Goal: Task Accomplishment & Management: Use online tool/utility

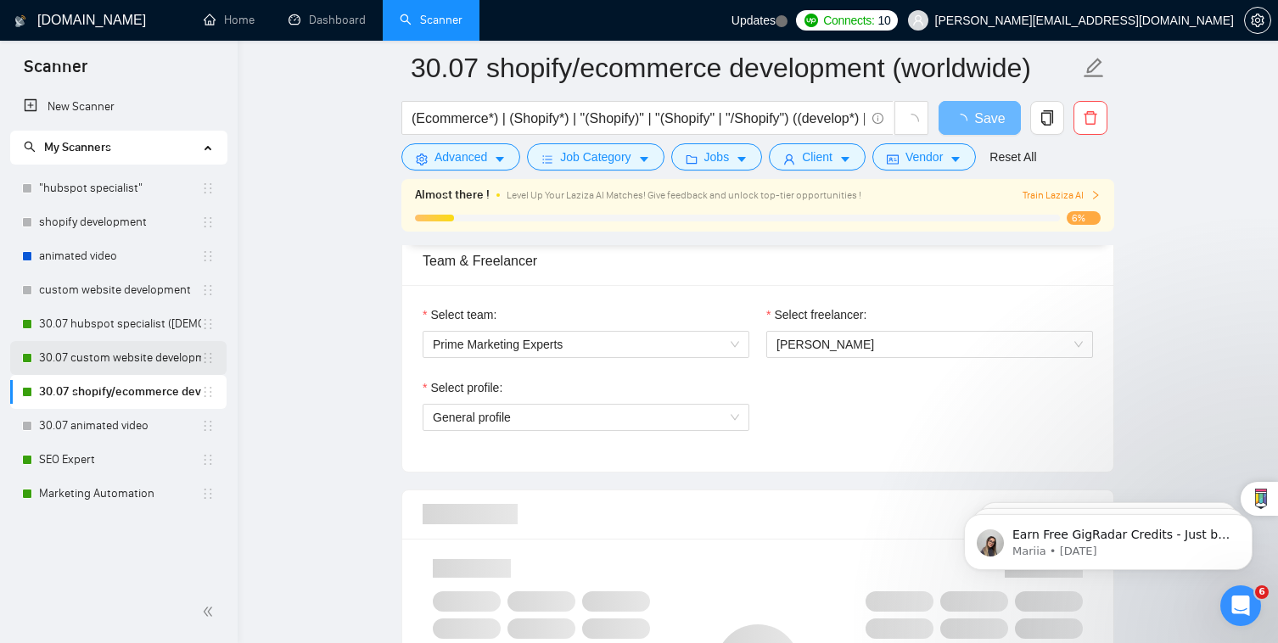
click at [118, 349] on link "30.07 custom website development" at bounding box center [120, 358] width 162 height 34
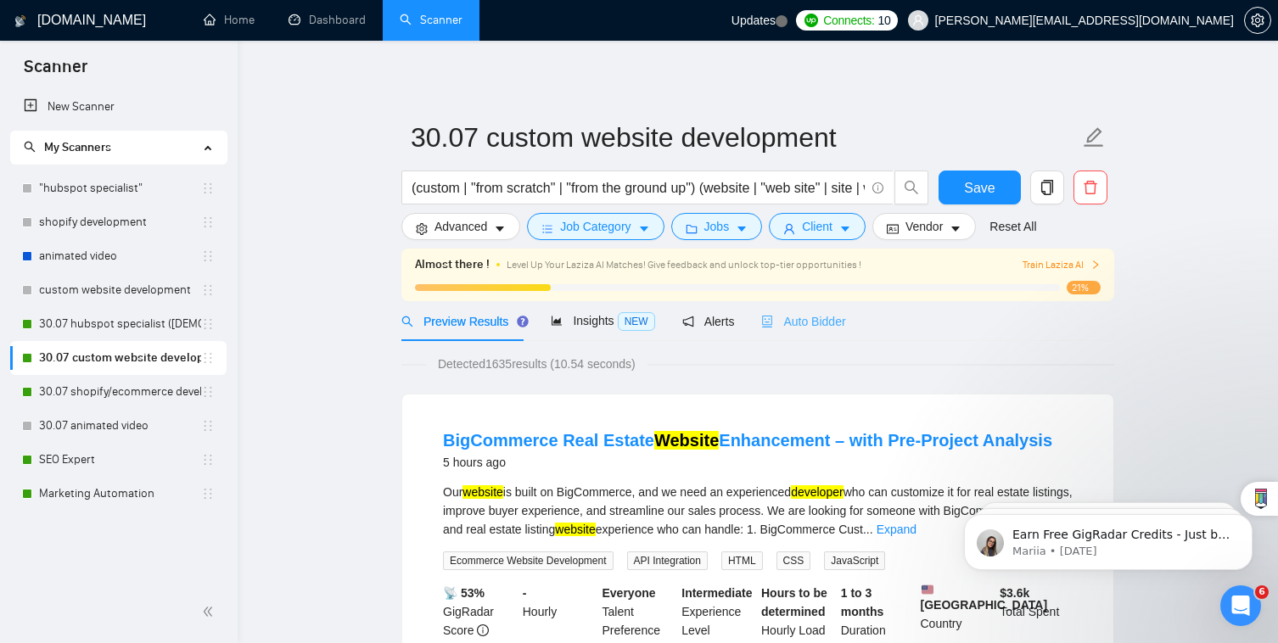
click at [815, 310] on div "Auto Bidder" at bounding box center [803, 321] width 84 height 40
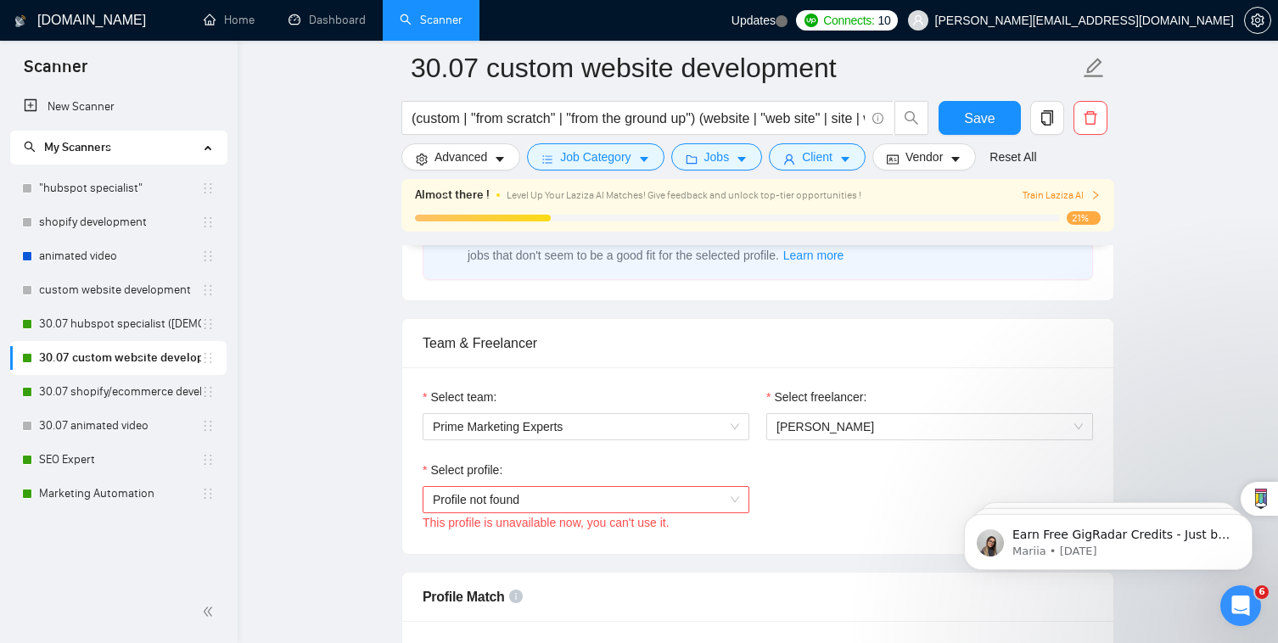
scroll to position [791, 0]
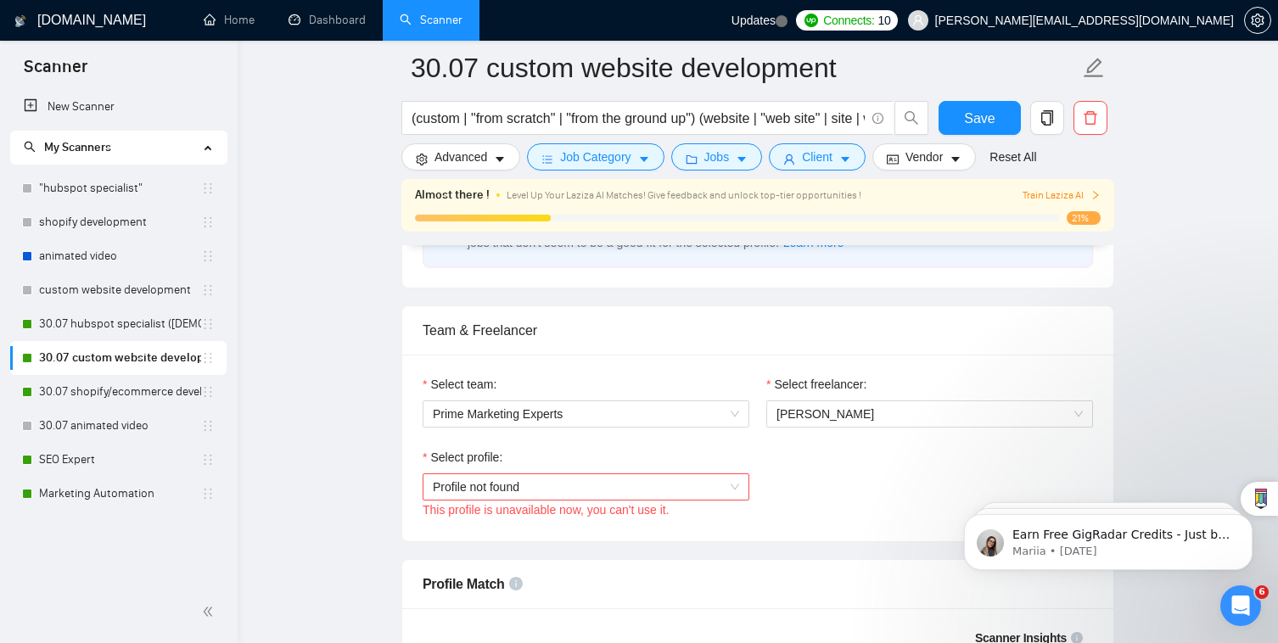
click at [705, 500] on div "This profile is unavailable now, you can't use it." at bounding box center [585, 509] width 327 height 19
click at [697, 474] on span "Profile not found" at bounding box center [586, 486] width 306 height 25
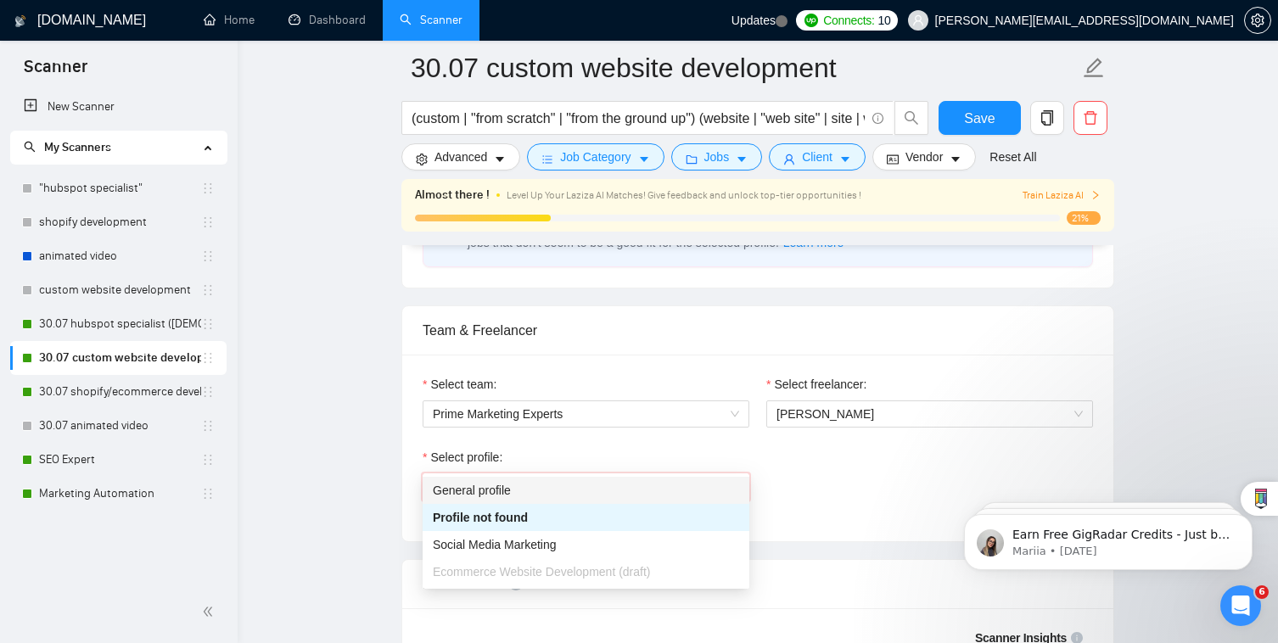
click at [670, 490] on div "General profile" at bounding box center [586, 490] width 306 height 19
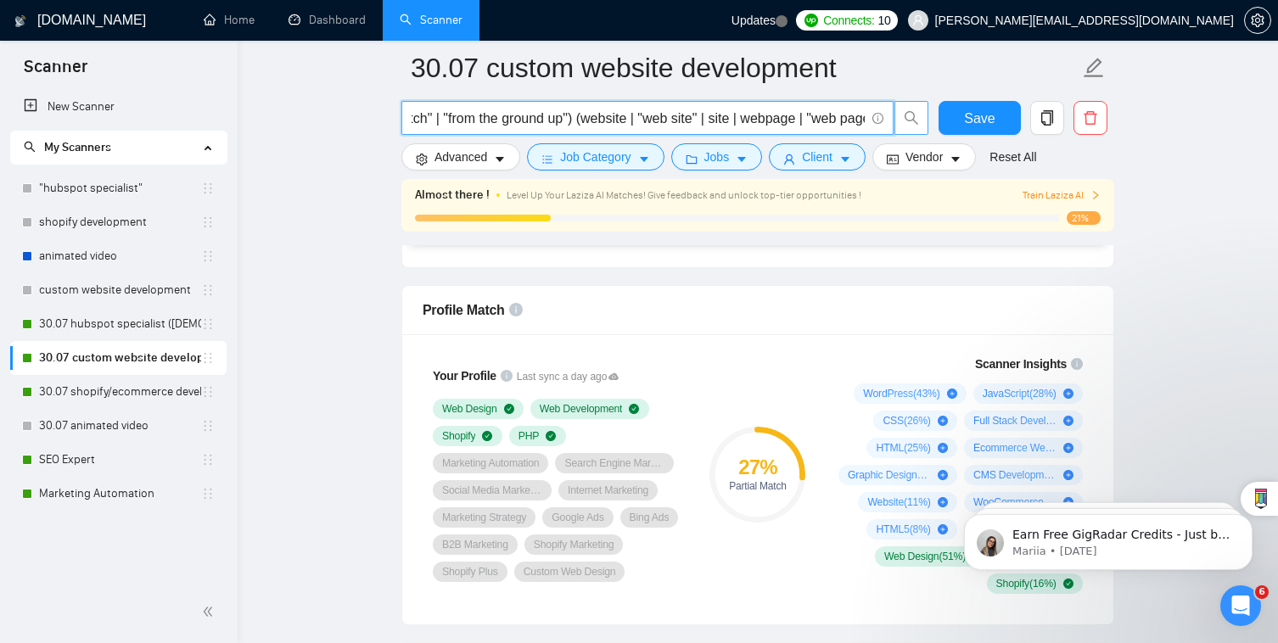
scroll to position [0, 314]
drag, startPoint x: 705, startPoint y: 120, endPoint x: 910, endPoint y: 118, distance: 205.3
click at [910, 118] on span "(custom | "from scratch" | "from the ground up") (website | "web site" | site |…" at bounding box center [665, 118] width 528 height 34
click at [703, 124] on input "(custom | "from scratch" | "from the ground up") (website | "web site" | site |…" at bounding box center [637, 118] width 453 height 21
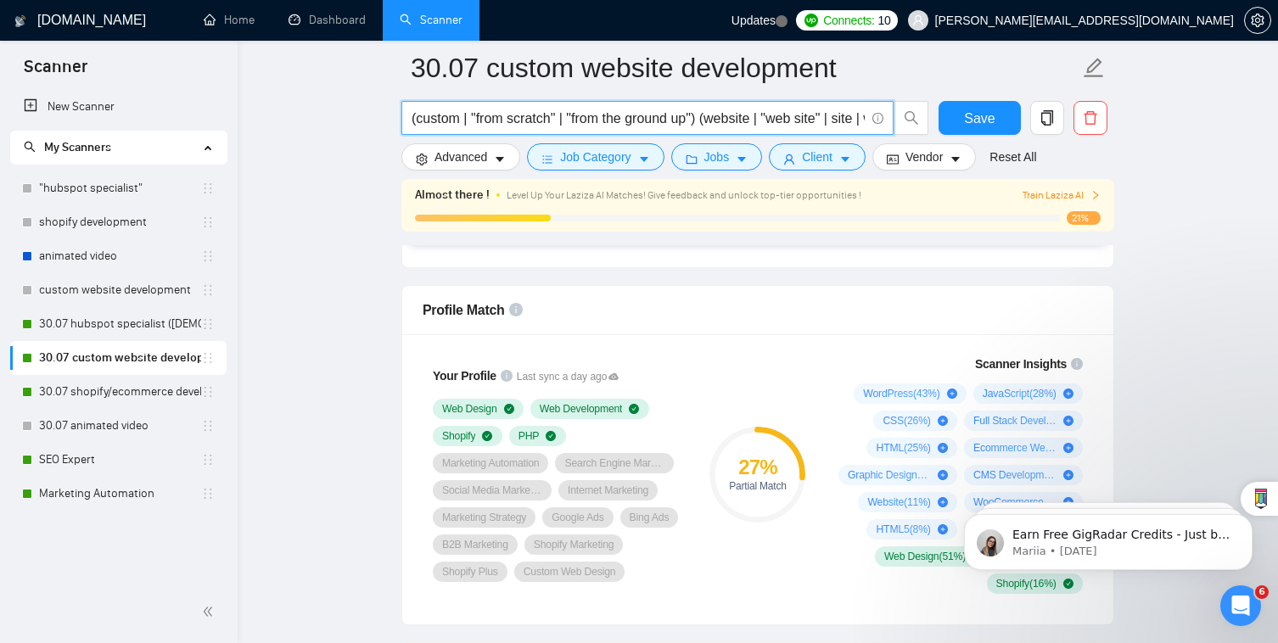
drag, startPoint x: 547, startPoint y: 119, endPoint x: 417, endPoint y: 120, distance: 130.6
click at [417, 120] on input "(custom | "from scratch" | "from the ground up") (website | "web site" | site |…" at bounding box center [637, 118] width 453 height 21
click at [420, 122] on input "(custom | "from scratch" | "from the ground up") (website | "web site" | site |…" at bounding box center [637, 118] width 453 height 21
click at [417, 120] on input "(custom | "from scratch" | "from the ground up") (website | "web site" | site |…" at bounding box center [637, 118] width 453 height 21
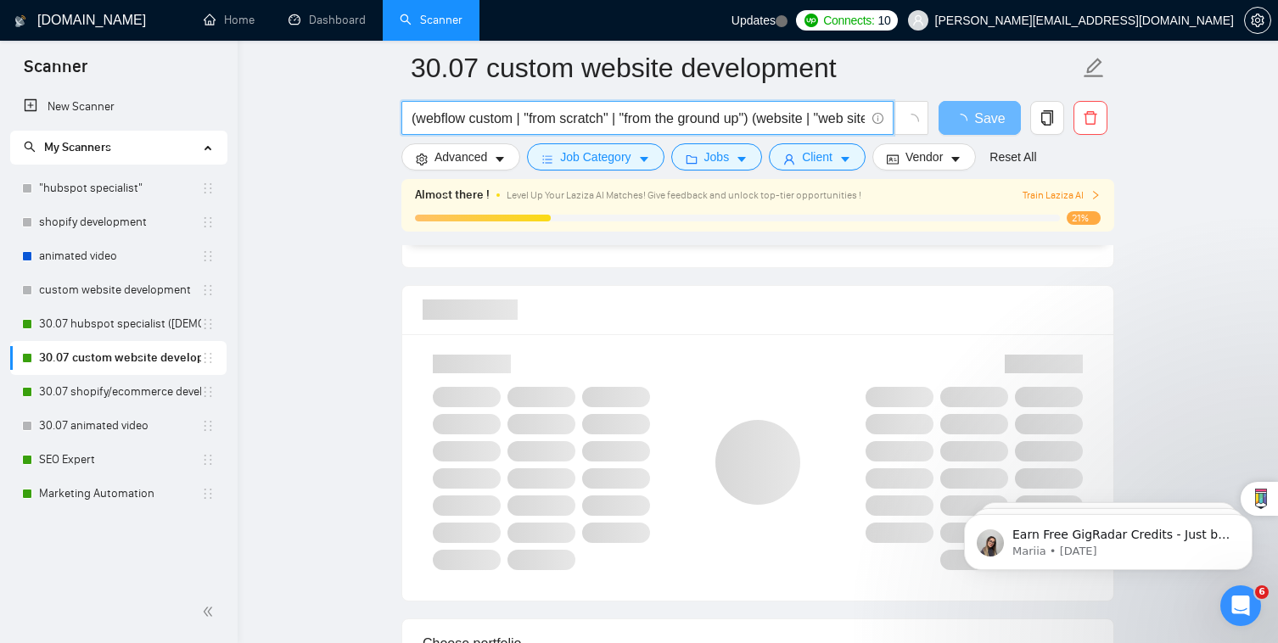
type input "(webflow |custom | "from scratch" | "from the ground up") (website | "web site"…"
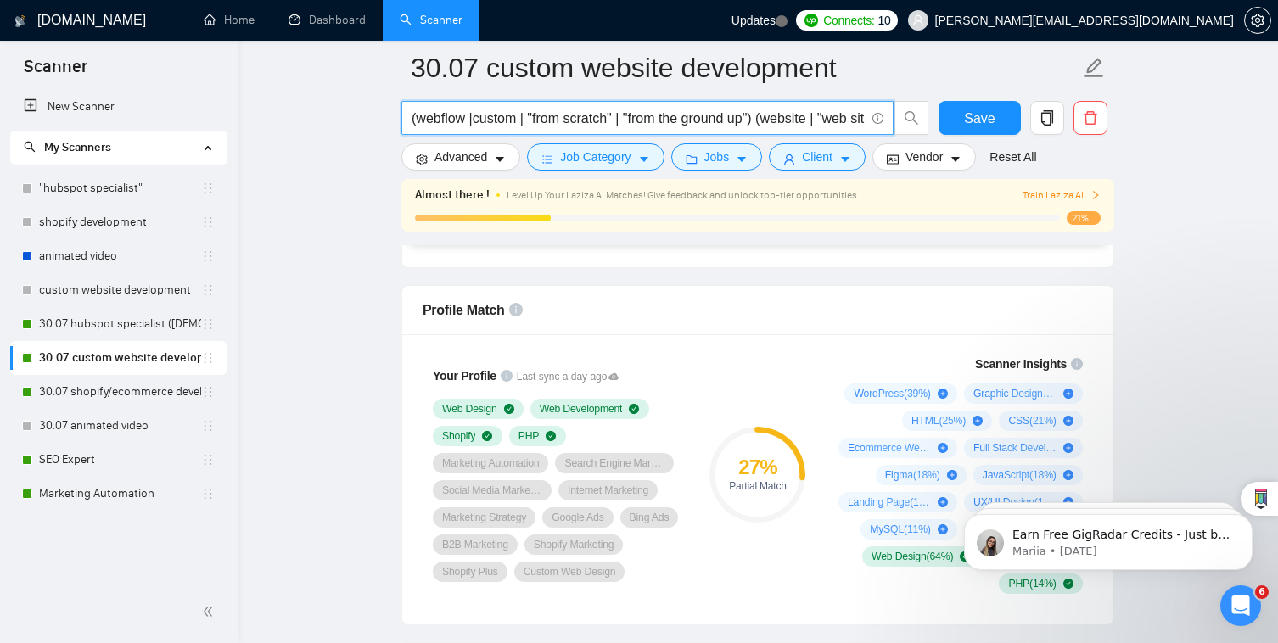
type input "(webflow | custom | "from scratch" | "from the ground up") (website | "web site…"
click at [465, 116] on input "(webflow | custom | "from scratch" | "from the ground up") (website | "web site…" at bounding box center [637, 118] width 453 height 21
type input "(webflow | wordpress | custom | "from scratch" | "from the ground up") (website…"
click at [982, 129] on button "Save" at bounding box center [979, 118] width 82 height 34
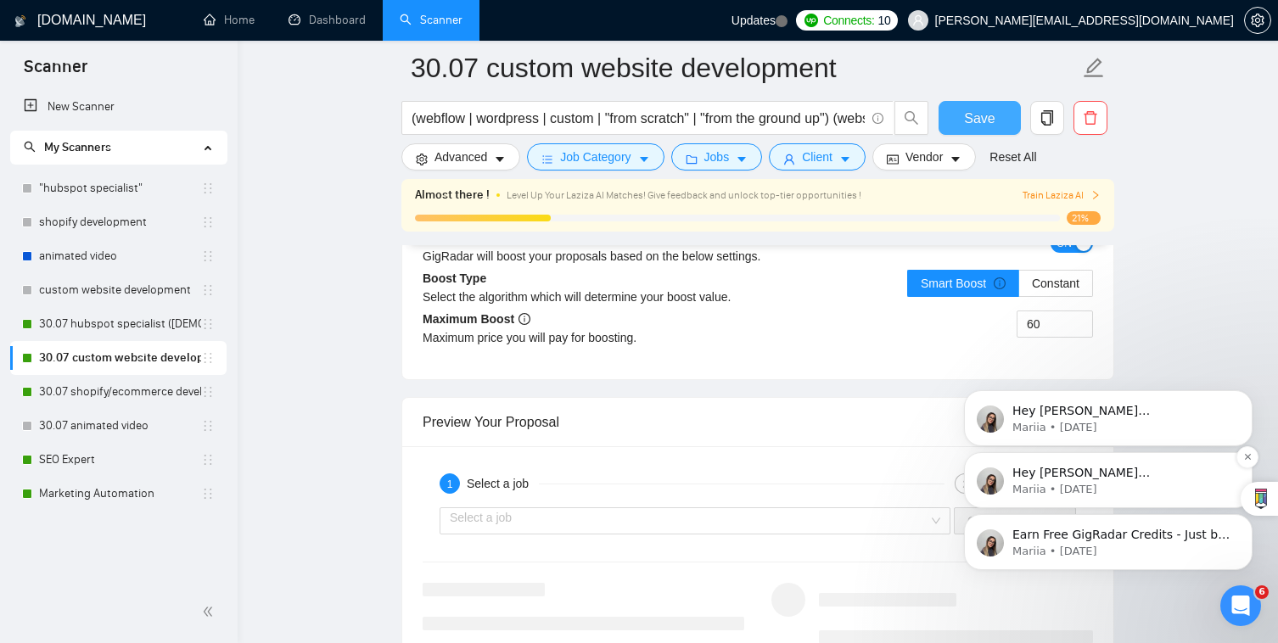
scroll to position [3039, 0]
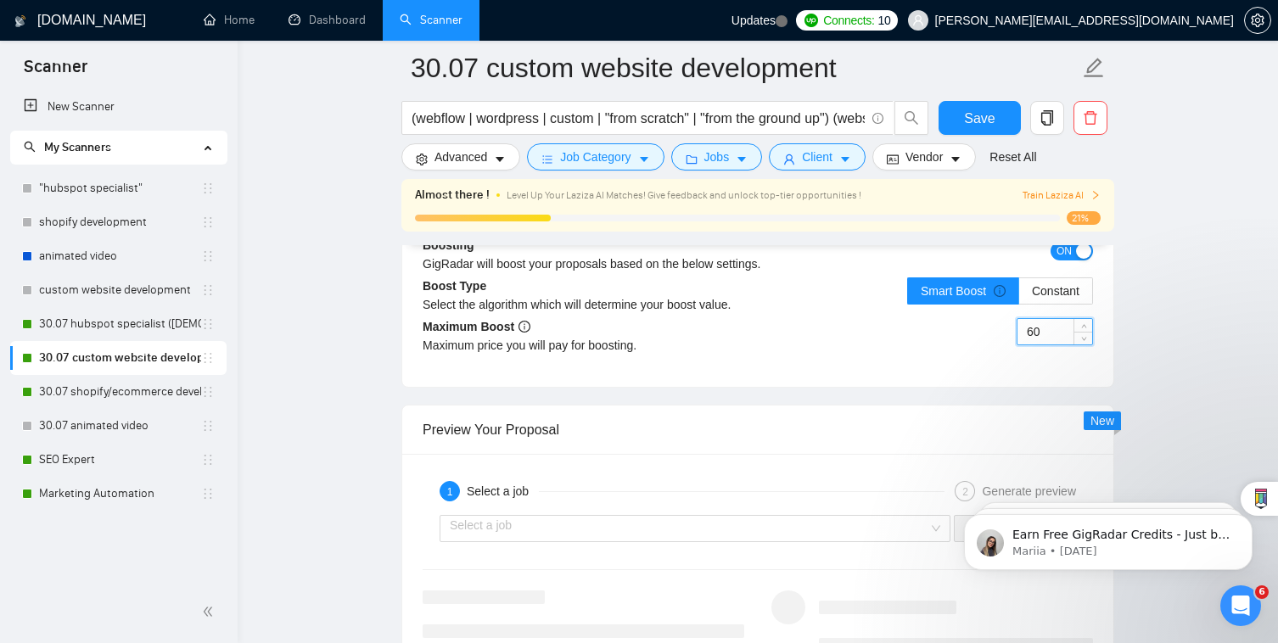
click at [1058, 319] on input "60" at bounding box center [1054, 331] width 75 height 25
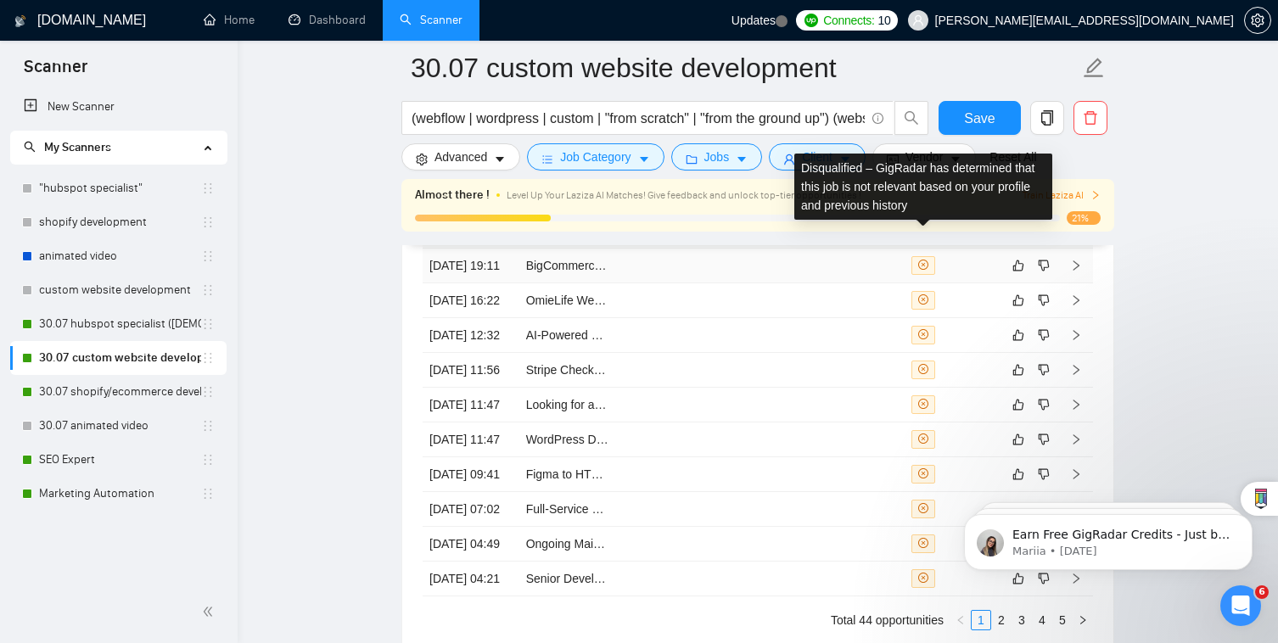
scroll to position [4559, 0]
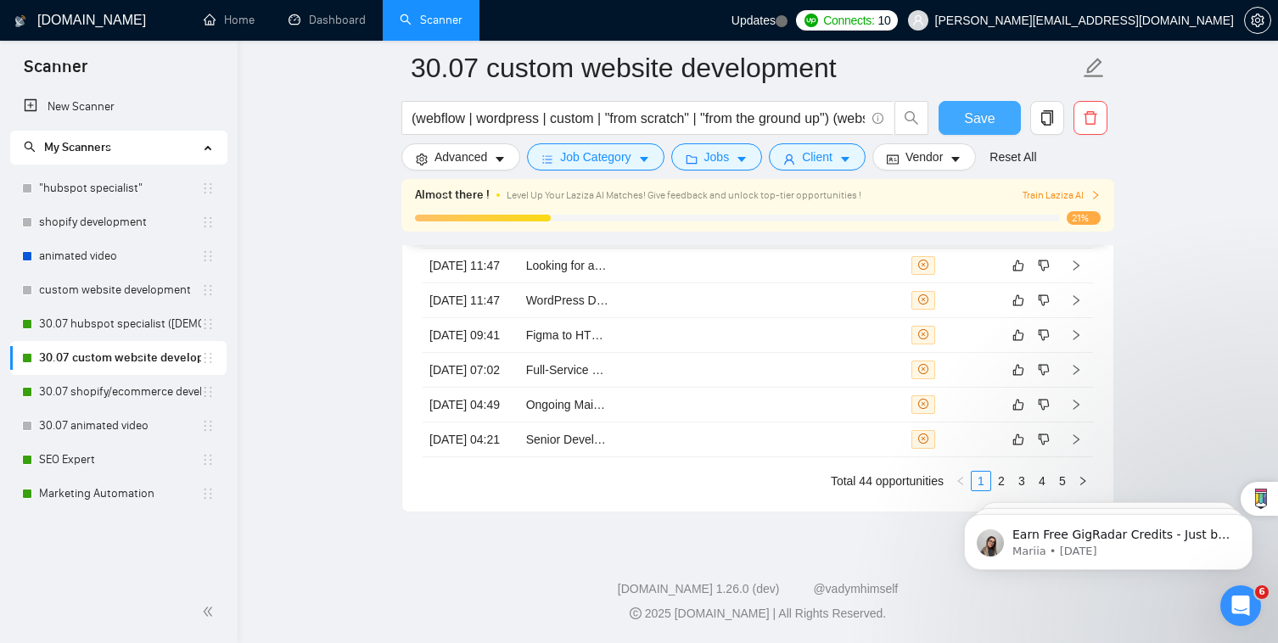
type input "80"
click at [987, 115] on span "Save" at bounding box center [979, 118] width 31 height 21
click at [987, 116] on span "Save" at bounding box center [979, 118] width 31 height 21
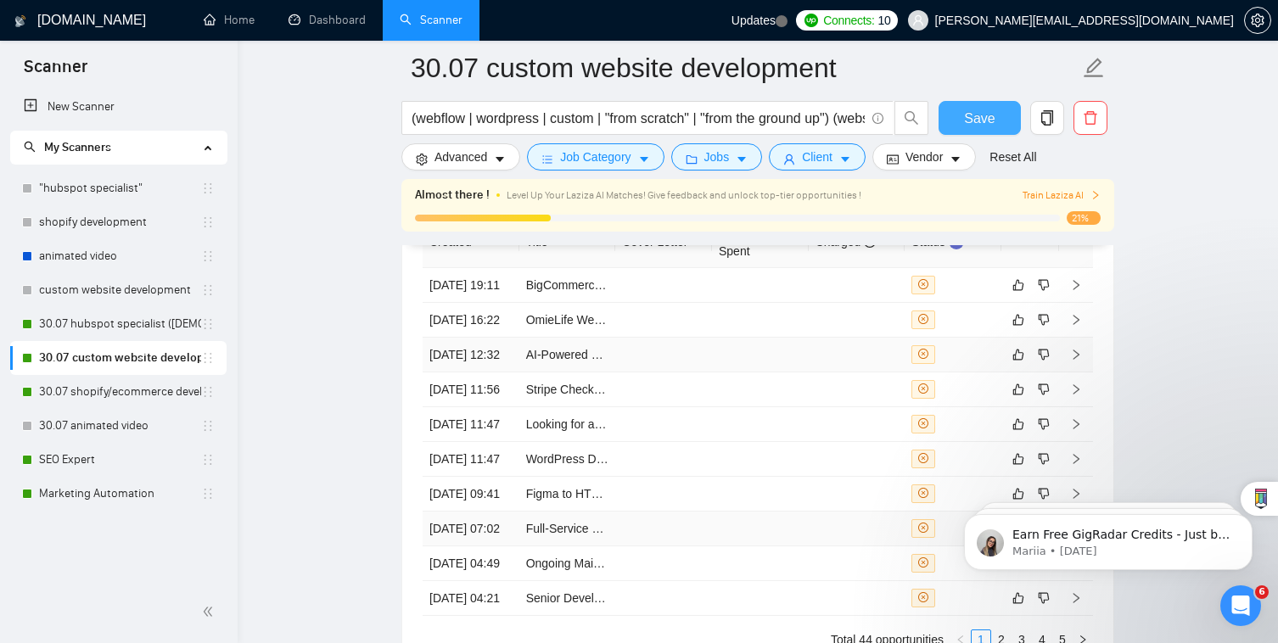
scroll to position [4292, 0]
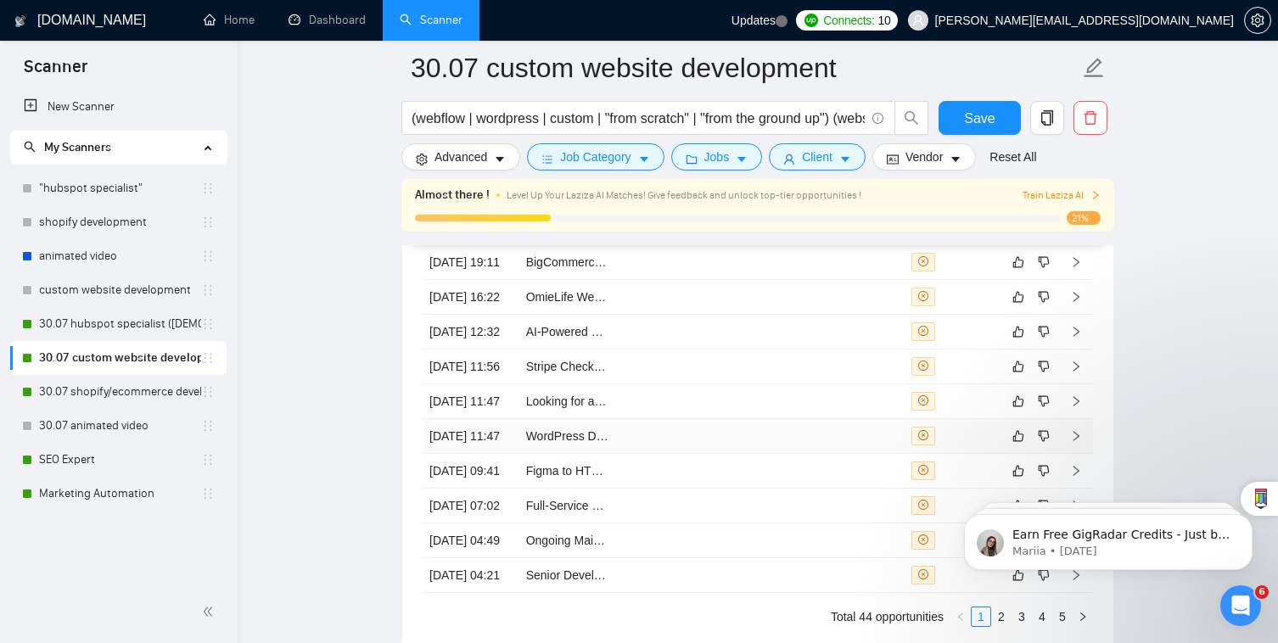
click at [824, 454] on td at bounding box center [856, 436] width 97 height 35
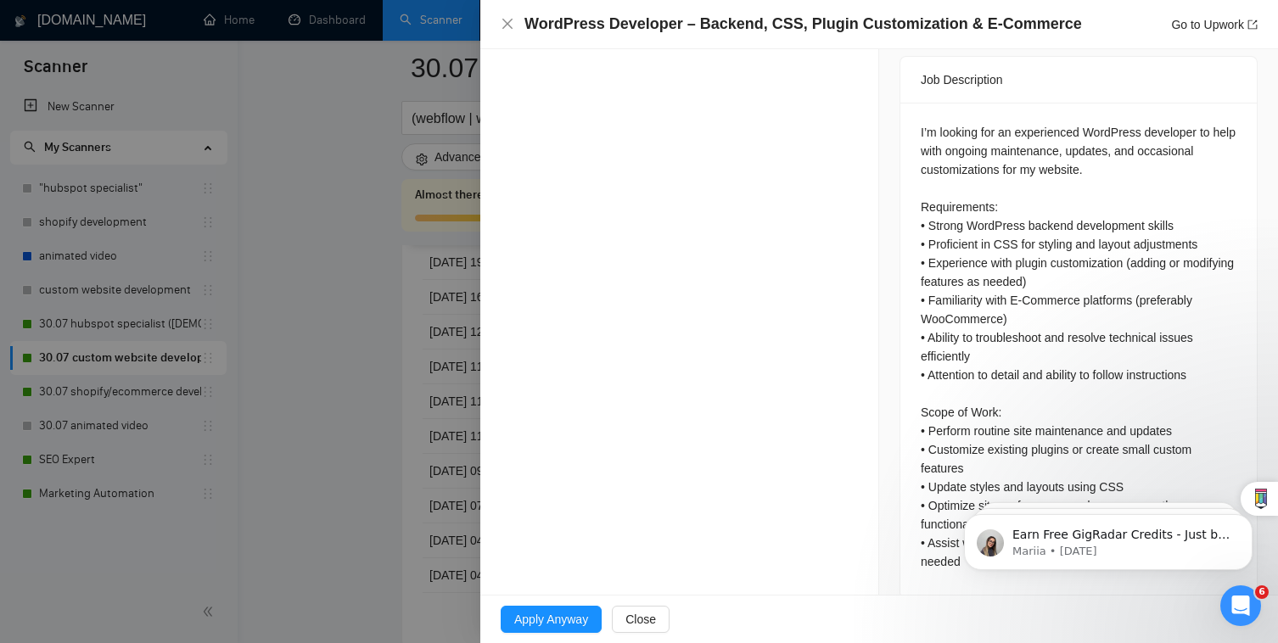
scroll to position [685, 0]
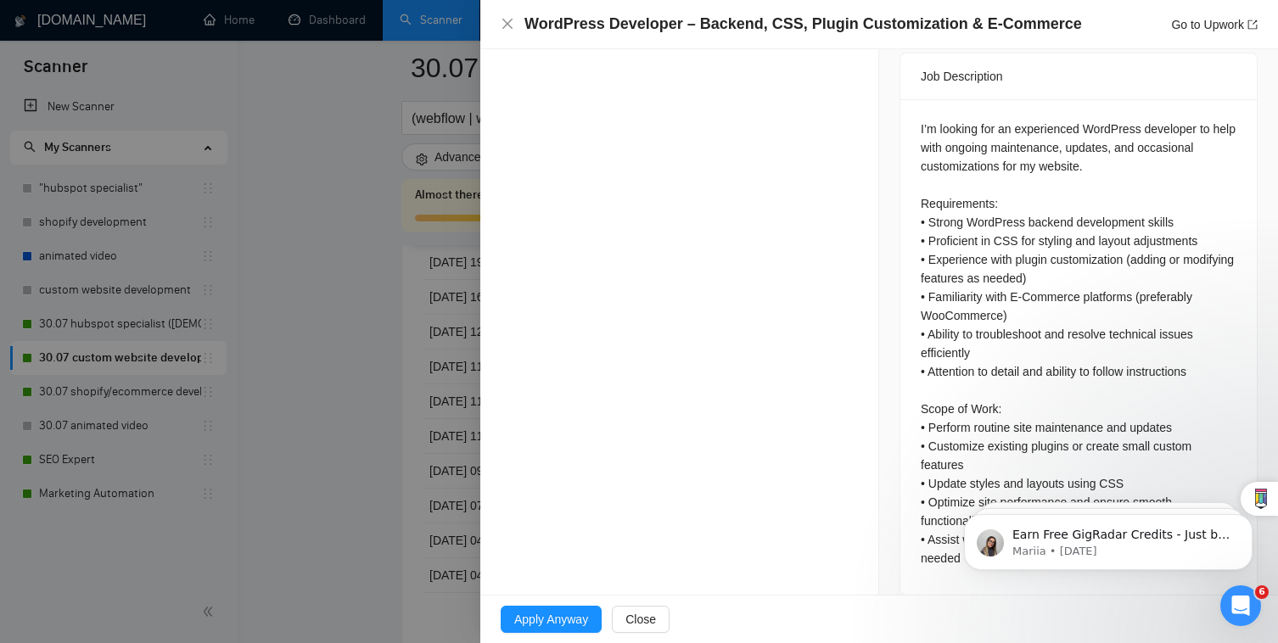
click at [439, 562] on div at bounding box center [639, 321] width 1278 height 643
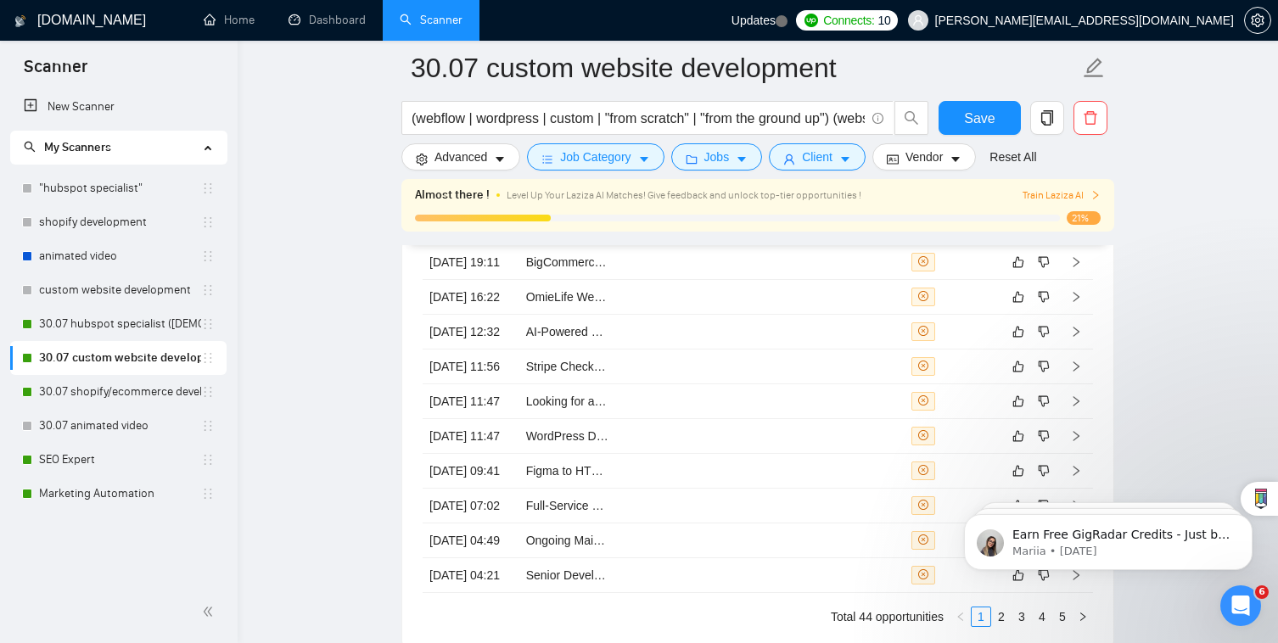
click at [1038, 489] on body "Earn Free GigRadar Credits - Just by Sharing Your Story! 💬 Want more credits fo…" at bounding box center [1108, 537] width 326 height 105
click at [1030, 489] on body "Earn Free GigRadar Credits - Just by Sharing Your Story! 💬 Want more credits fo…" at bounding box center [1108, 537] width 326 height 105
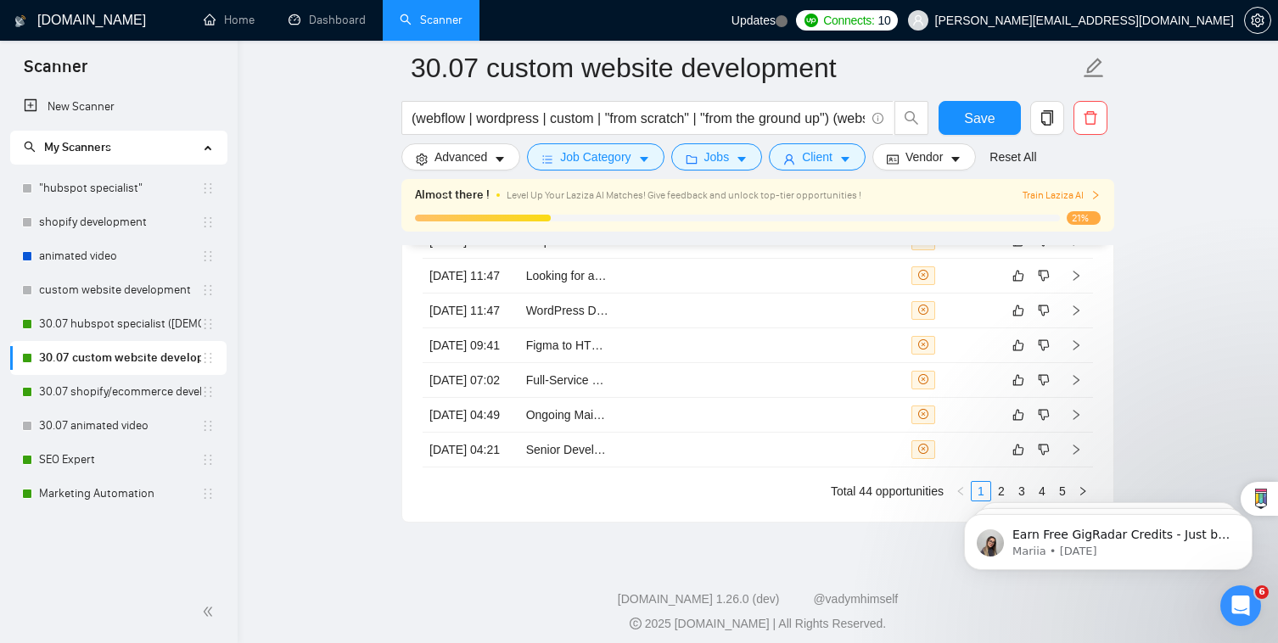
scroll to position [4443, 0]
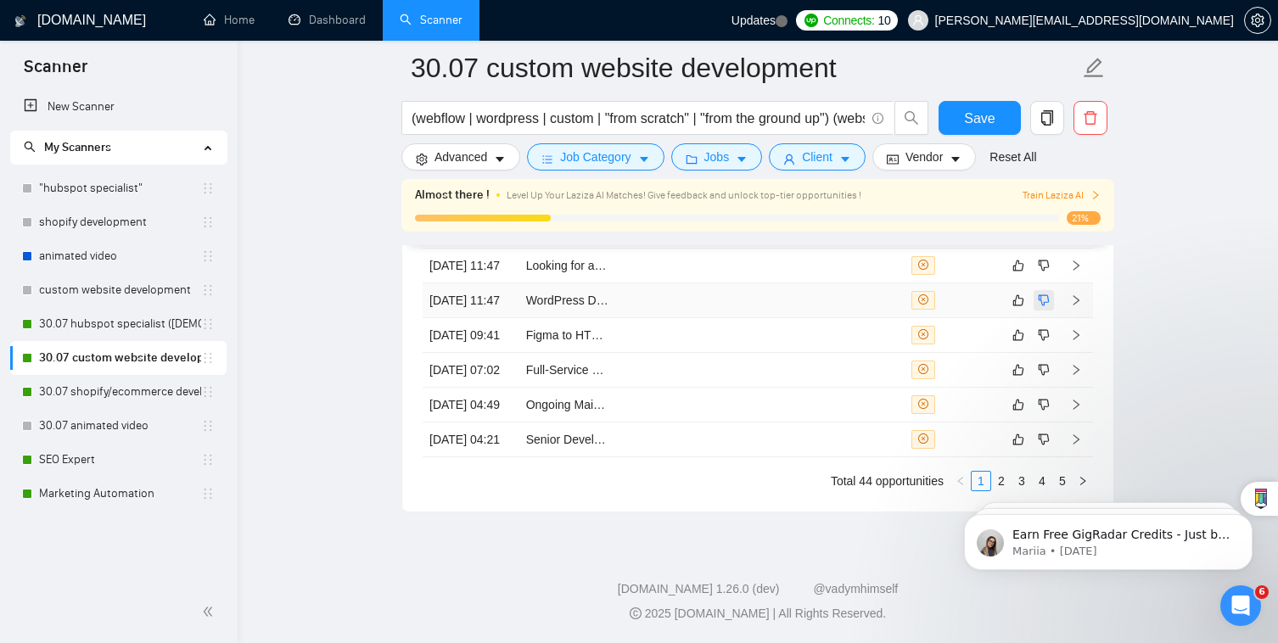
click at [1040, 307] on icon "dislike" at bounding box center [1043, 301] width 12 height 14
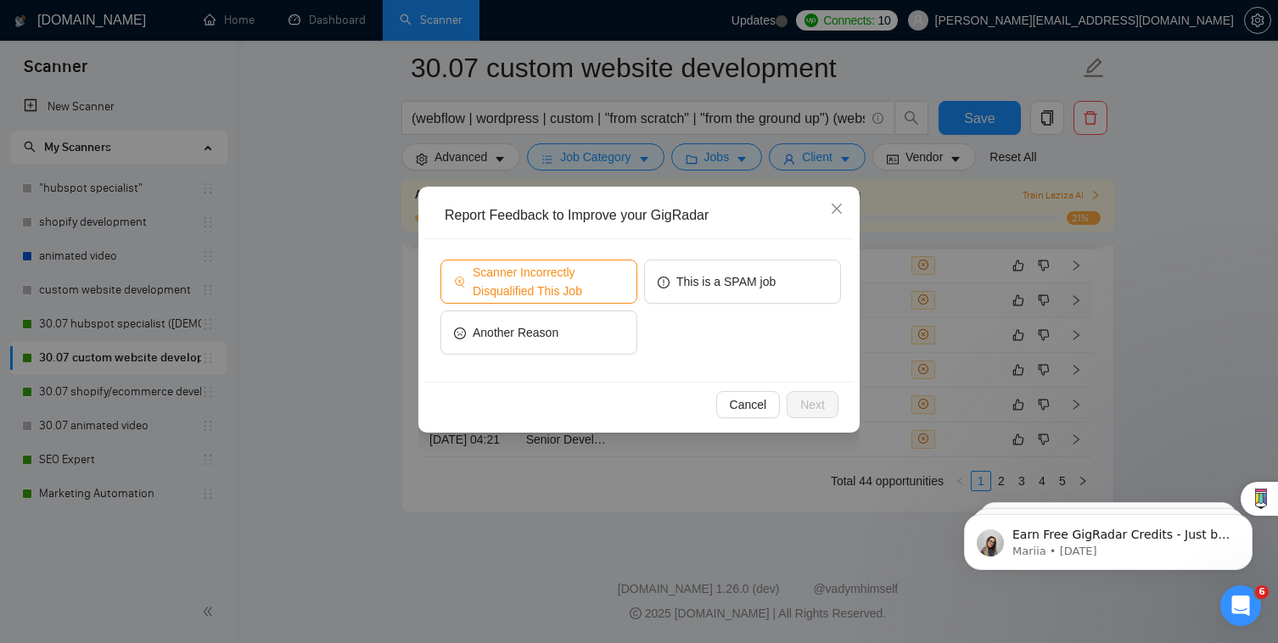
click at [551, 282] on span "Scanner Incorrectly Disqualified This Job" at bounding box center [548, 281] width 151 height 37
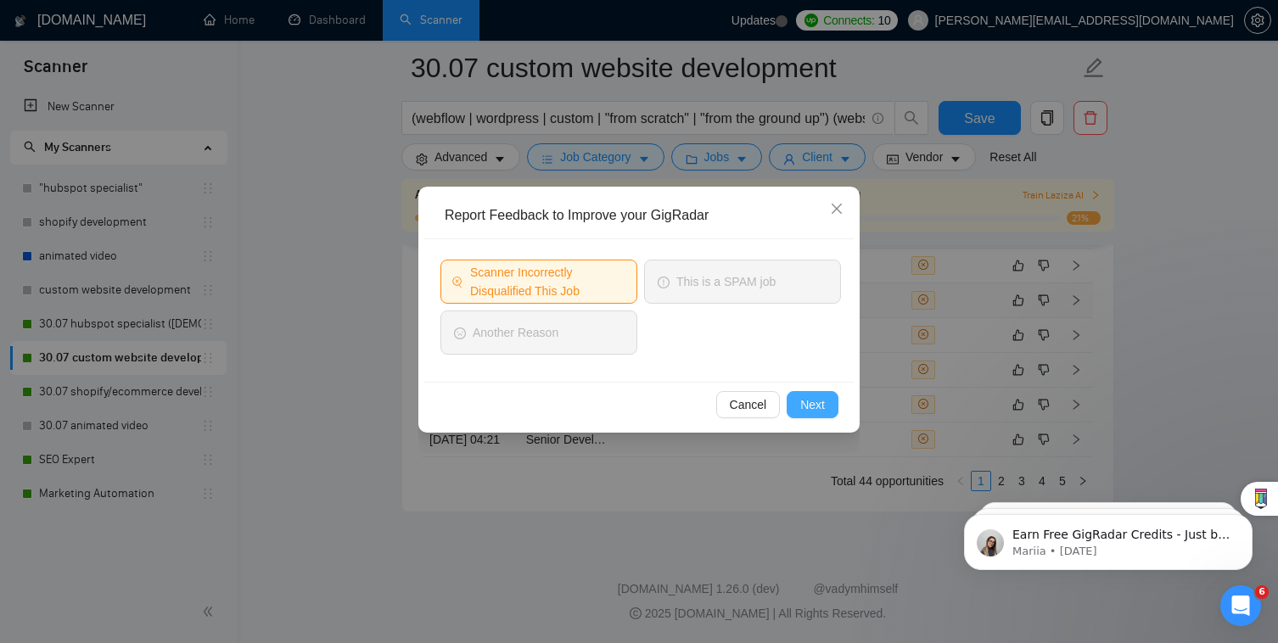
click at [798, 400] on button "Next" at bounding box center [812, 404] width 52 height 27
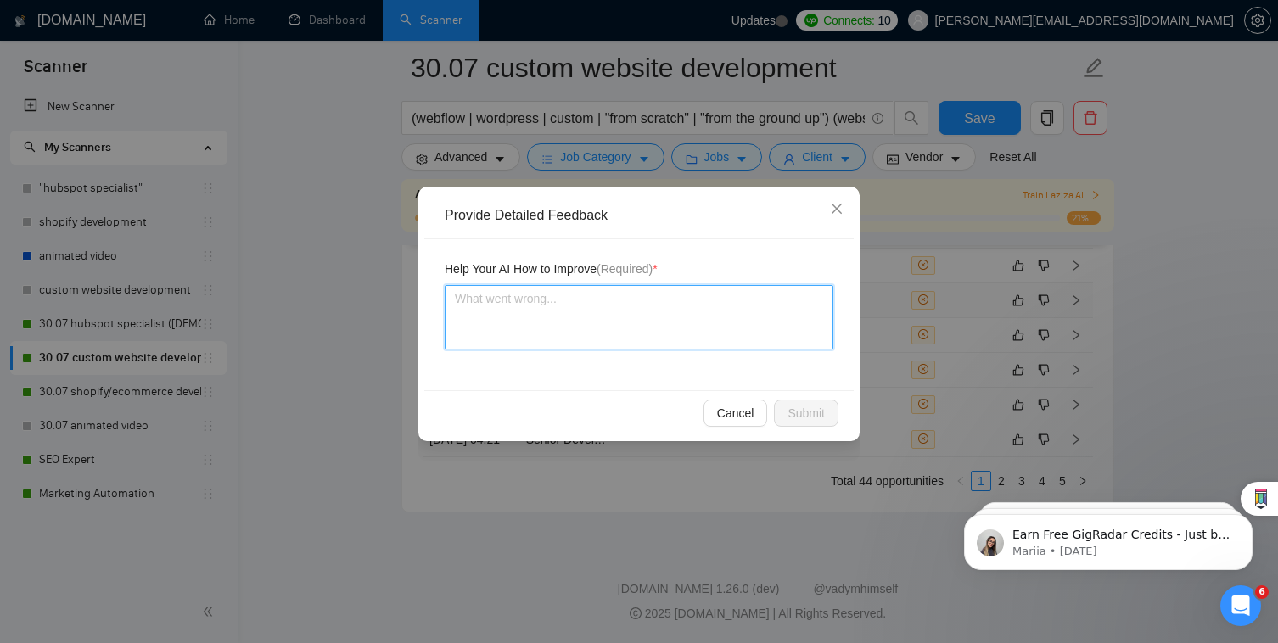
click at [731, 321] on textarea at bounding box center [639, 317] width 389 height 64
type textarea "W"
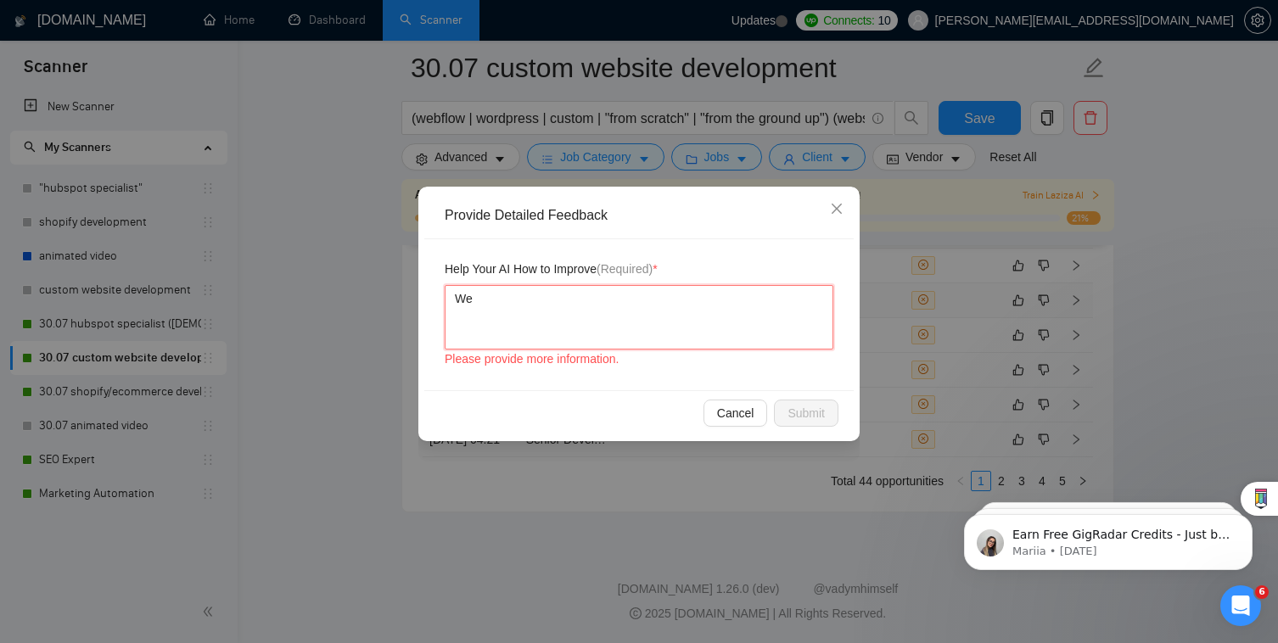
type textarea "We"
type textarea "We c"
type textarea "We ca"
type textarea "We can"
type textarea "We can a"
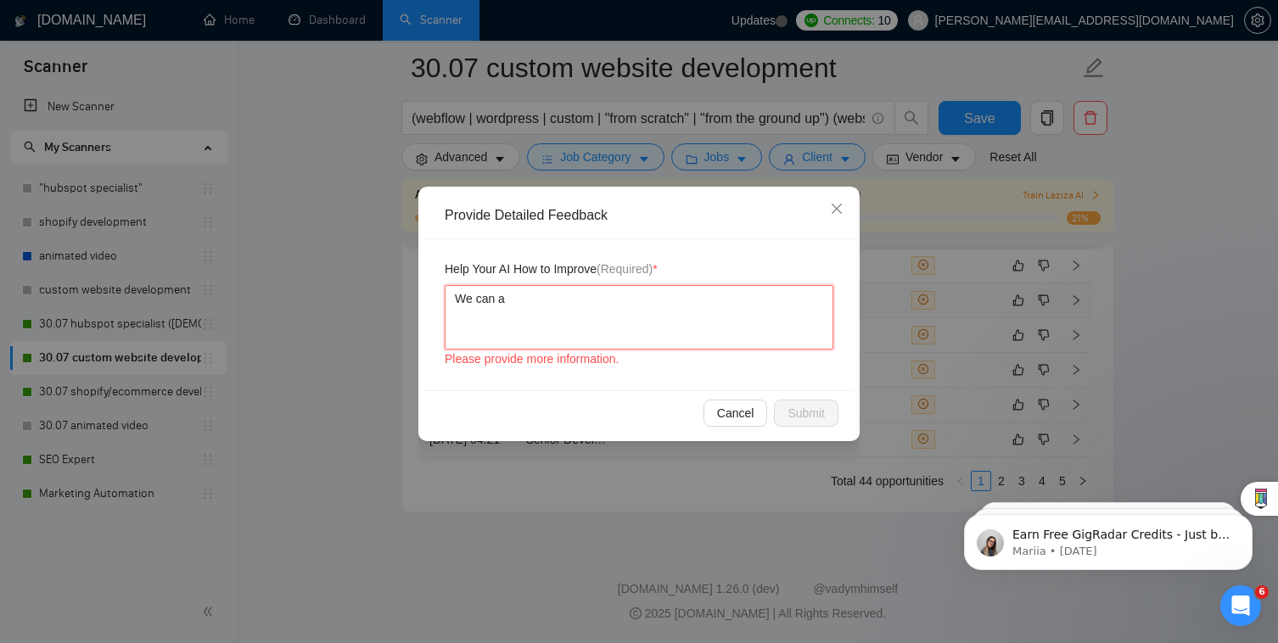
type textarea "We can ac"
type textarea "We can acc"
type textarea "We can accep"
type textarea "We can accept"
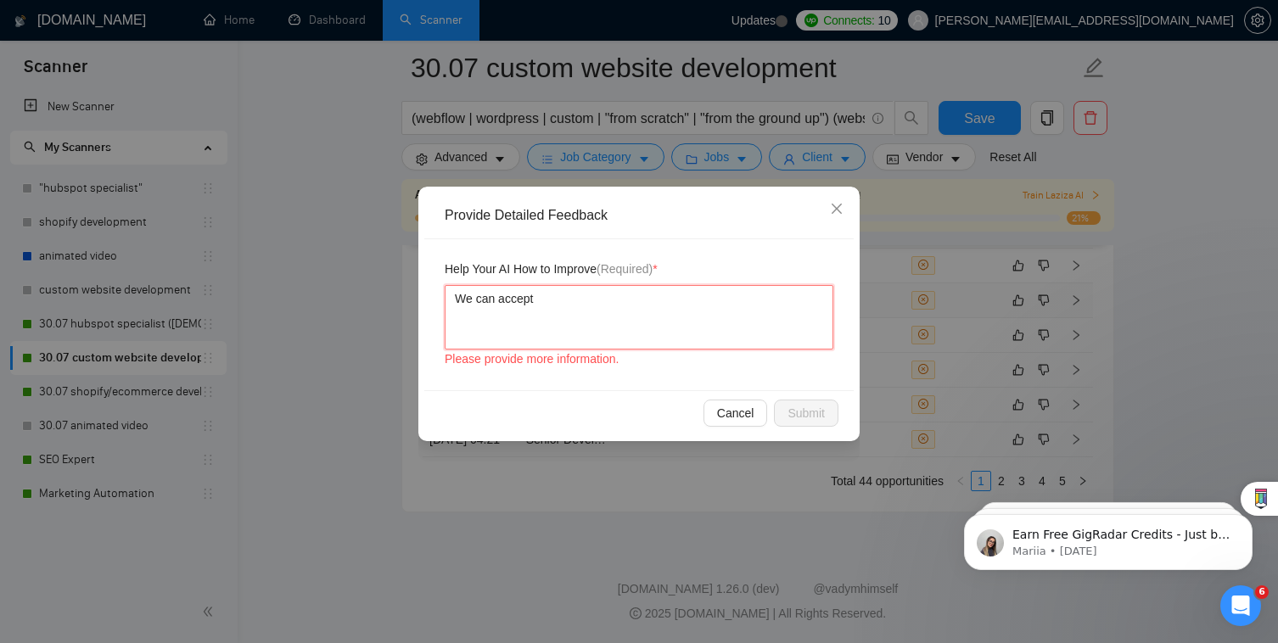
type textarea "We can accept W"
type textarea "We can accept Wo"
type textarea "We can accept Wor"
type textarea "We can accept Word"
type textarea "We can accept Wordp"
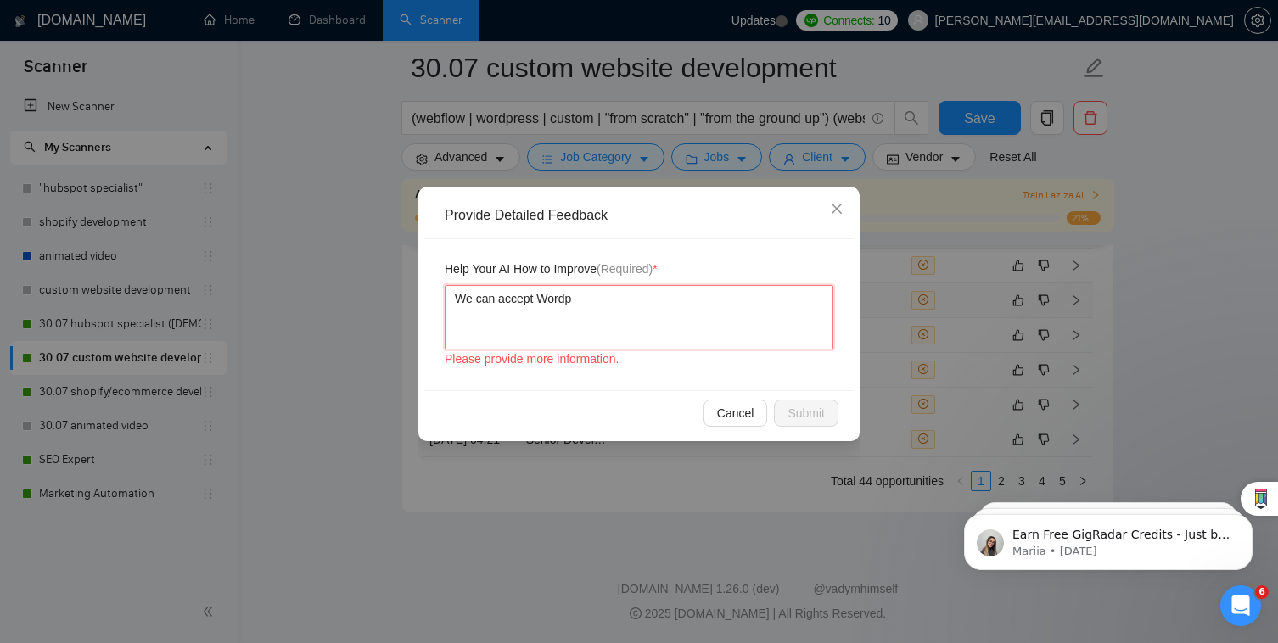
type textarea "We can accept Wordpr"
type textarea "We can accept Wordpre"
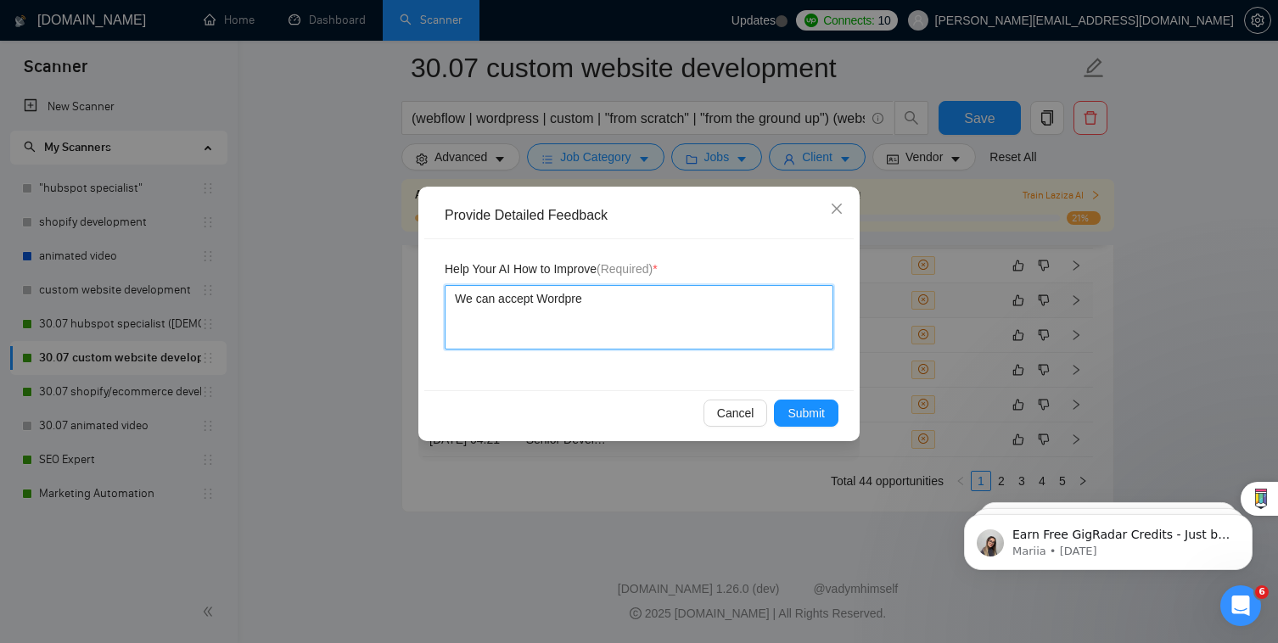
type textarea "We can accept Wordpres"
type textarea "We can accept Wordpress"
type textarea "We can accept Wordpress p"
type textarea "We can accept Wordpress pr"
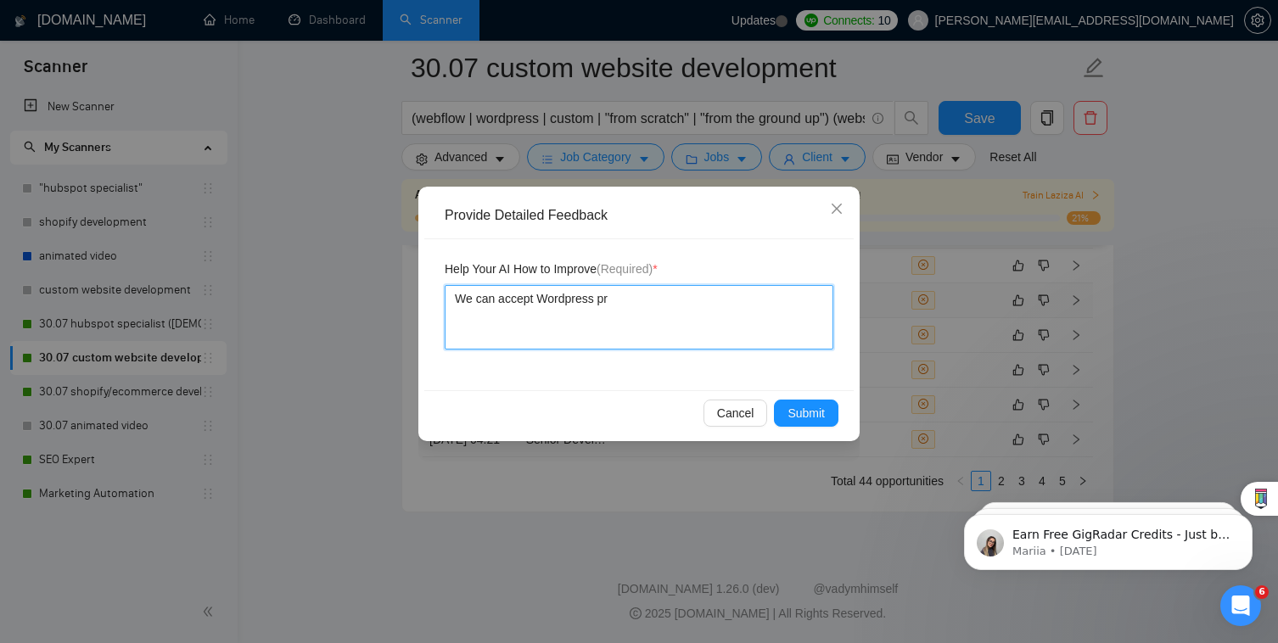
type textarea "We can accept Wordpress pro"
type textarea "We can accept Wordpress proe"
type textarea "We can accept Wordpress proej"
type textarea "We can accept Wordpress proe"
type textarea "We can accept Wordpress pro"
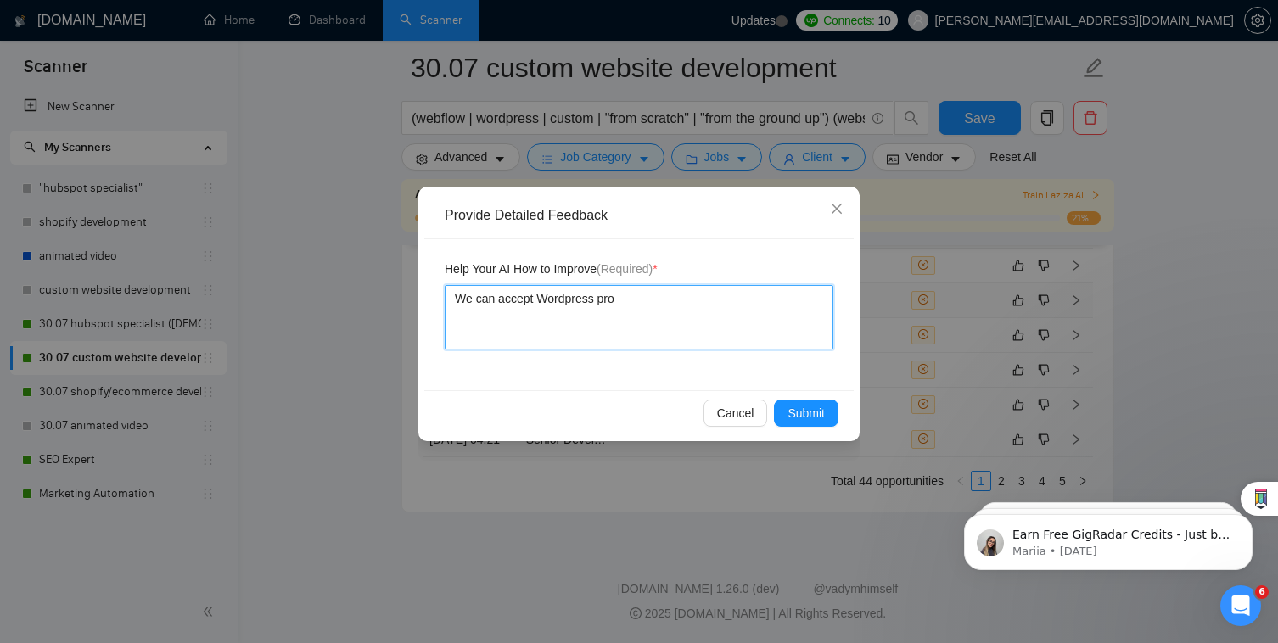
type textarea "We can accept Wordpress proj"
type textarea "We can accept Wordpress proje"
type textarea "We can accept Wordpress projec"
type textarea "We can accept Wordpress project"
type textarea "We can accept Wordpress projects"
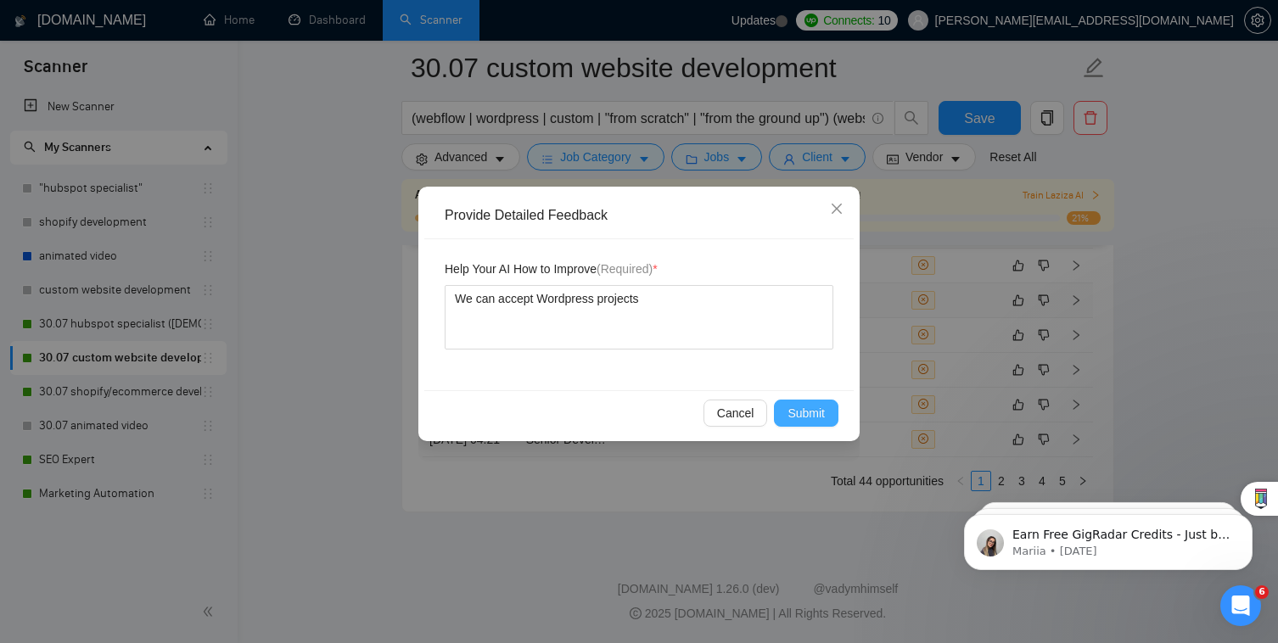
click at [801, 403] on button "Submit" at bounding box center [806, 413] width 64 height 27
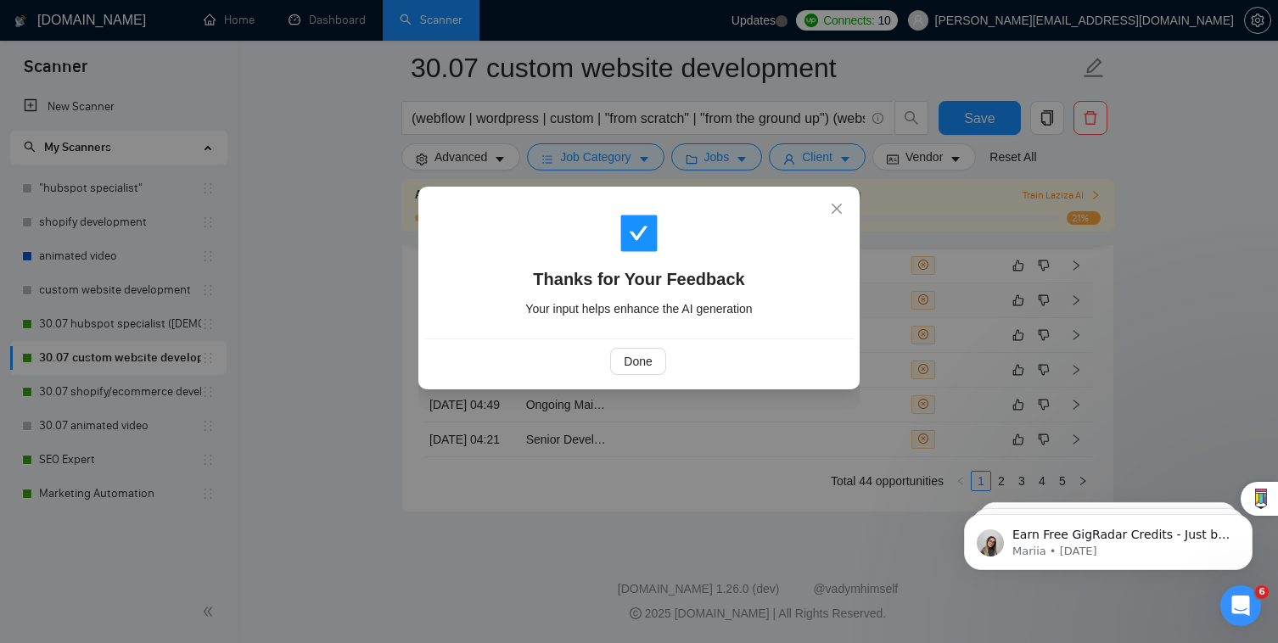
click at [665, 377] on div "Done" at bounding box center [638, 360] width 429 height 45
click at [642, 365] on span "Done" at bounding box center [637, 361] width 28 height 19
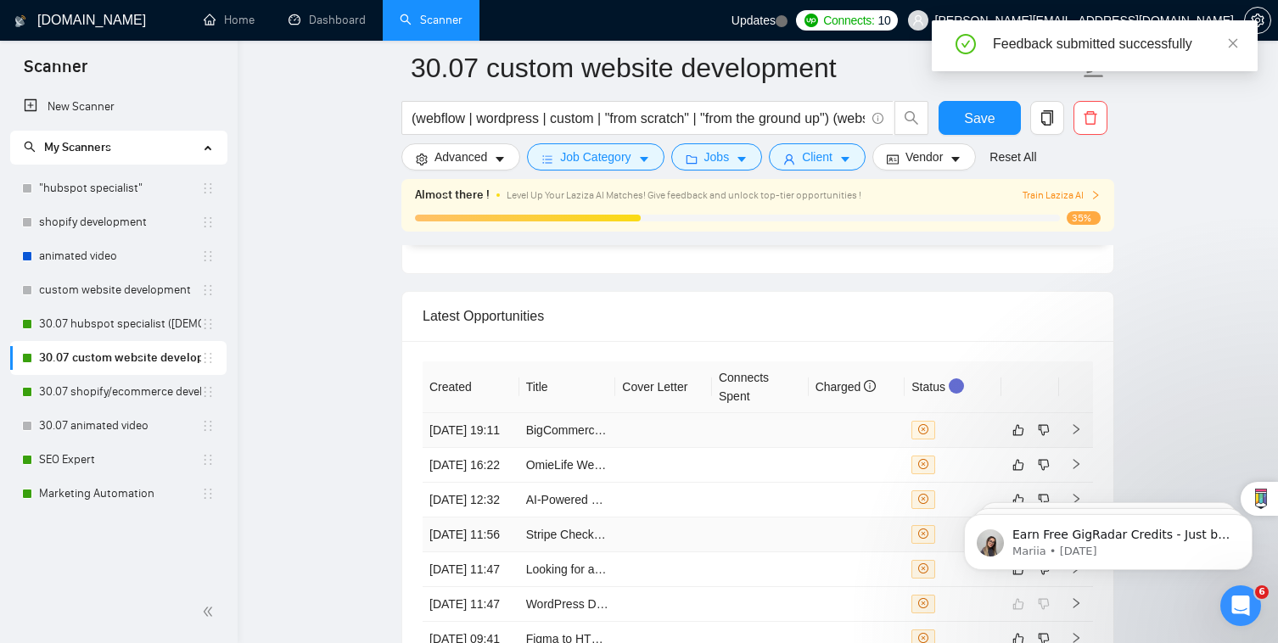
scroll to position [4062, 0]
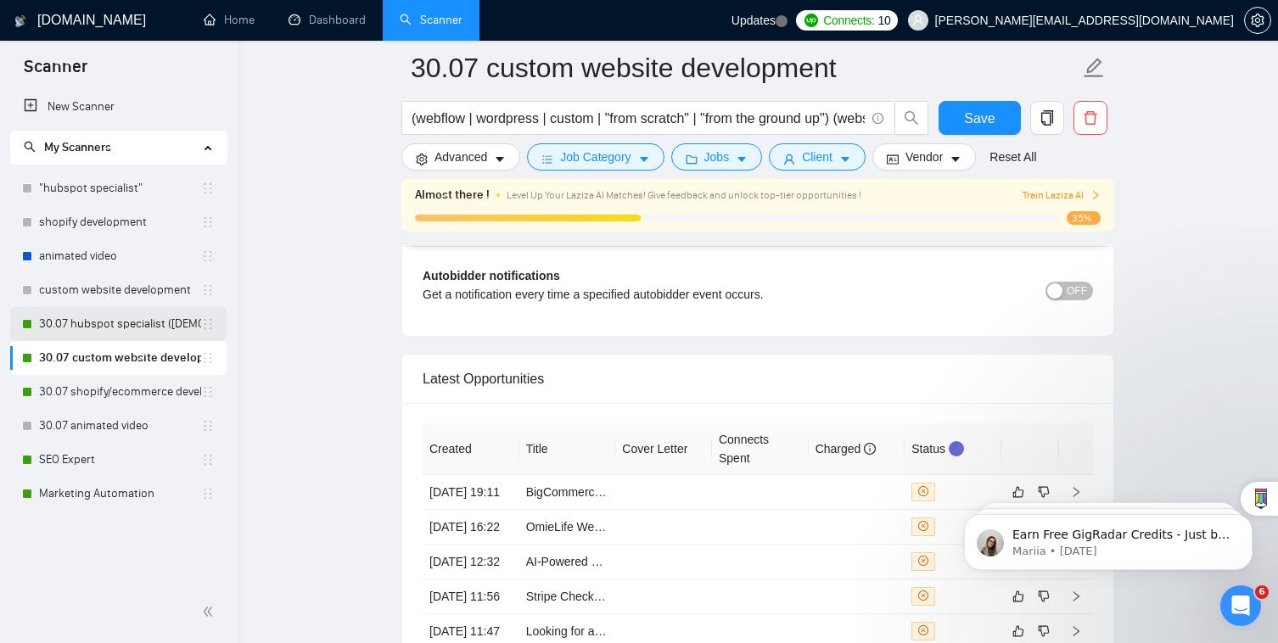
click at [137, 329] on link "30.07 hubspot specialist ([DEMOGRAPHIC_DATA] - not for residents)" at bounding box center [120, 324] width 162 height 34
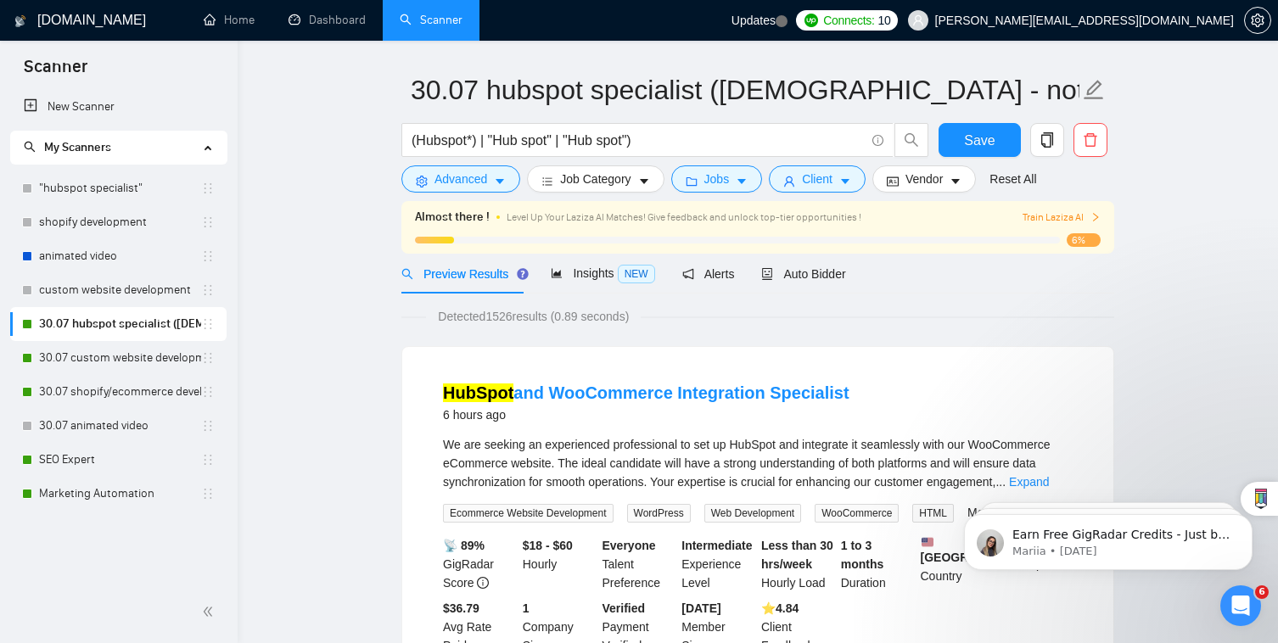
scroll to position [58, 0]
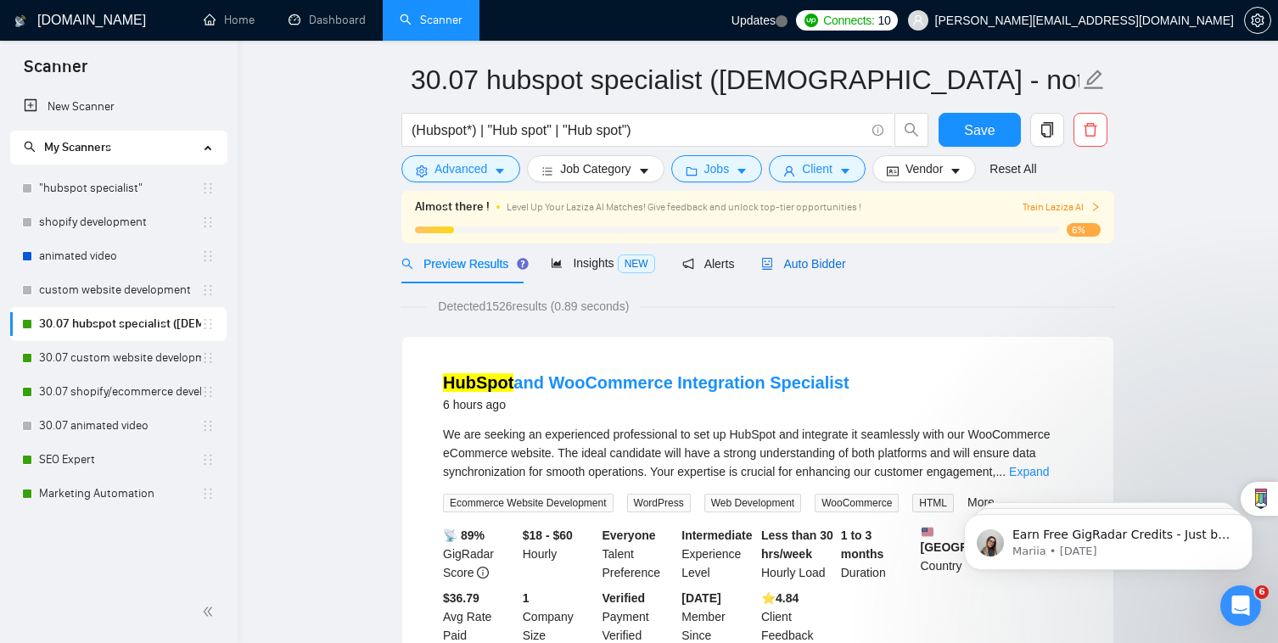
click at [819, 261] on span "Auto Bidder" at bounding box center [803, 264] width 84 height 14
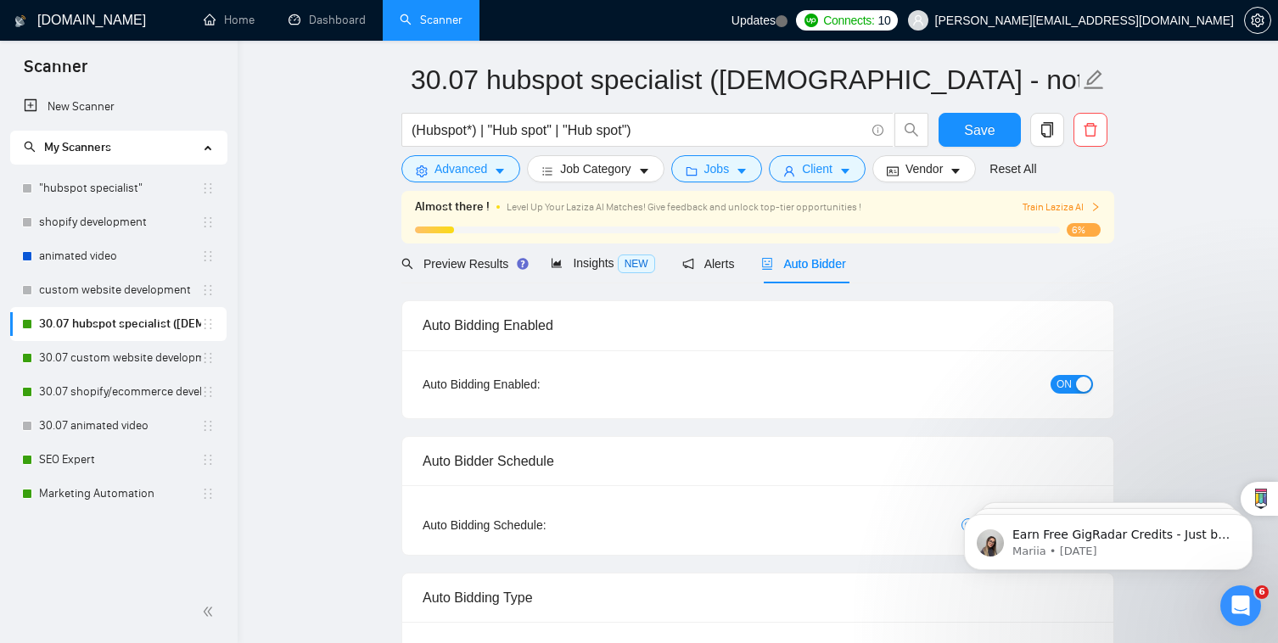
checkbox input "true"
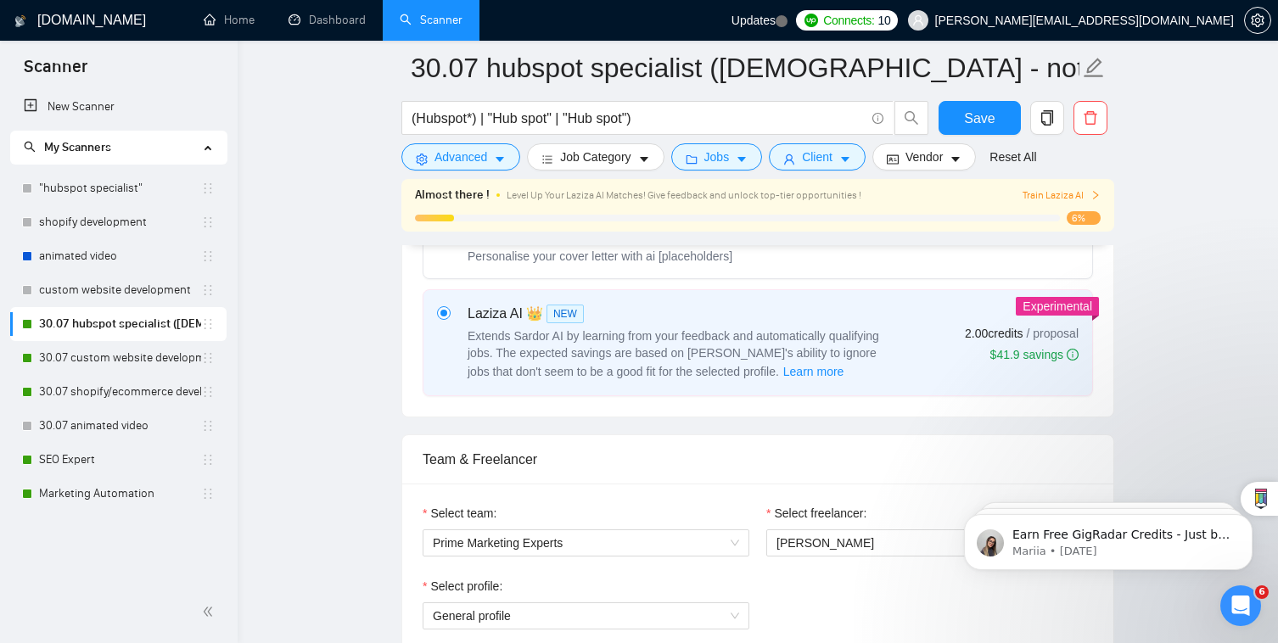
scroll to position [770, 0]
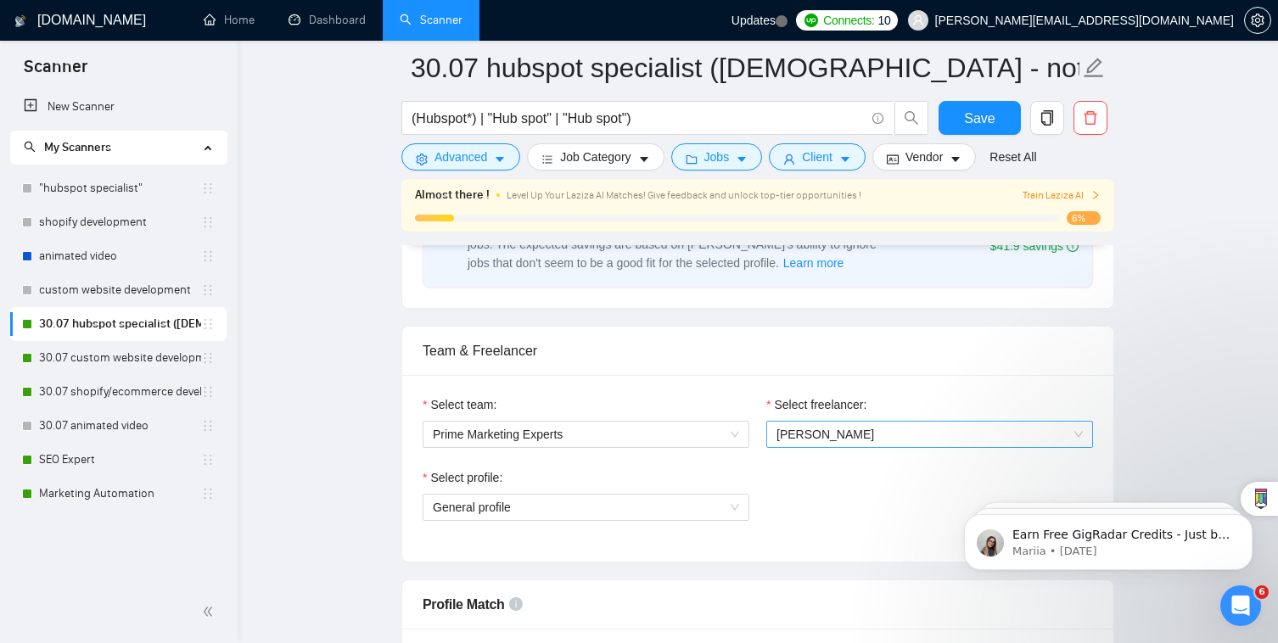
click at [804, 428] on span "[PERSON_NAME]" at bounding box center [825, 435] width 98 height 14
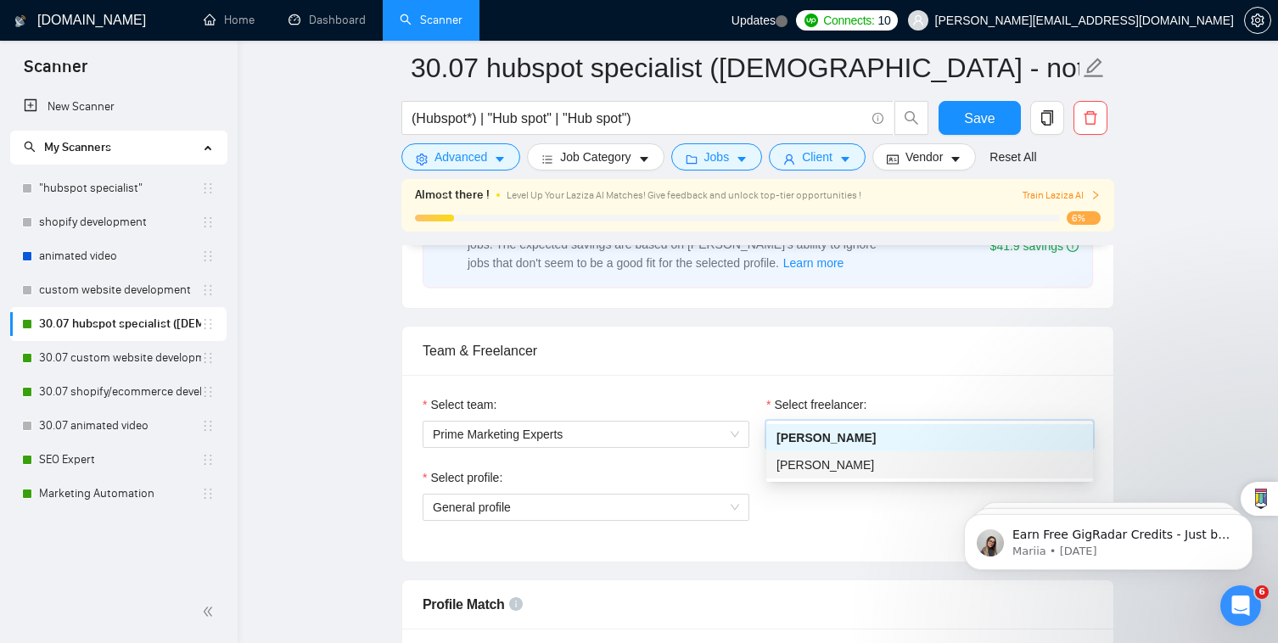
click at [821, 475] on div "Thierryne Krieger" at bounding box center [929, 464] width 327 height 27
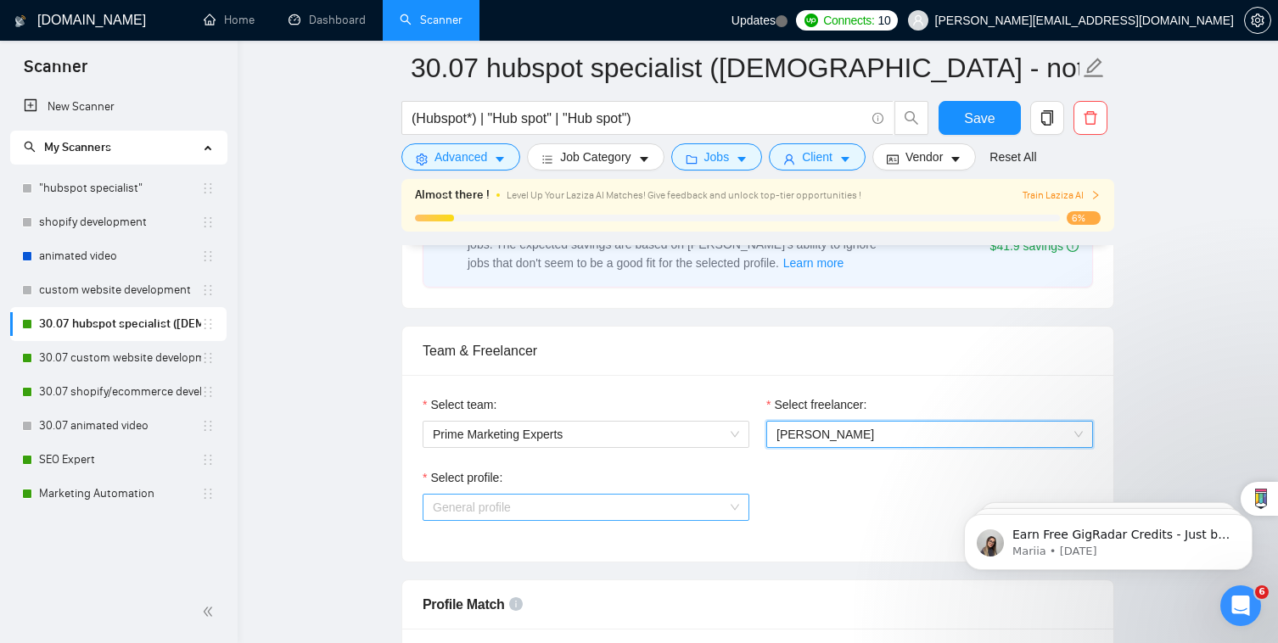
click at [695, 495] on span "General profile" at bounding box center [586, 507] width 306 height 25
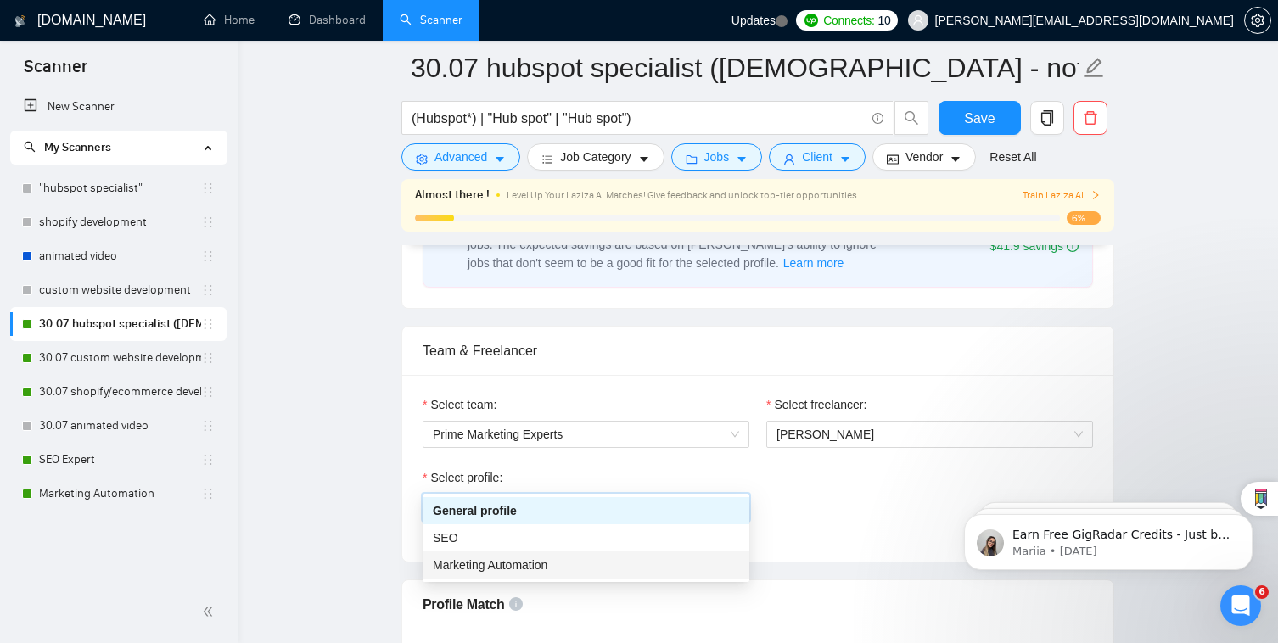
click at [702, 556] on div "Marketing Automation" at bounding box center [586, 565] width 306 height 19
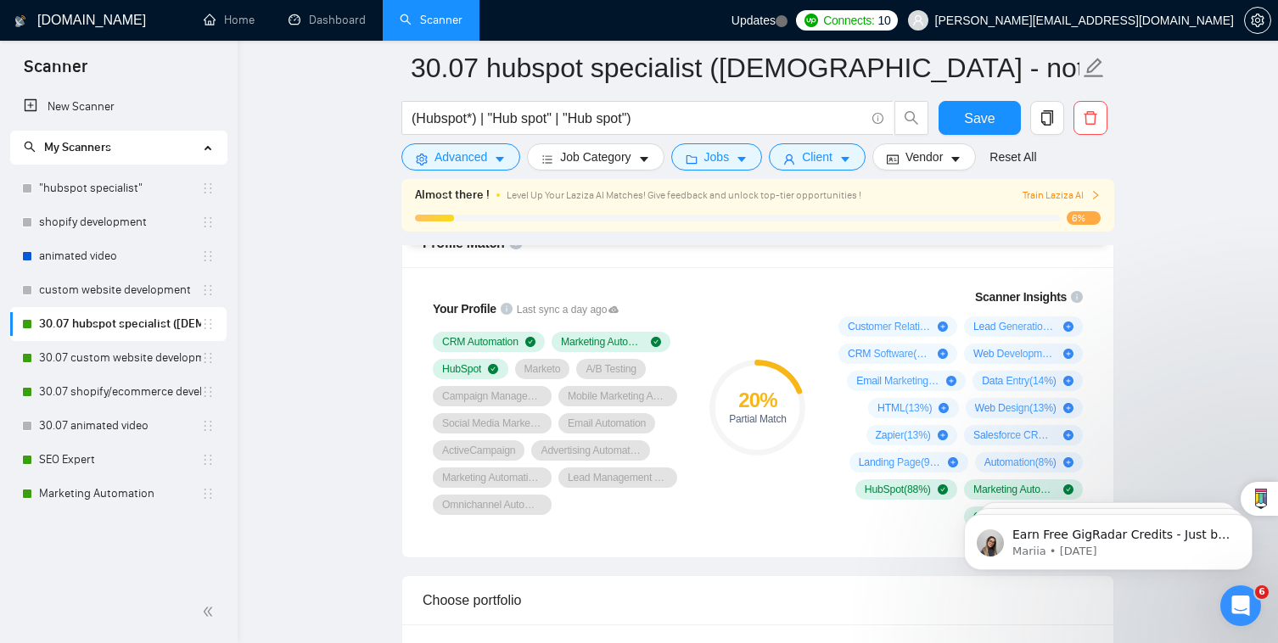
scroll to position [1121, 0]
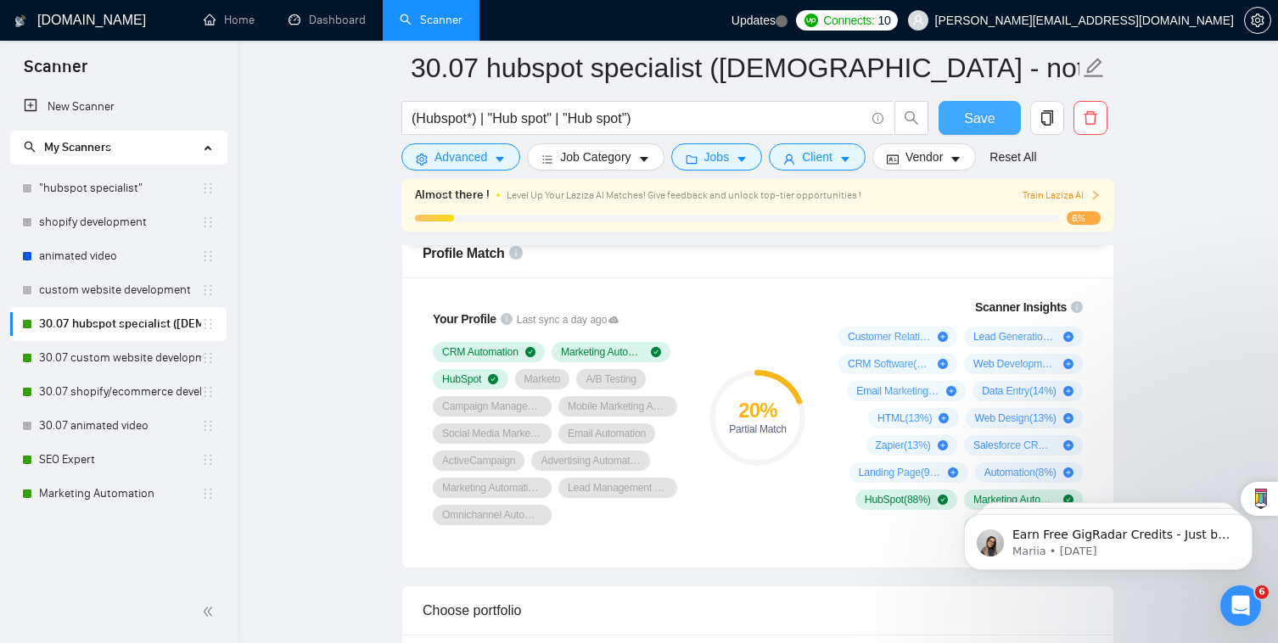
click at [993, 126] on span "Save" at bounding box center [979, 118] width 31 height 21
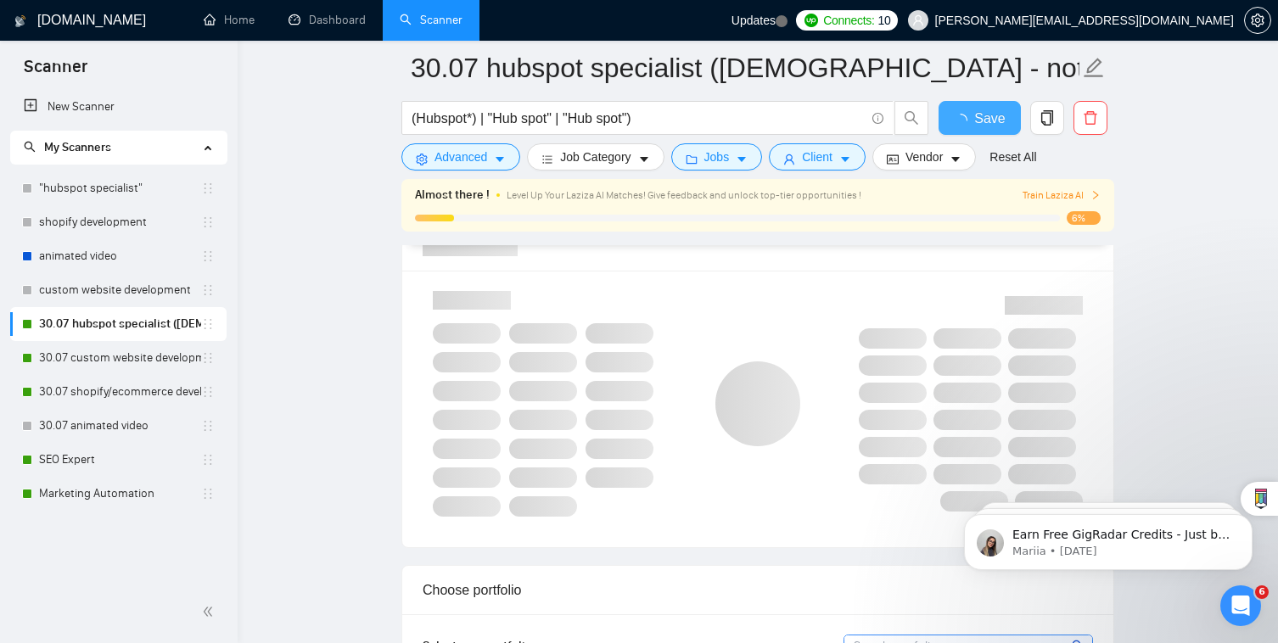
checkbox input "true"
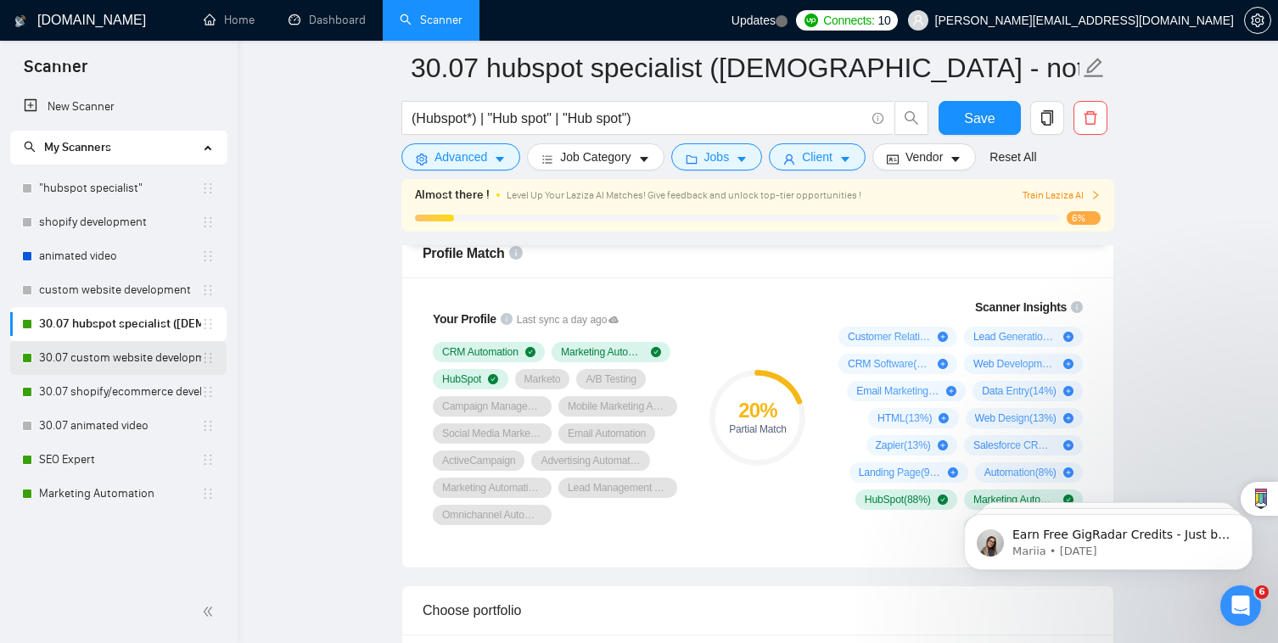
click at [113, 361] on link "30.07 custom website development" at bounding box center [120, 358] width 162 height 34
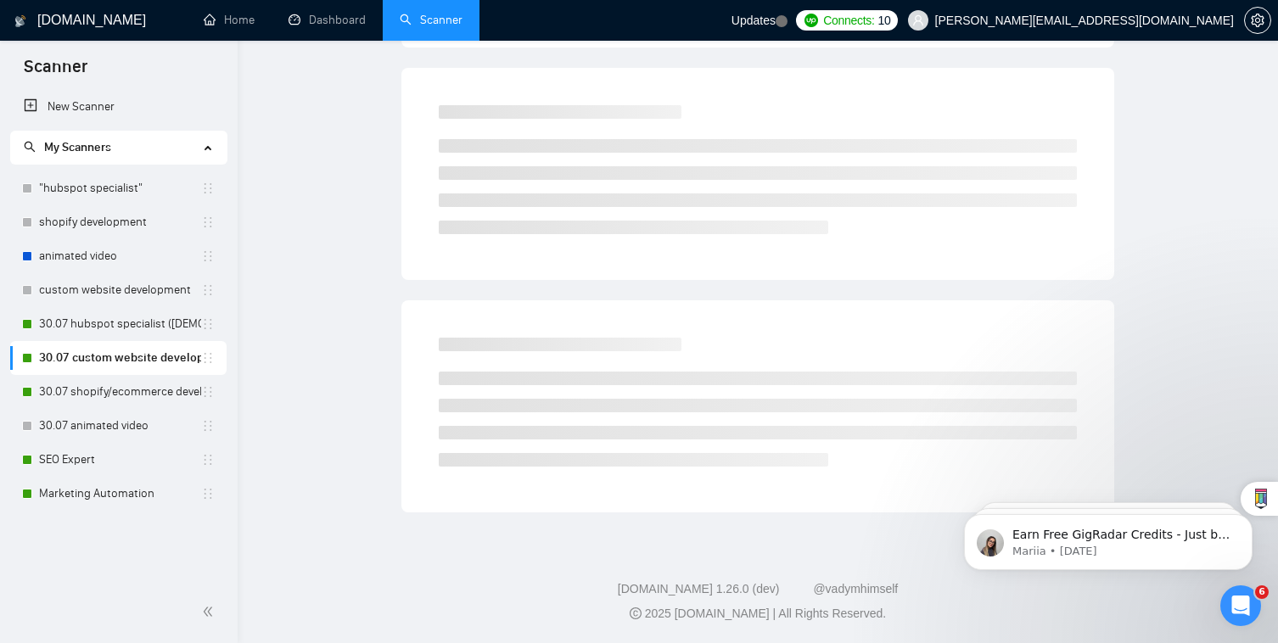
scroll to position [29, 0]
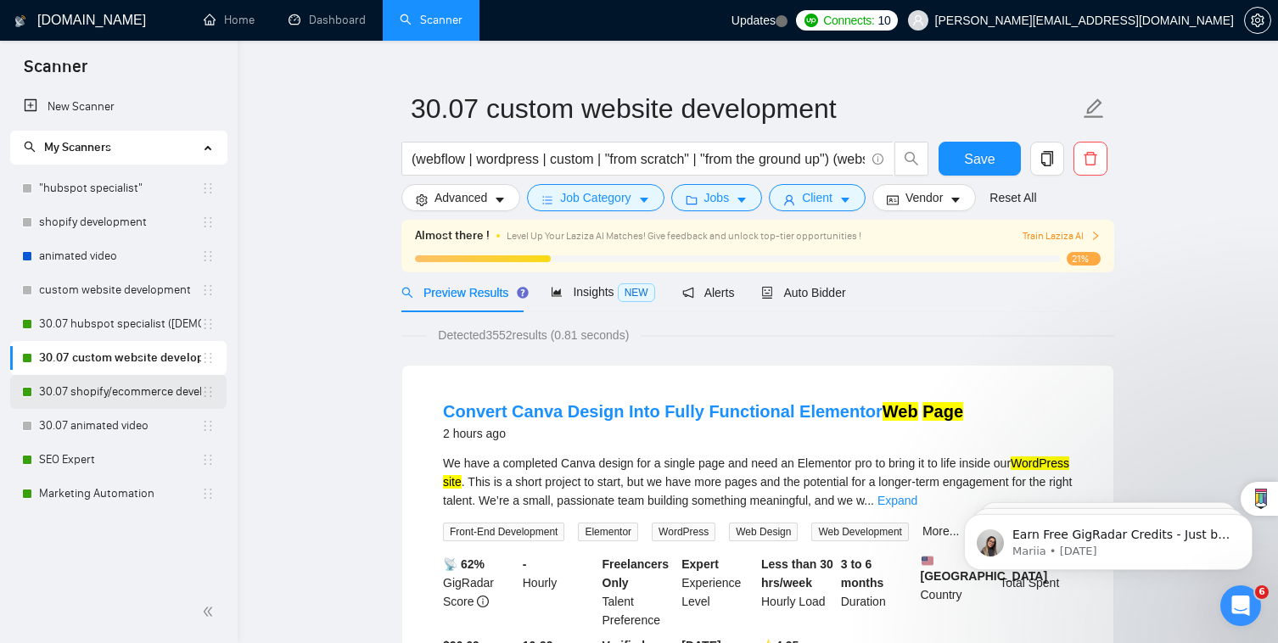
click at [113, 384] on link "30.07 shopify/ecommerce development (worldwide)" at bounding box center [120, 392] width 162 height 34
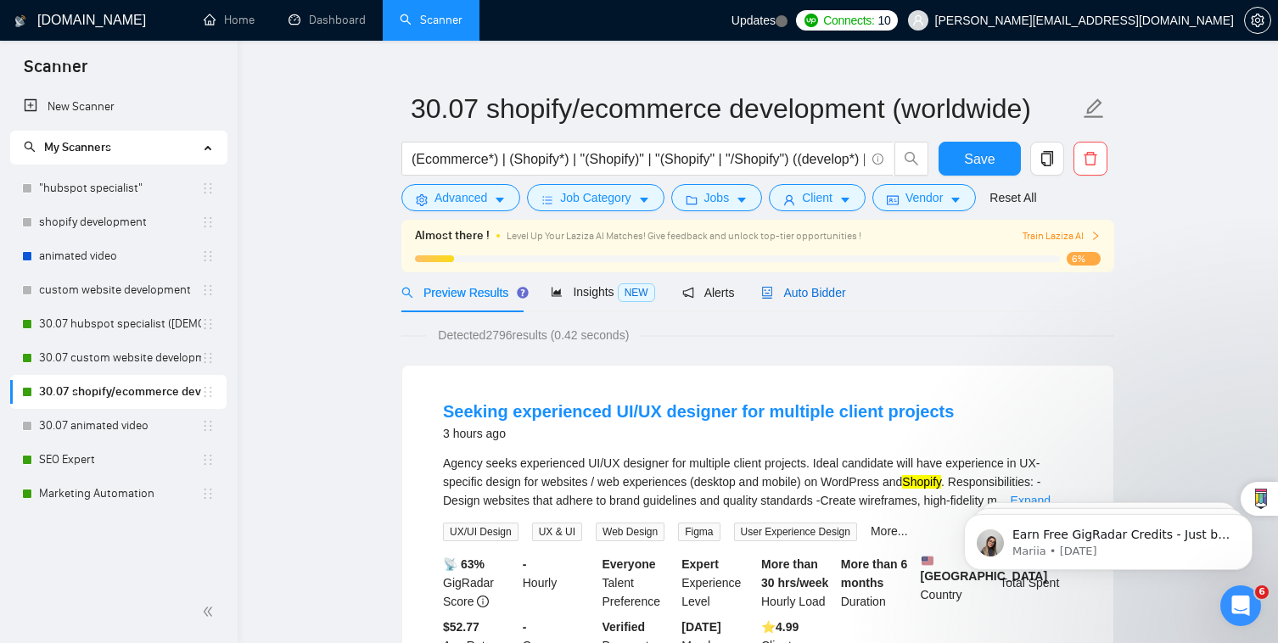
click at [797, 292] on span "Auto Bidder" at bounding box center [803, 293] width 84 height 14
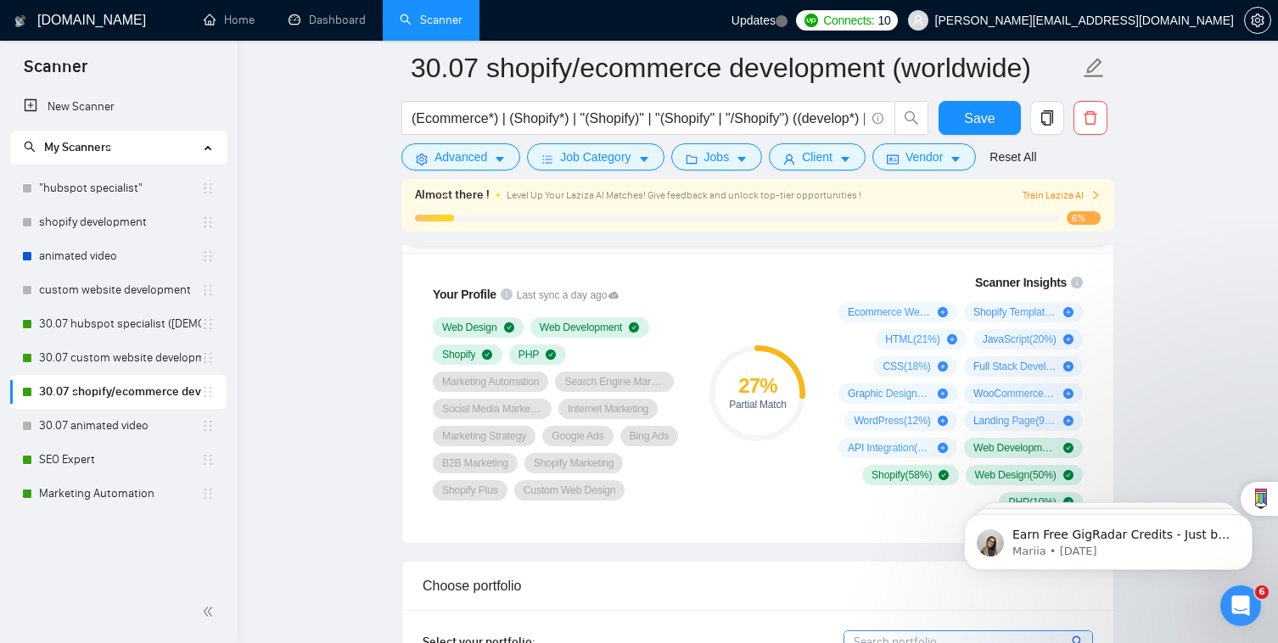
scroll to position [1144, 0]
click at [161, 472] on link "SEO Expert" at bounding box center [120, 460] width 162 height 34
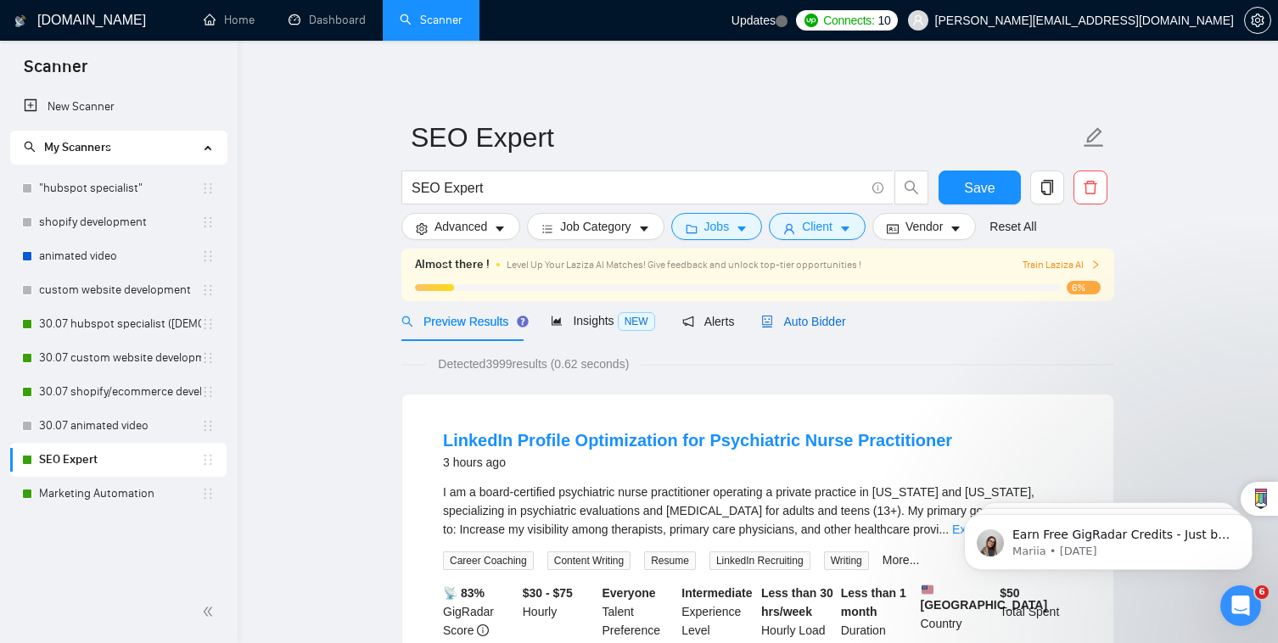
click at [818, 315] on span "Auto Bidder" at bounding box center [803, 322] width 84 height 14
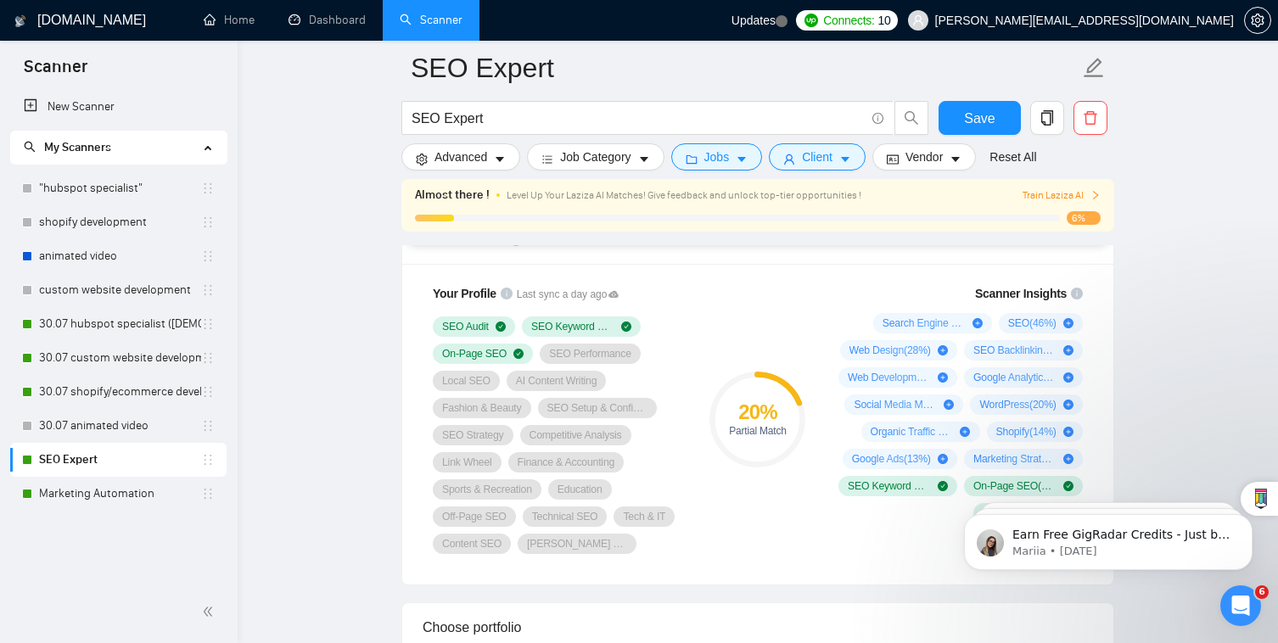
scroll to position [1133, 0]
click at [178, 480] on link "Marketing Automation" at bounding box center [120, 494] width 162 height 34
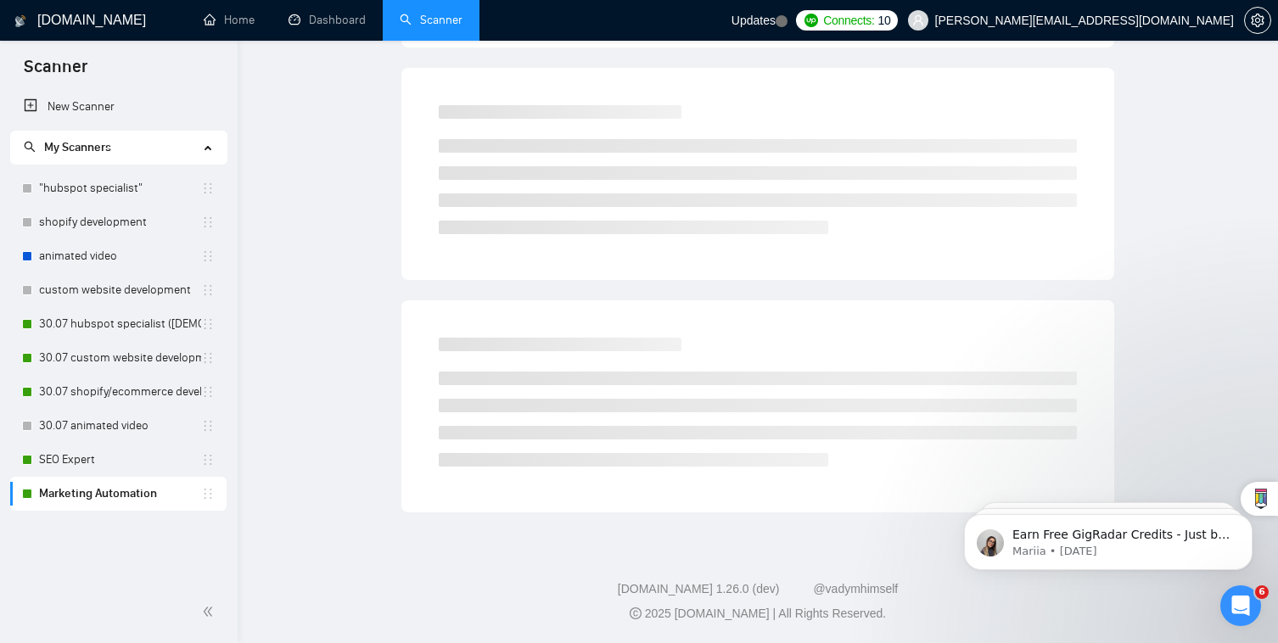
scroll to position [29, 0]
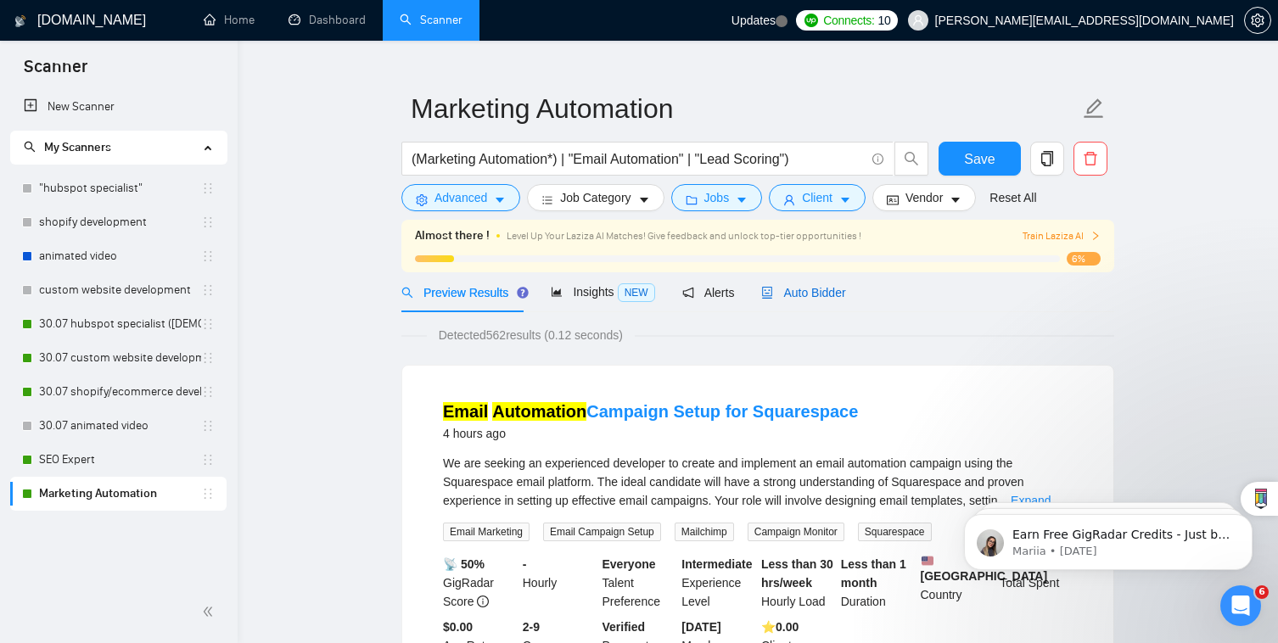
click at [794, 295] on span "Auto Bidder" at bounding box center [803, 293] width 84 height 14
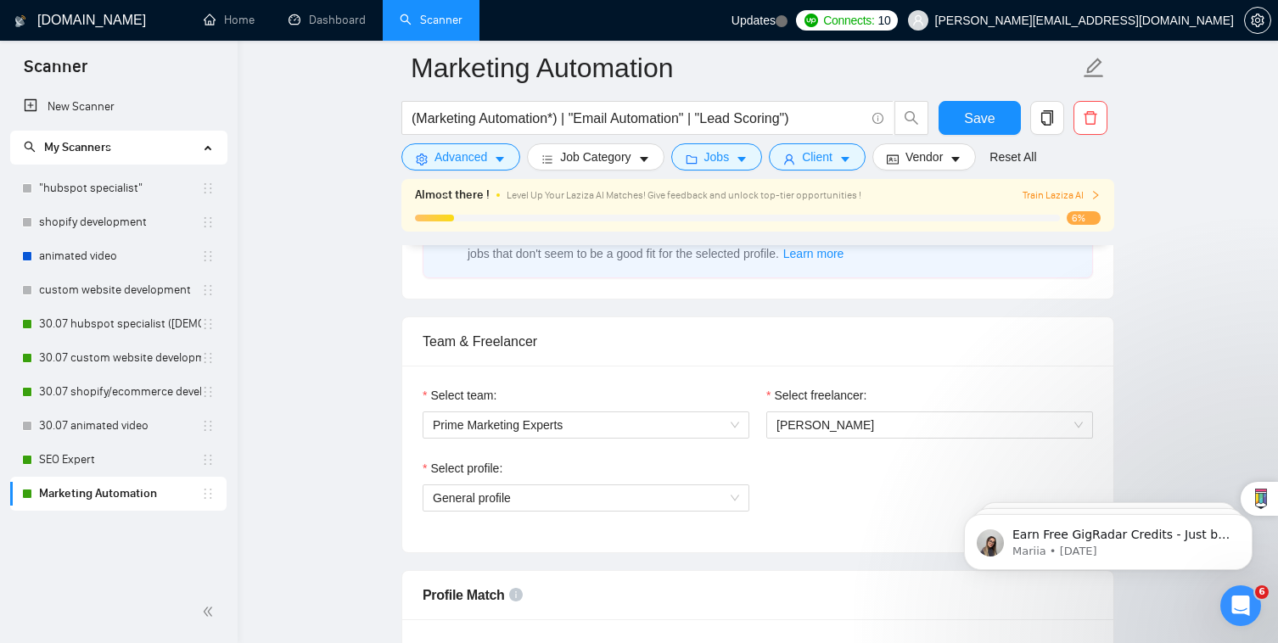
scroll to position [819, 0]
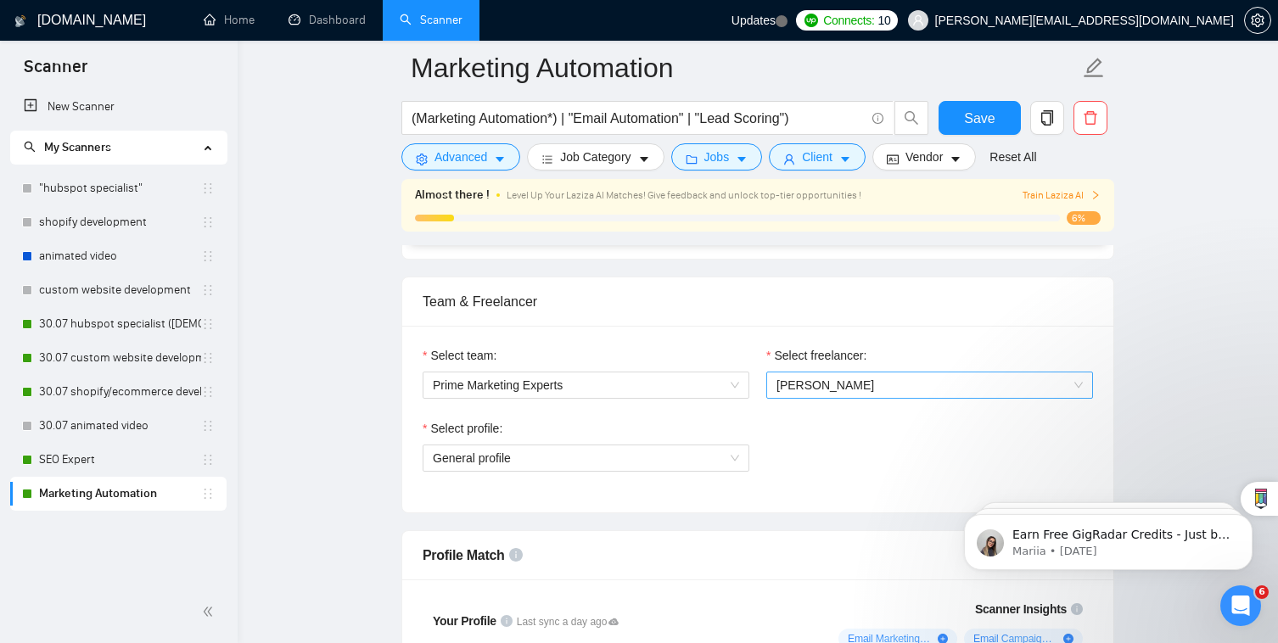
click at [863, 372] on span "[PERSON_NAME]" at bounding box center [929, 384] width 306 height 25
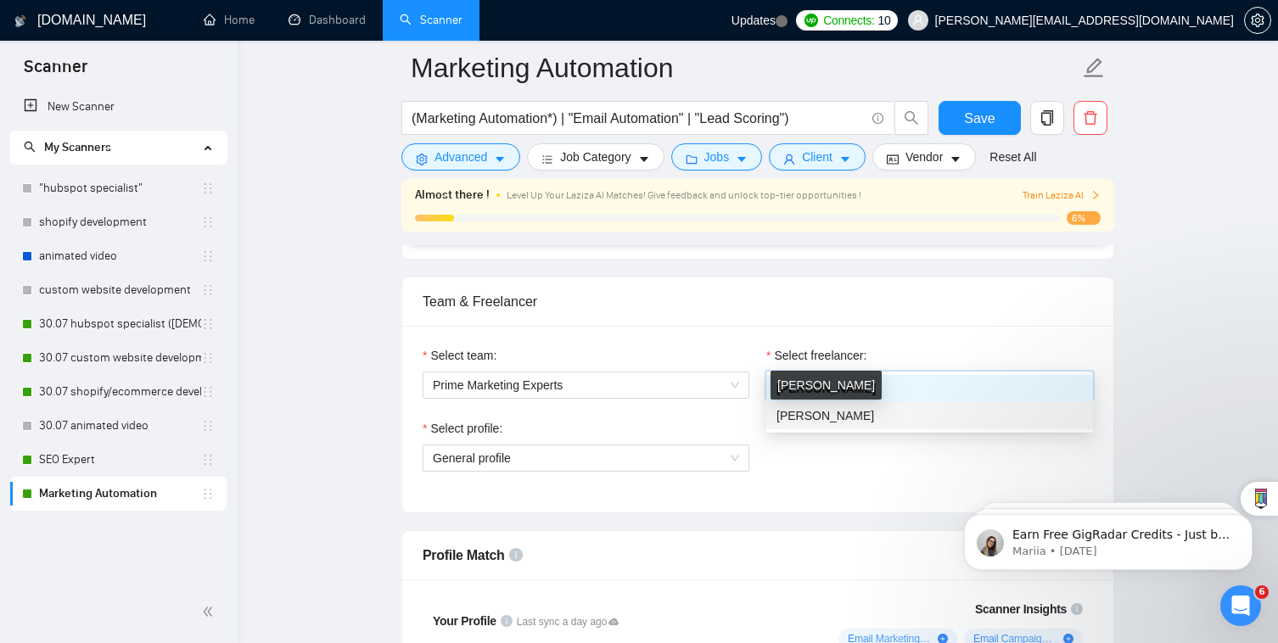
click at [870, 417] on span "Thierryne Krieger" at bounding box center [825, 416] width 98 height 14
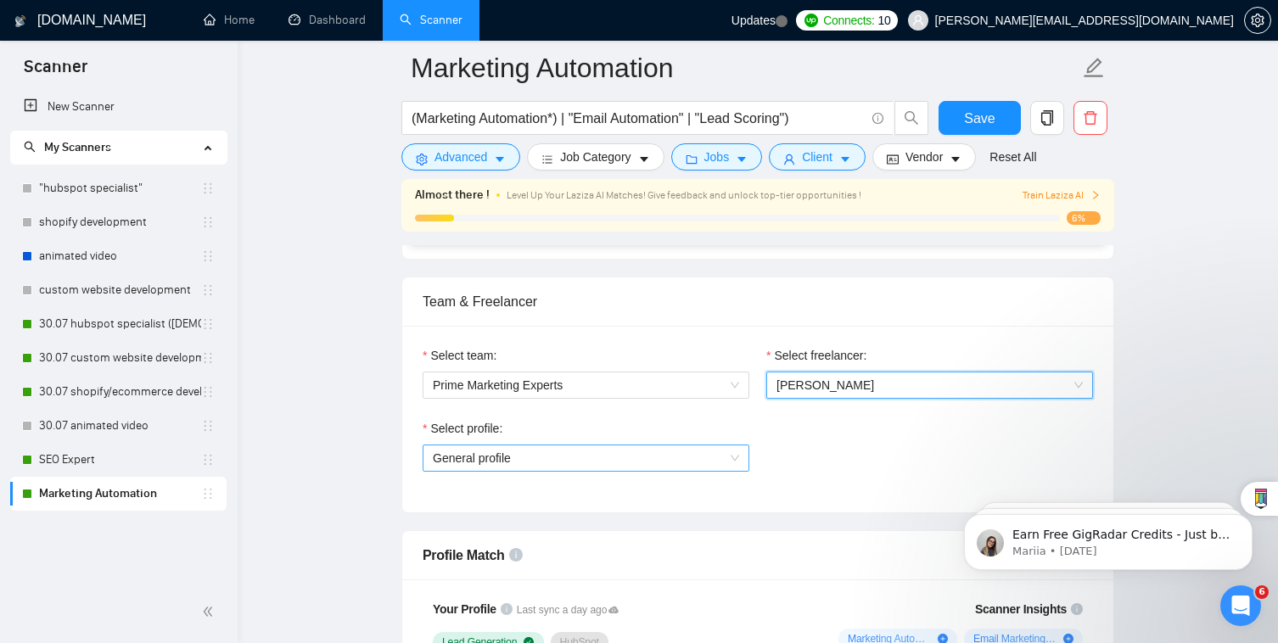
click at [673, 445] on div "General profile" at bounding box center [585, 458] width 327 height 27
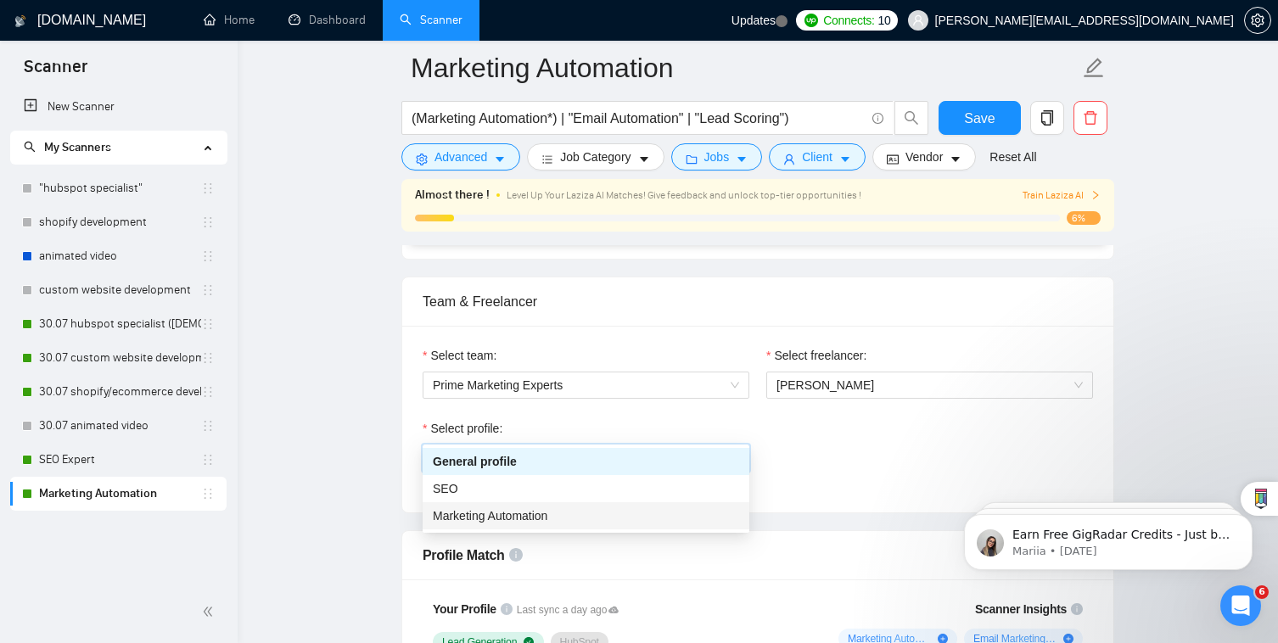
click at [668, 522] on div "Marketing Automation" at bounding box center [586, 515] width 306 height 19
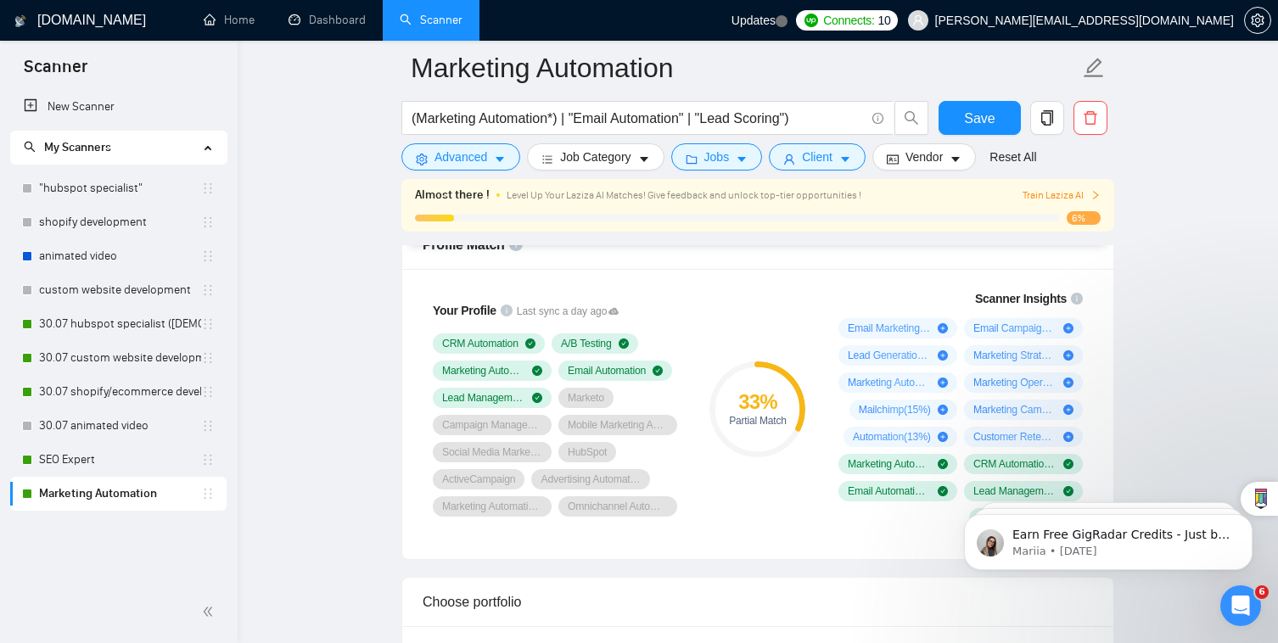
scroll to position [1131, 0]
click at [957, 113] on button "Save" at bounding box center [979, 118] width 82 height 34
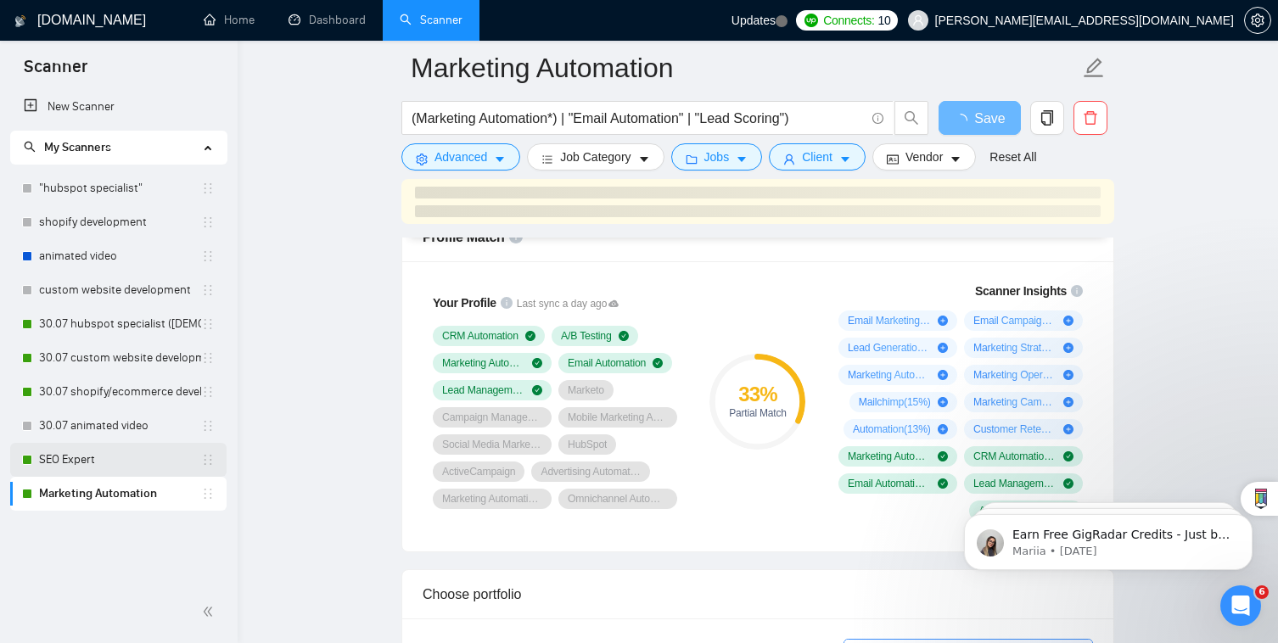
click at [158, 465] on link "SEO Expert" at bounding box center [120, 460] width 162 height 34
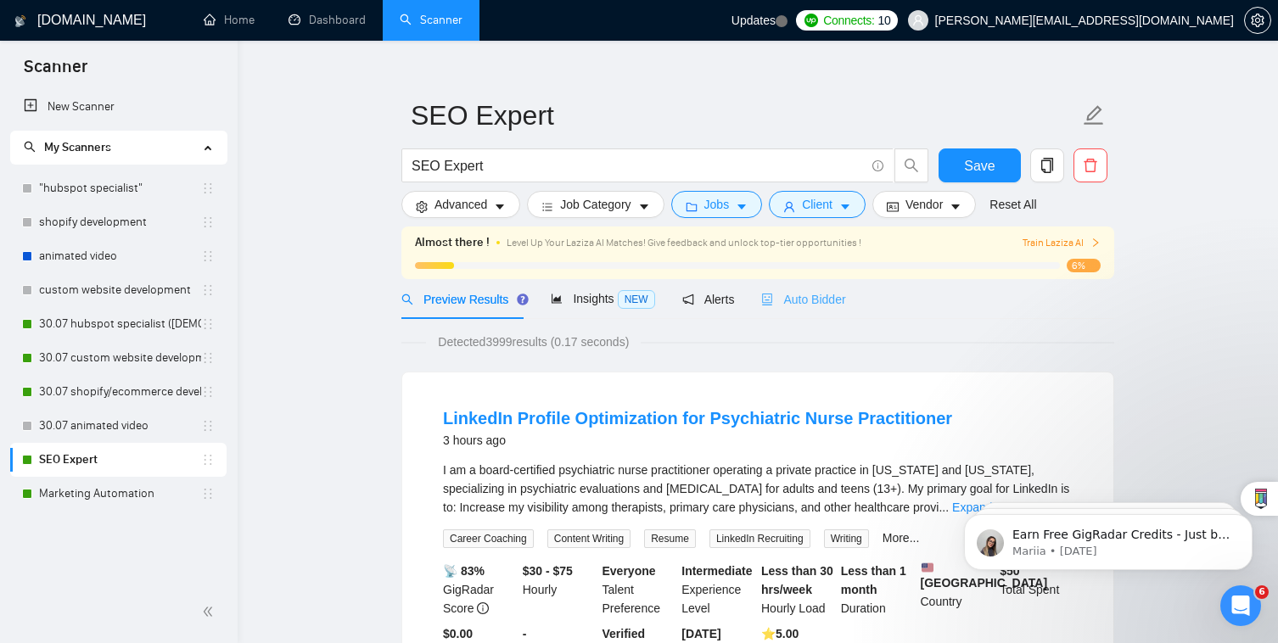
click at [781, 309] on div "Auto Bidder" at bounding box center [803, 299] width 84 height 40
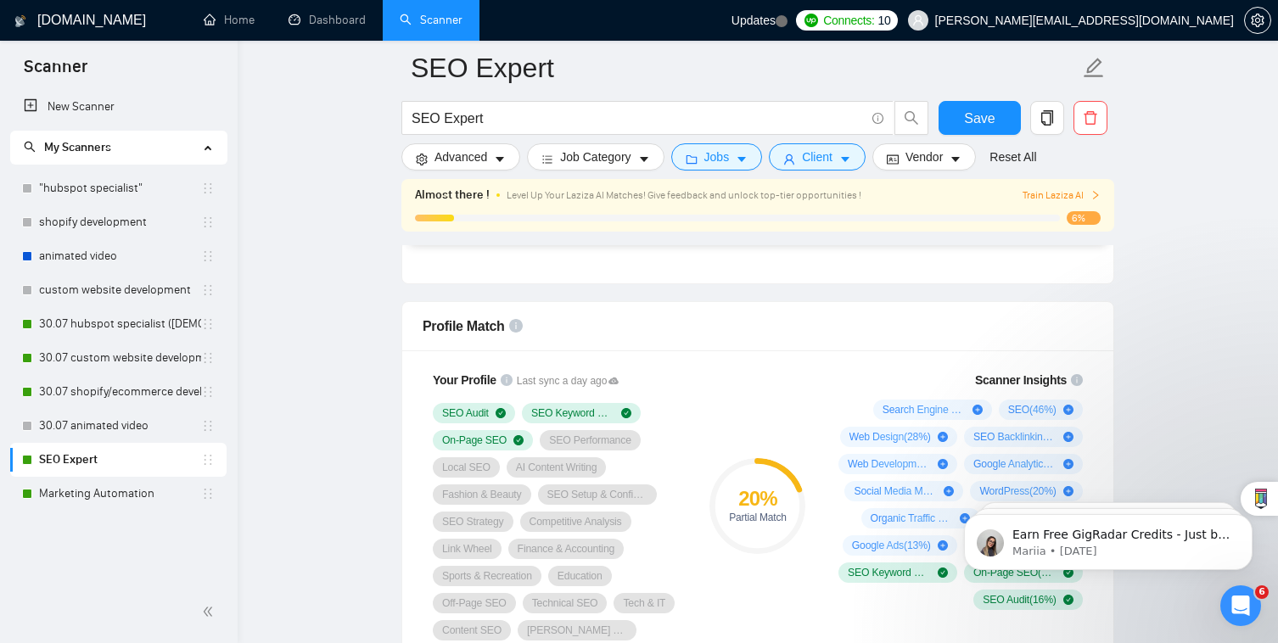
scroll to position [1121, 0]
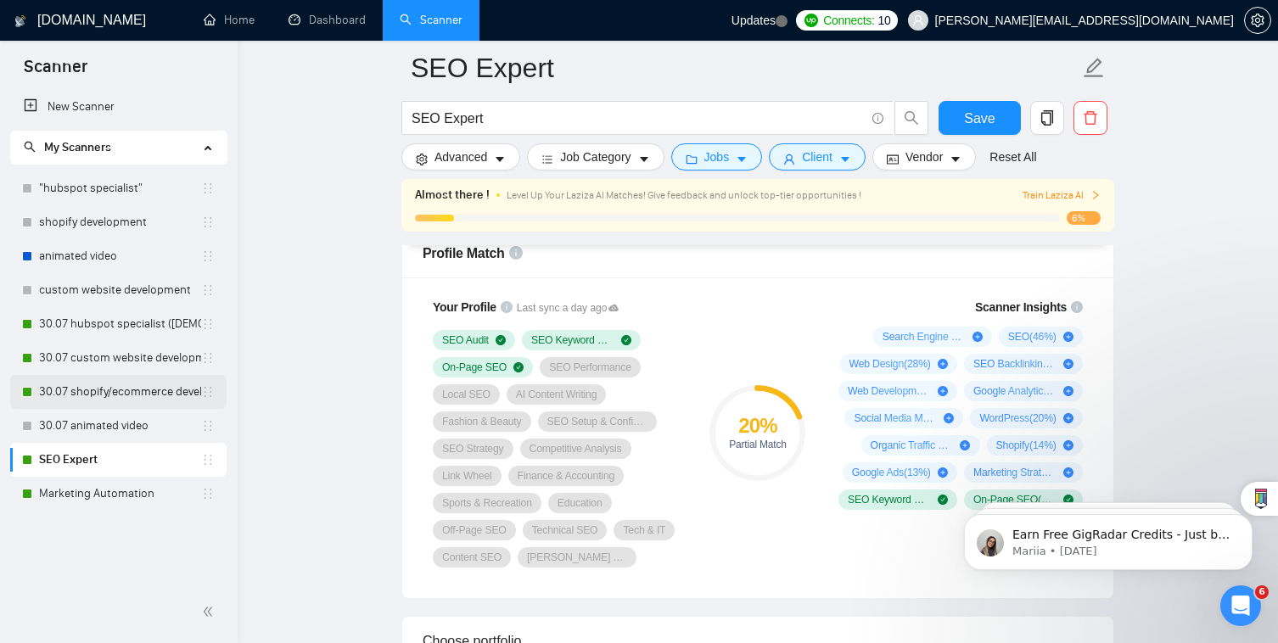
click at [183, 390] on link "30.07 shopify/ecommerce development (worldwide)" at bounding box center [120, 392] width 162 height 34
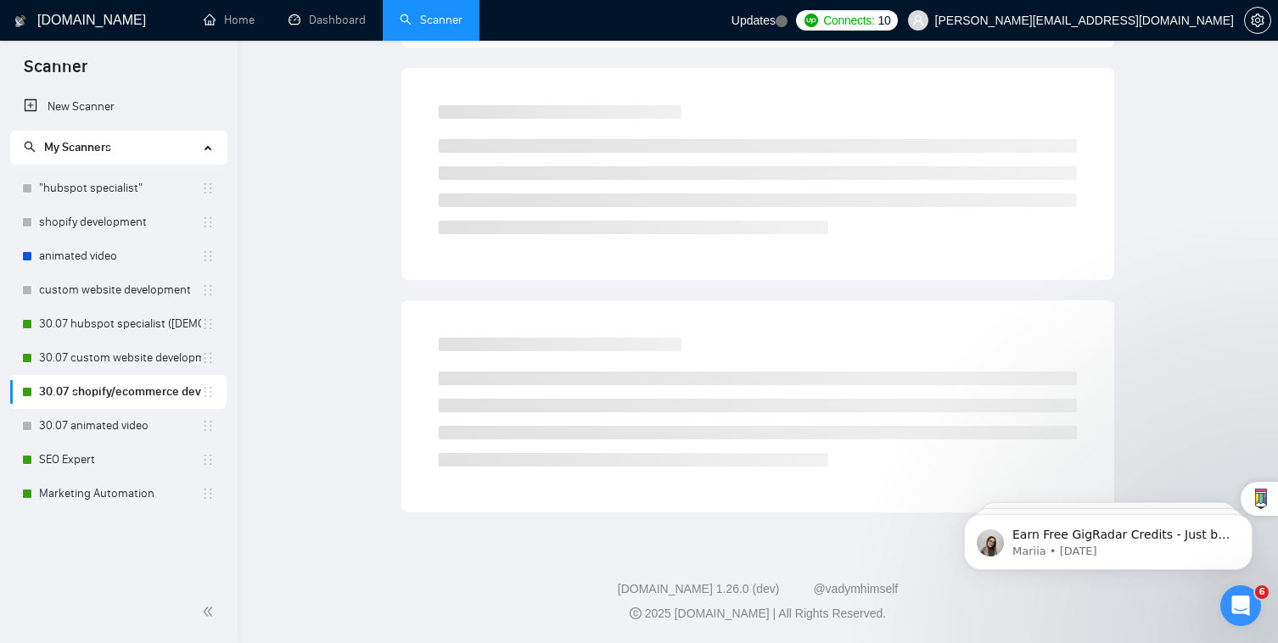
scroll to position [29, 0]
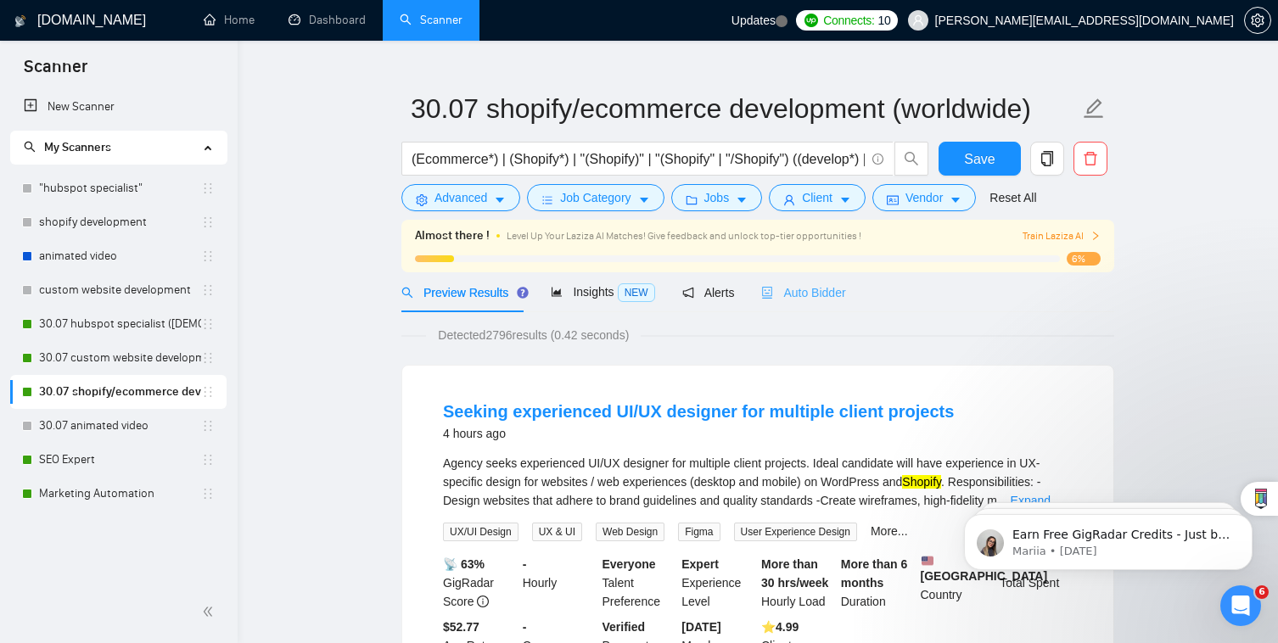
click at [800, 275] on div "Auto Bidder" at bounding box center [803, 292] width 84 height 40
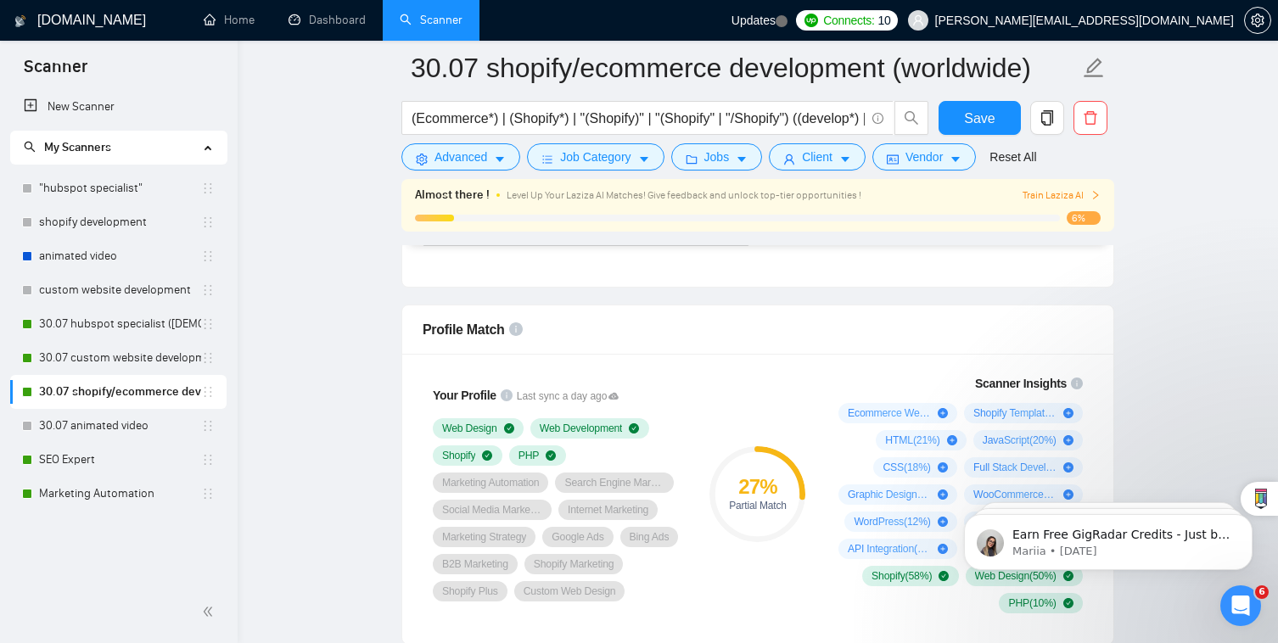
scroll to position [1047, 0]
click at [175, 368] on link "30.07 custom website development" at bounding box center [120, 358] width 162 height 34
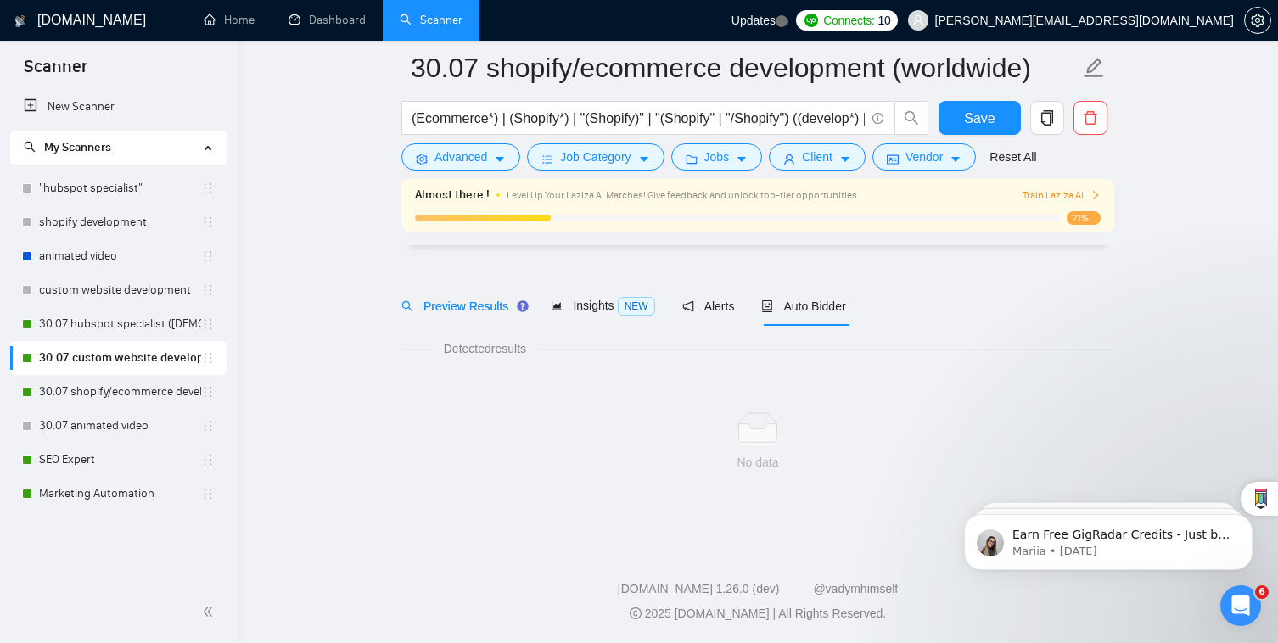
scroll to position [29, 0]
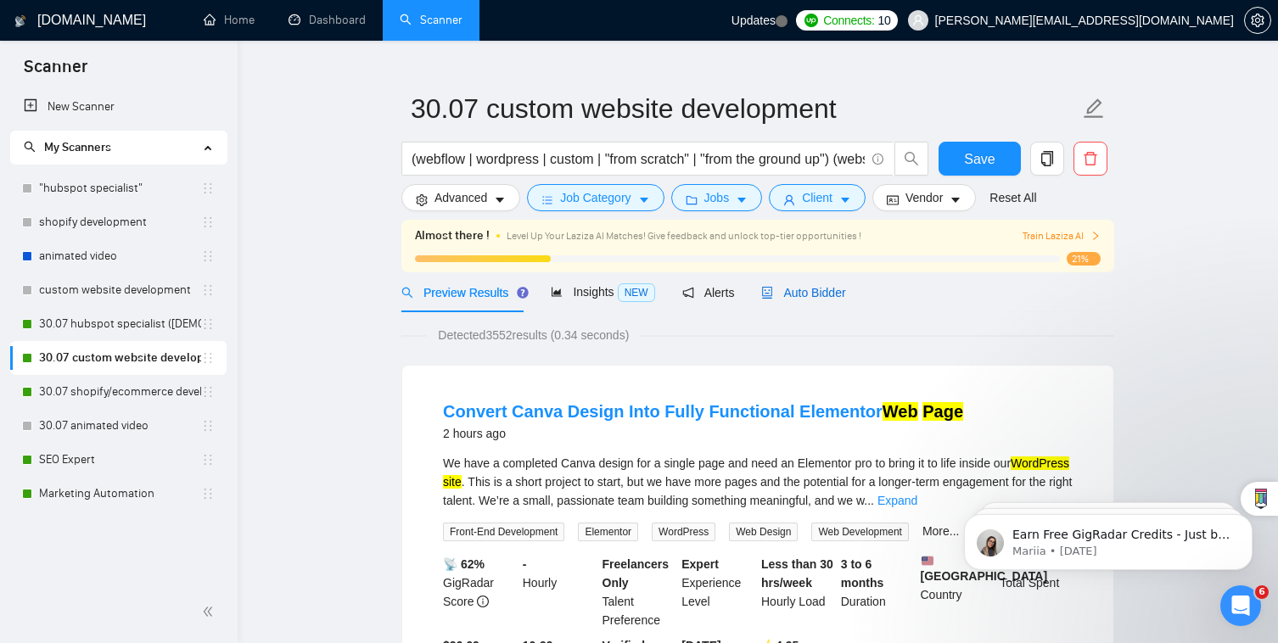
click at [820, 294] on span "Auto Bidder" at bounding box center [803, 293] width 84 height 14
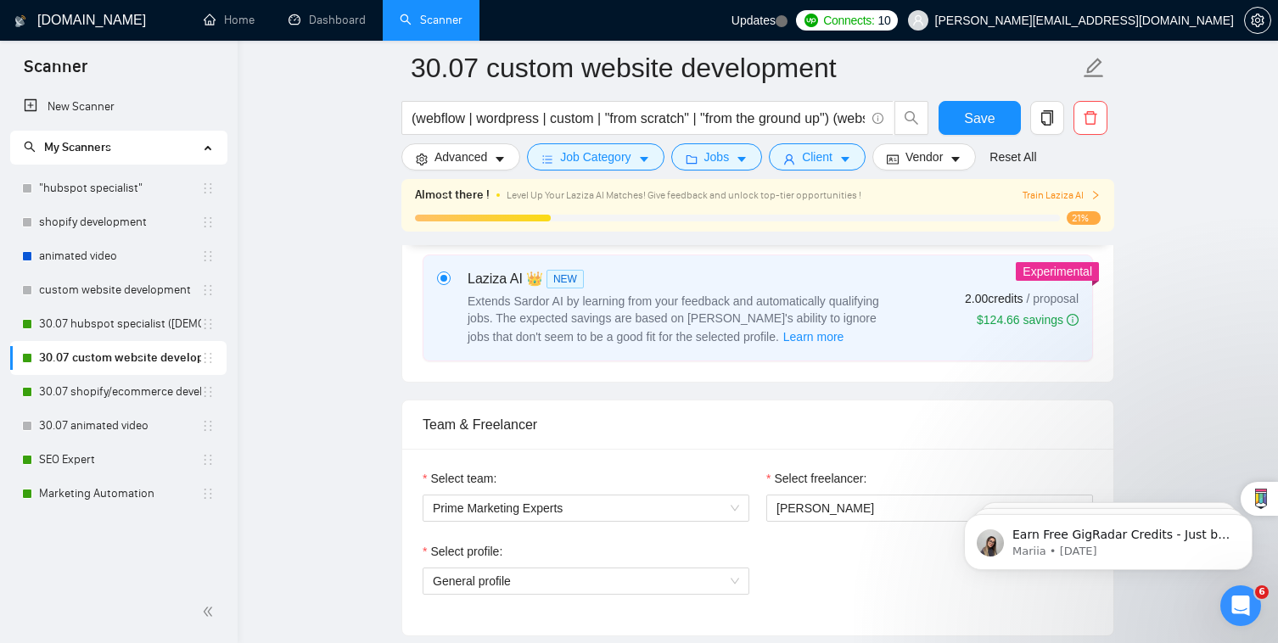
scroll to position [691, 0]
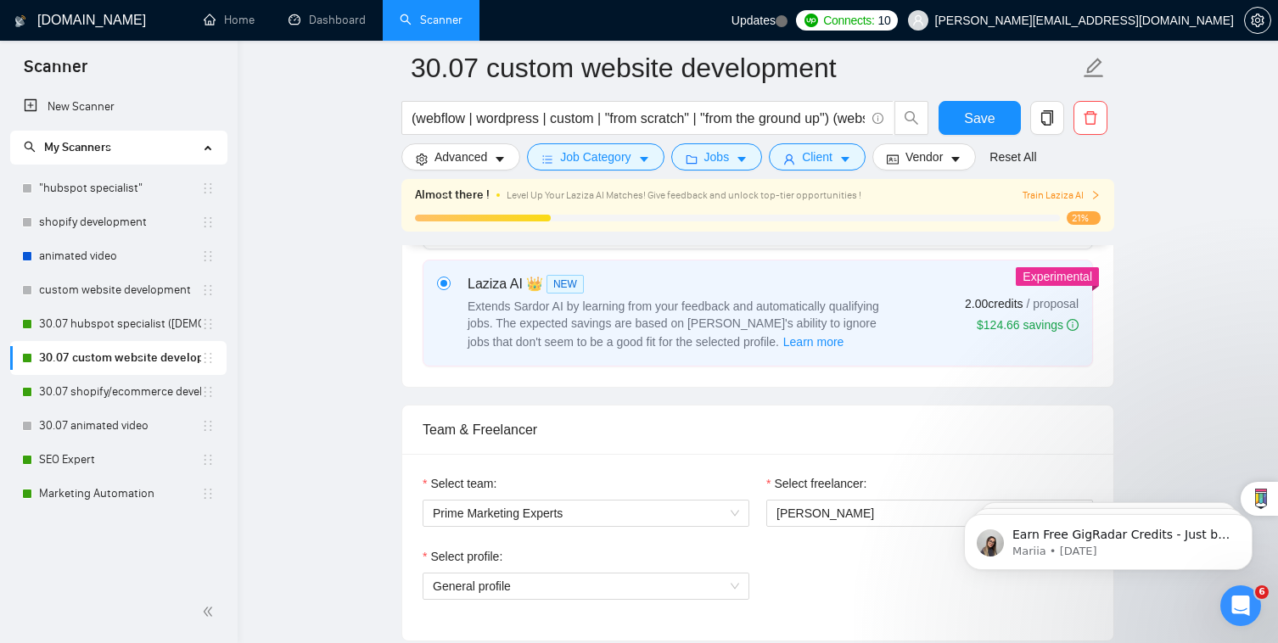
click at [568, 606] on div "Select team: Prime Marketing Experts Select freelancer: Michael Krieger Select …" at bounding box center [757, 547] width 711 height 187
click at [568, 573] on div "Select profile: General profile" at bounding box center [586, 583] width 344 height 73
click at [568, 573] on span "General profile" at bounding box center [586, 585] width 306 height 25
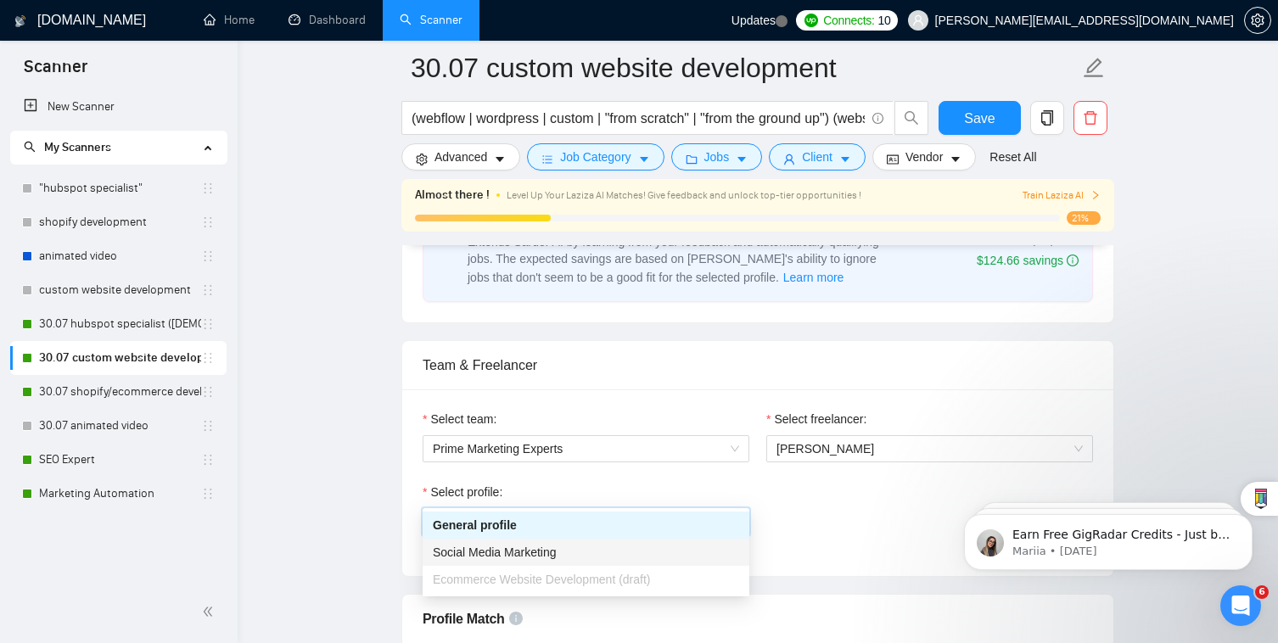
scroll to position [789, 0]
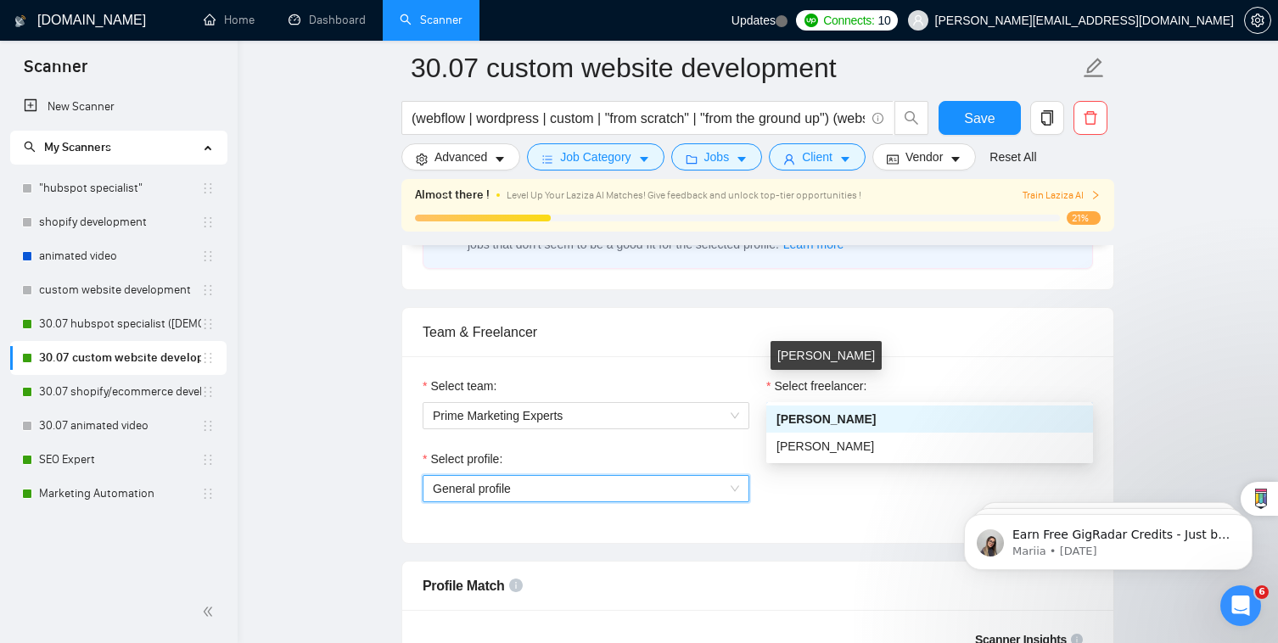
click at [828, 409] on span "[PERSON_NAME]" at bounding box center [825, 416] width 98 height 14
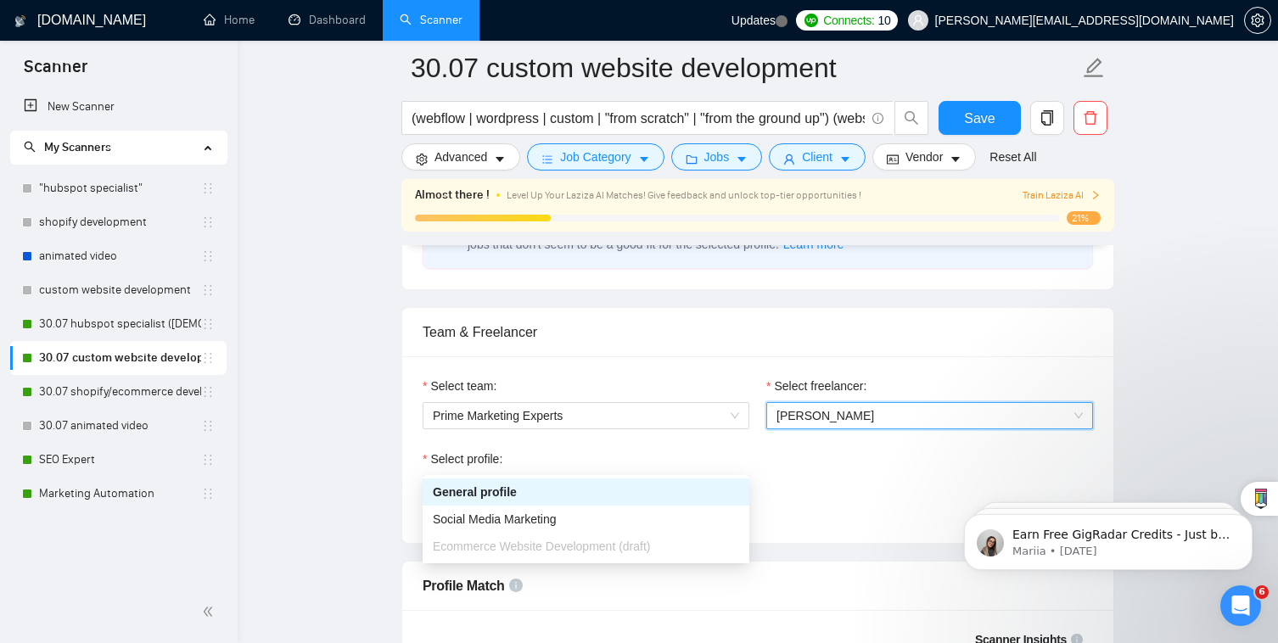
click at [669, 476] on span "General profile" at bounding box center [586, 488] width 306 height 25
click at [663, 450] on div "Select profile:" at bounding box center [585, 462] width 327 height 25
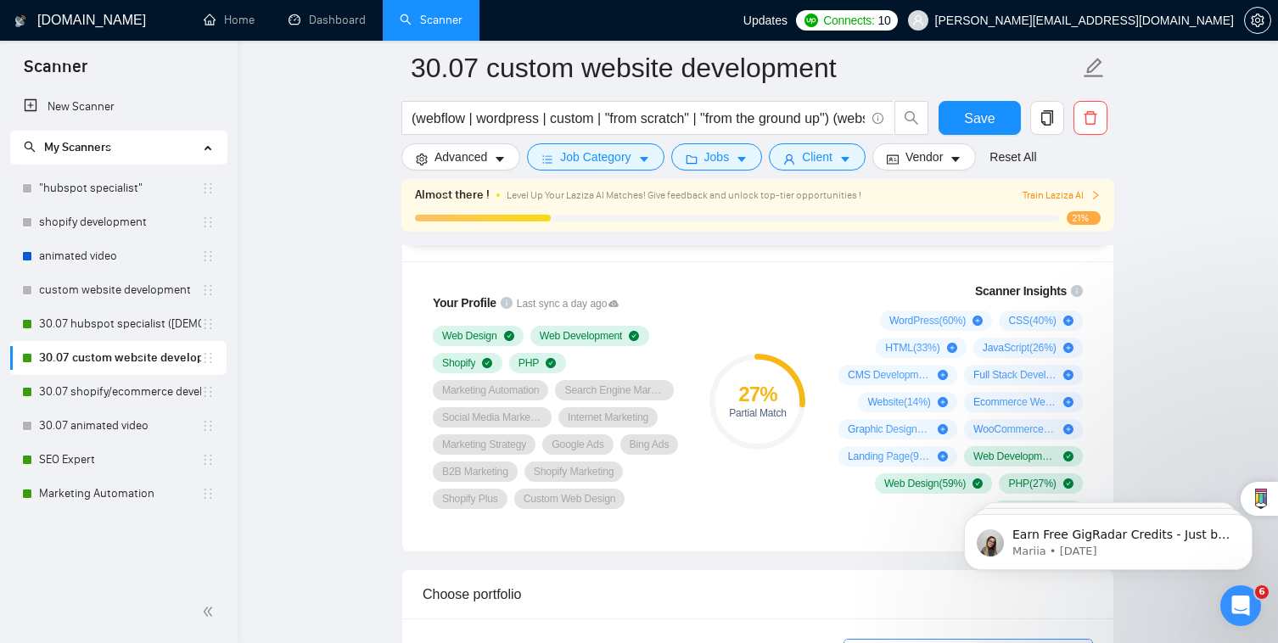
scroll to position [1132, 0]
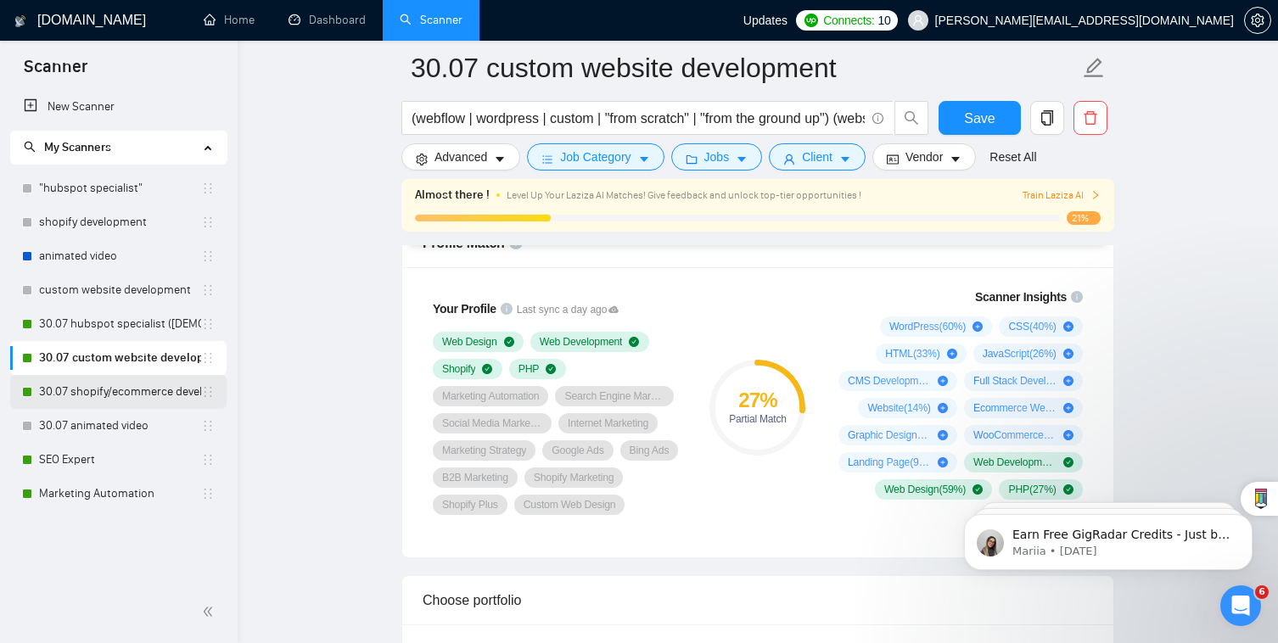
click at [170, 389] on link "30.07 shopify/ecommerce development (worldwide)" at bounding box center [120, 392] width 162 height 34
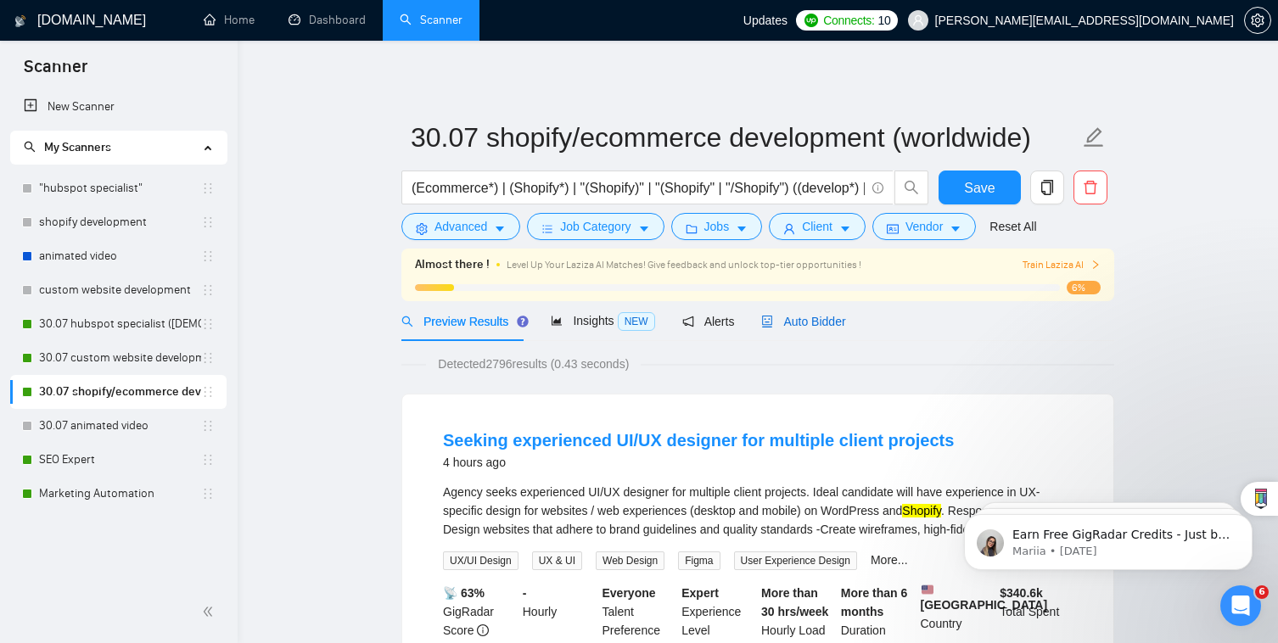
click at [798, 319] on span "Auto Bidder" at bounding box center [803, 322] width 84 height 14
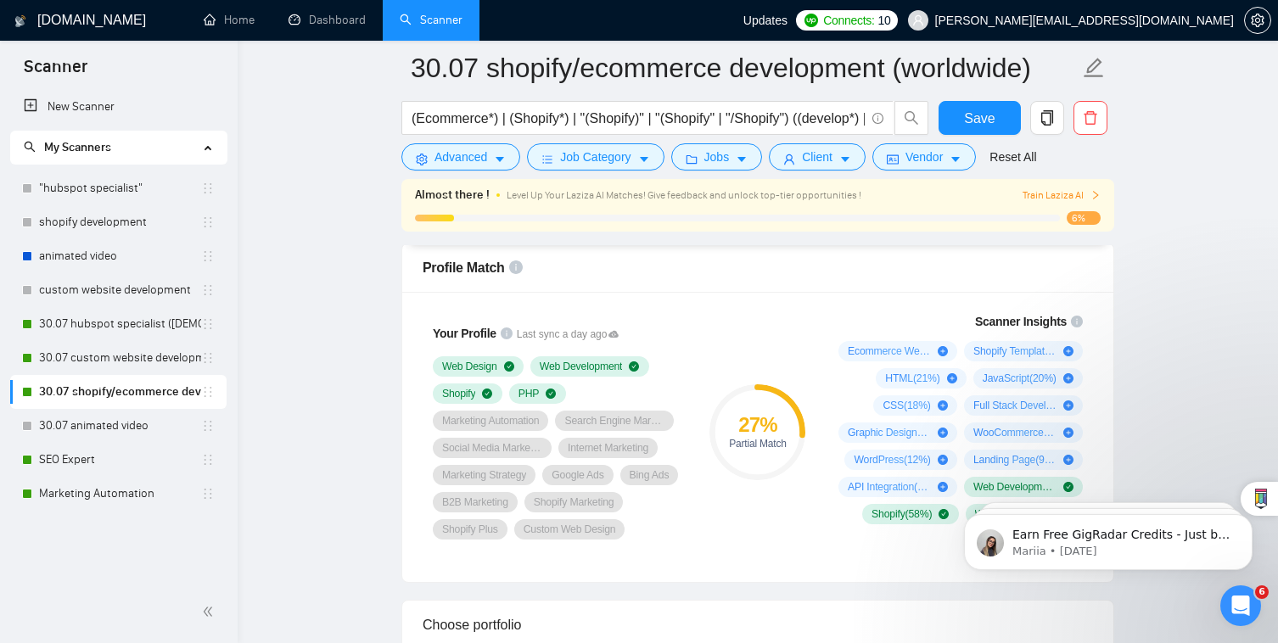
scroll to position [1108, 0]
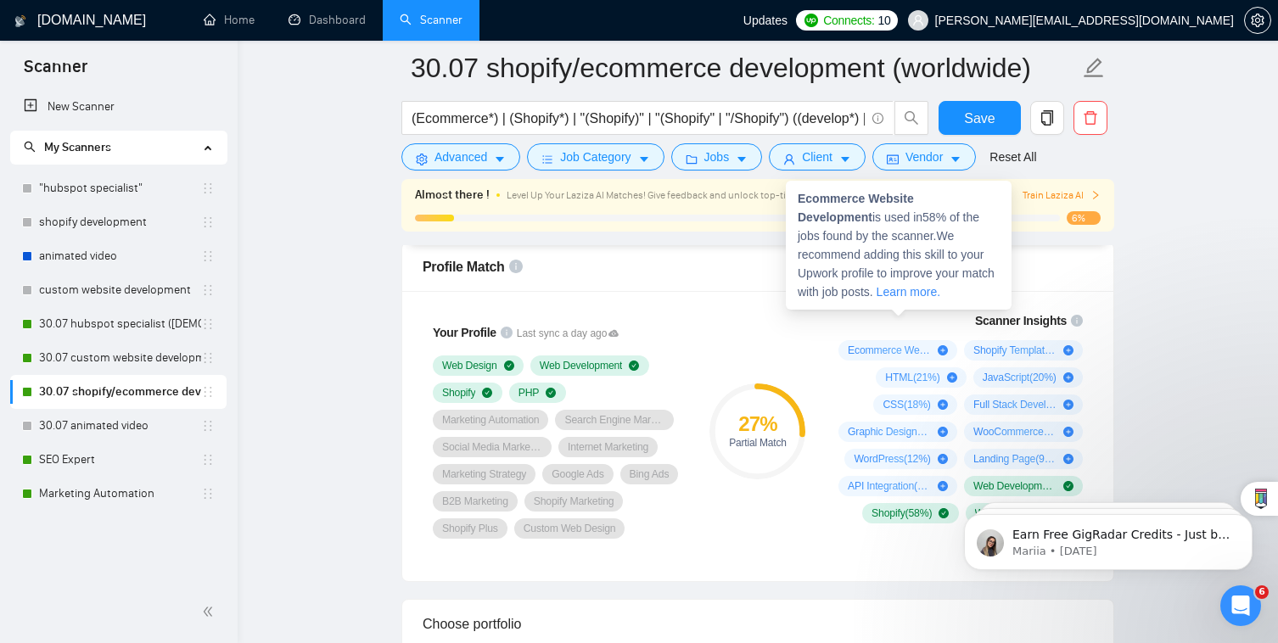
click at [870, 309] on div "Ecommerce Website Development is used in 58 % of the jobs found by the scanner.…" at bounding box center [899, 245] width 226 height 129
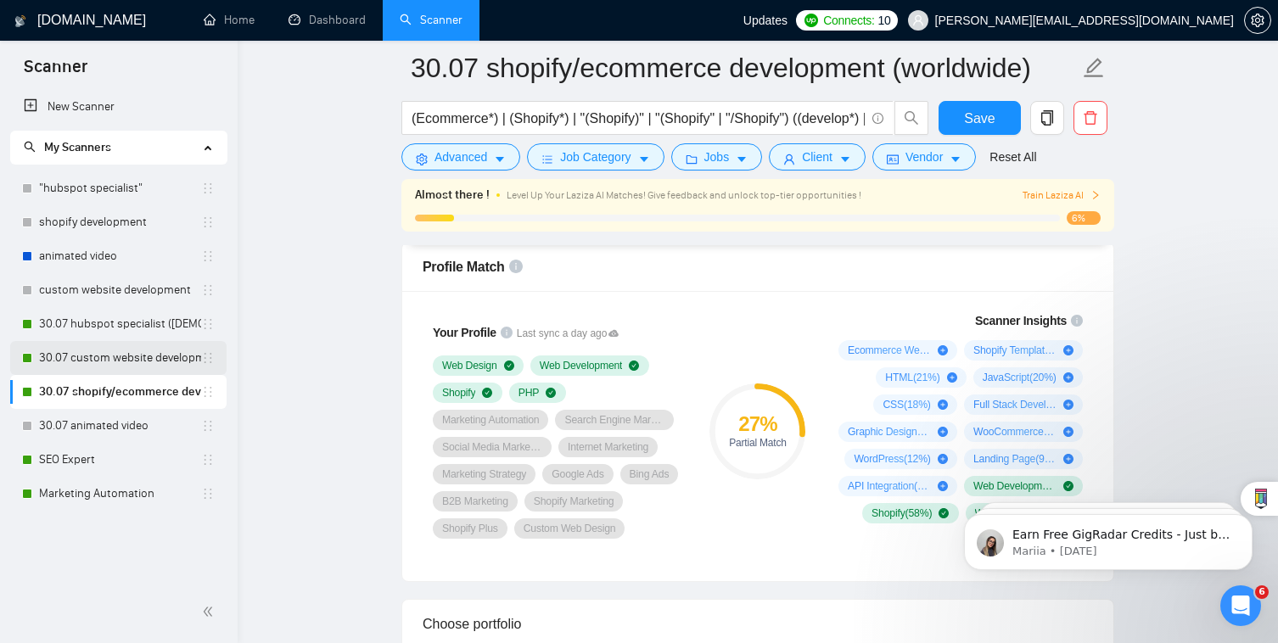
click at [124, 366] on link "30.07 custom website development" at bounding box center [120, 358] width 162 height 34
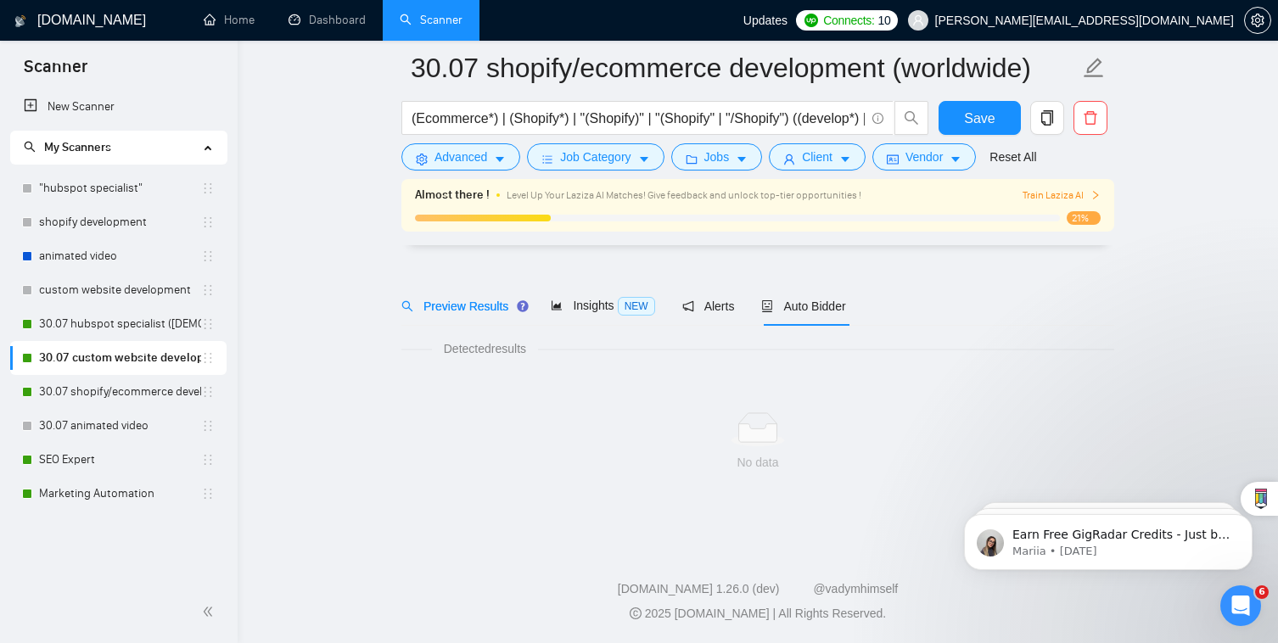
scroll to position [29, 0]
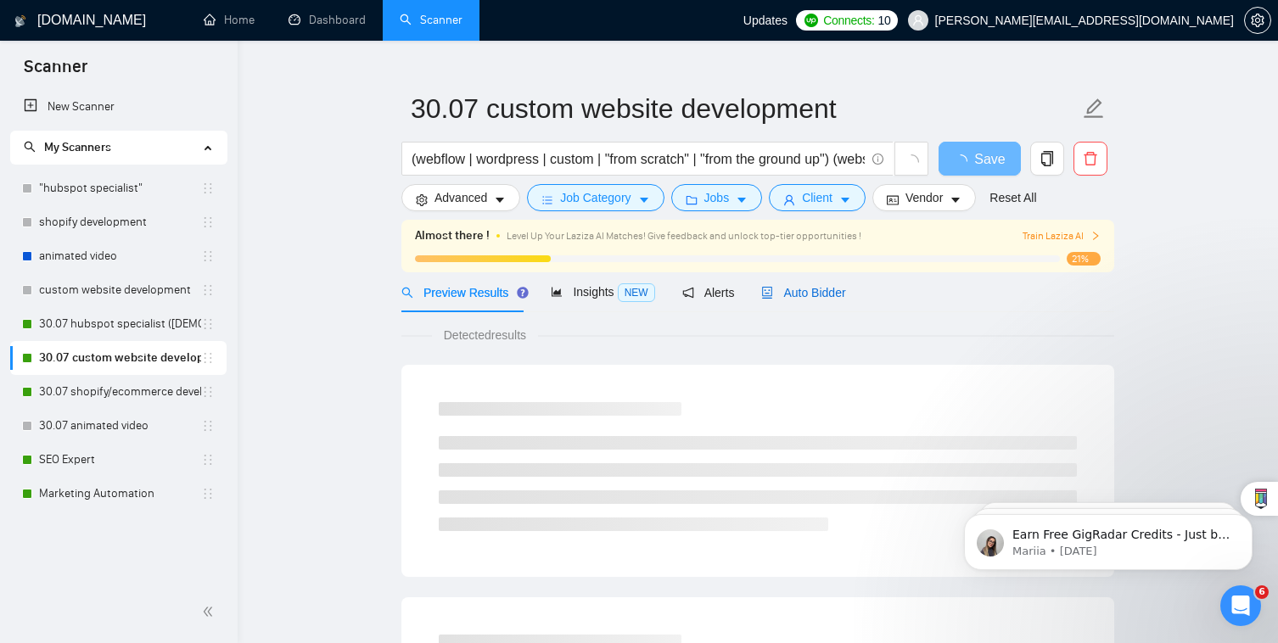
click at [778, 288] on span "Auto Bidder" at bounding box center [803, 293] width 84 height 14
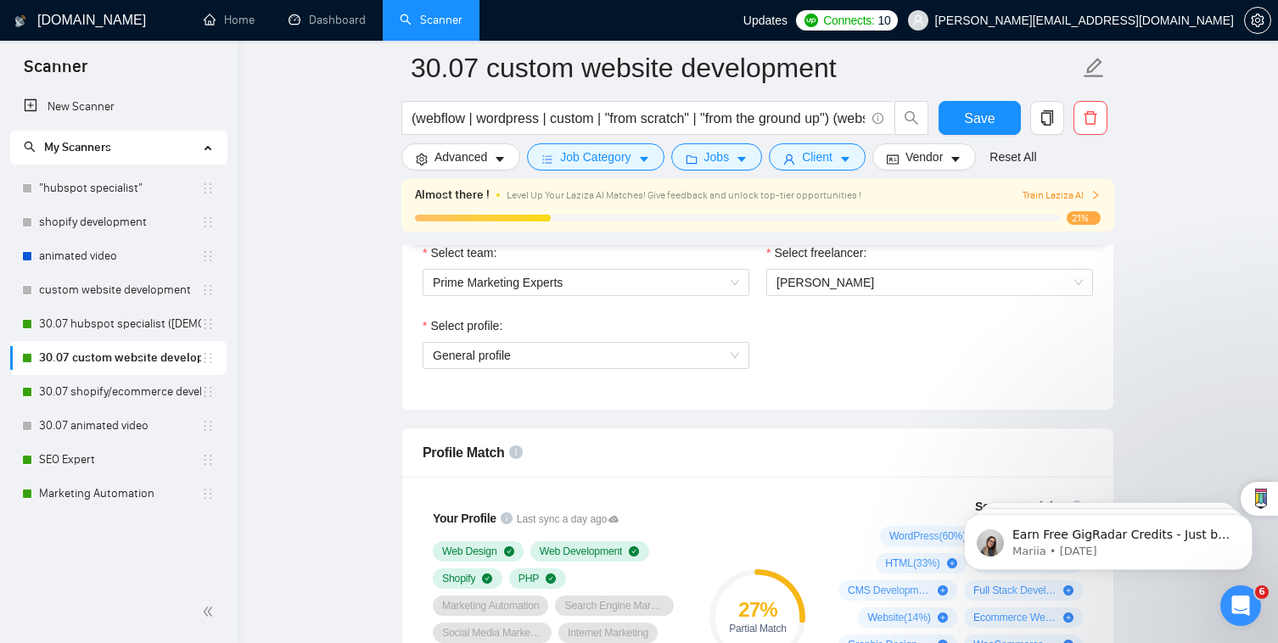
scroll to position [920, 0]
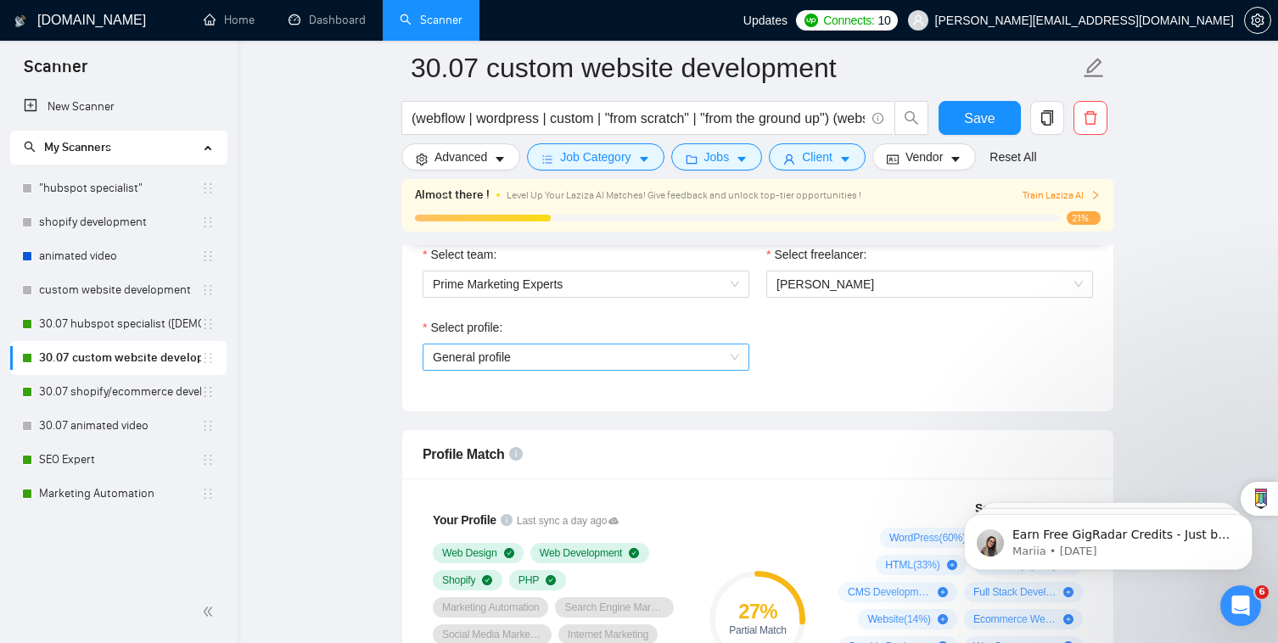
click at [605, 344] on span "General profile" at bounding box center [586, 356] width 306 height 25
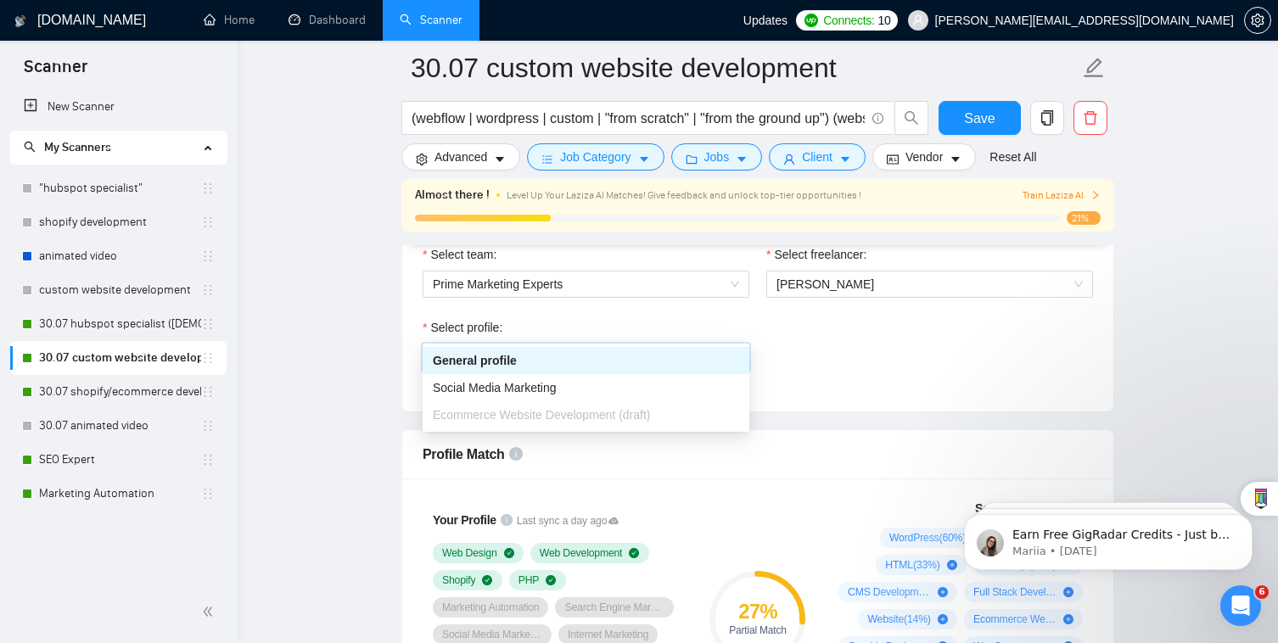
click at [605, 344] on span "General profile" at bounding box center [586, 356] width 306 height 25
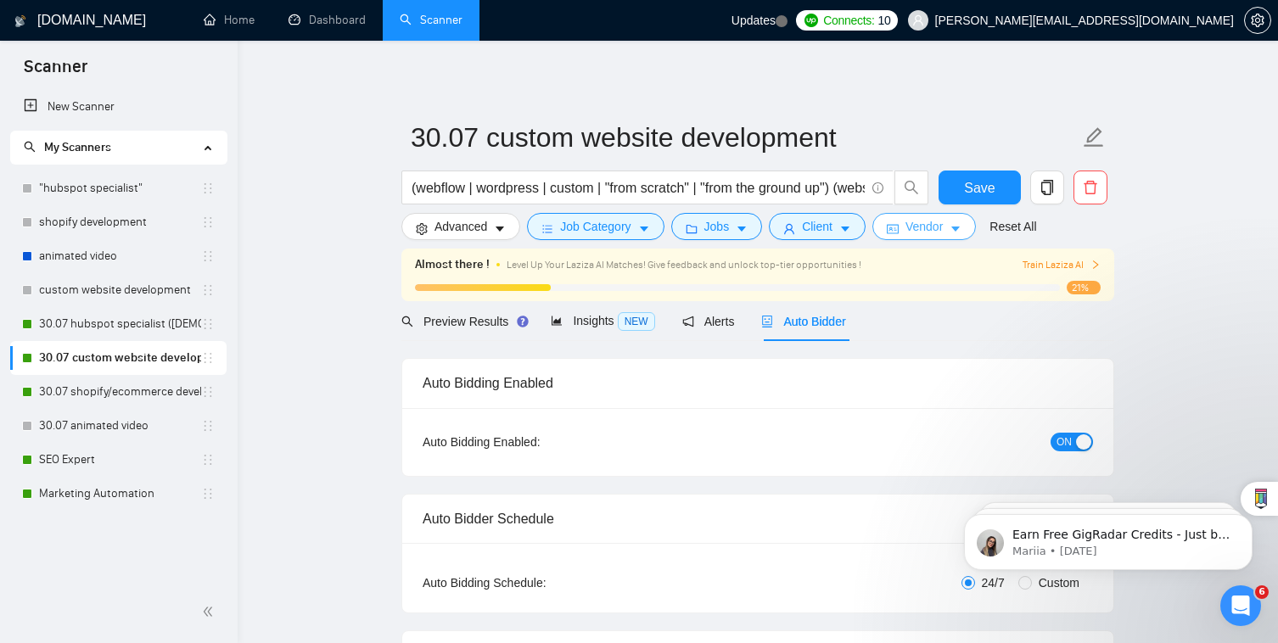
click at [937, 224] on span "Vendor" at bounding box center [923, 226] width 37 height 19
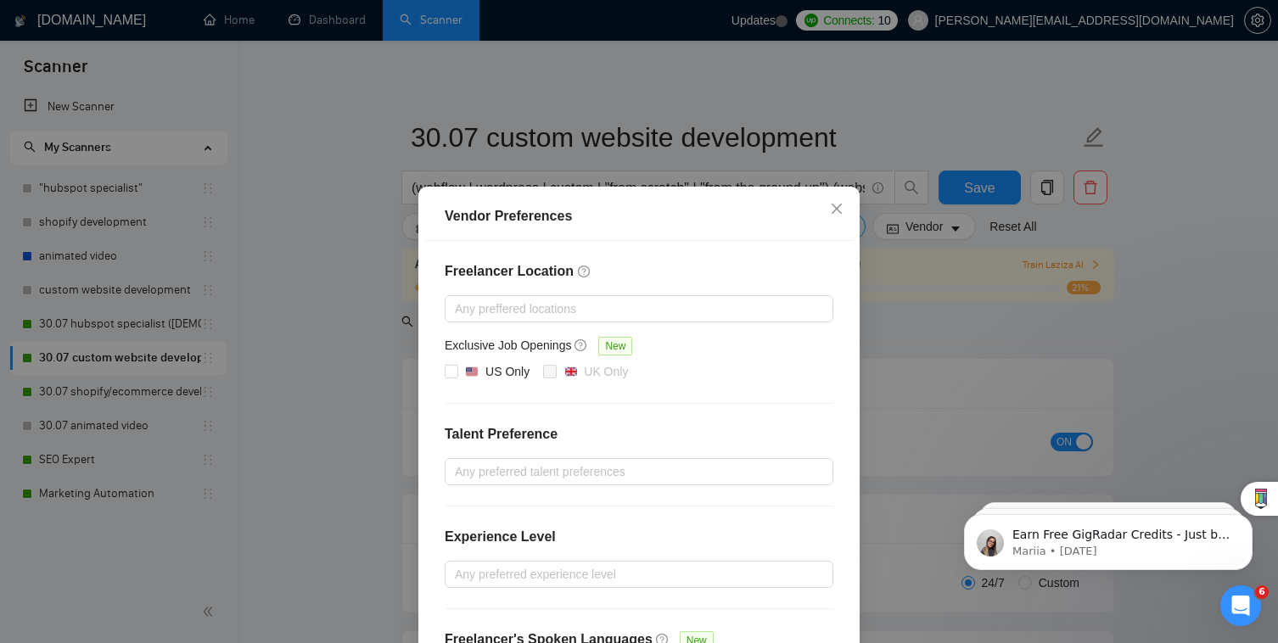
click at [938, 232] on div "Vendor Preferences Freelancer Location Any preffered locations Exclusive Job Op…" at bounding box center [639, 321] width 1278 height 643
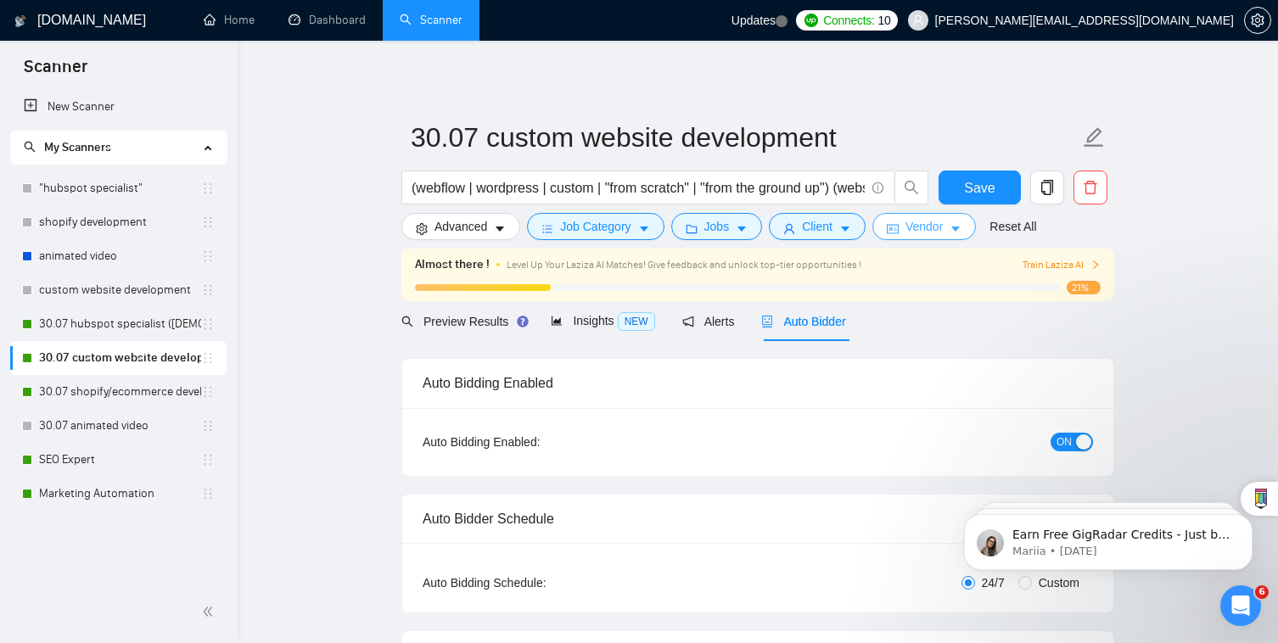
click at [938, 232] on span "Vendor" at bounding box center [923, 226] width 37 height 19
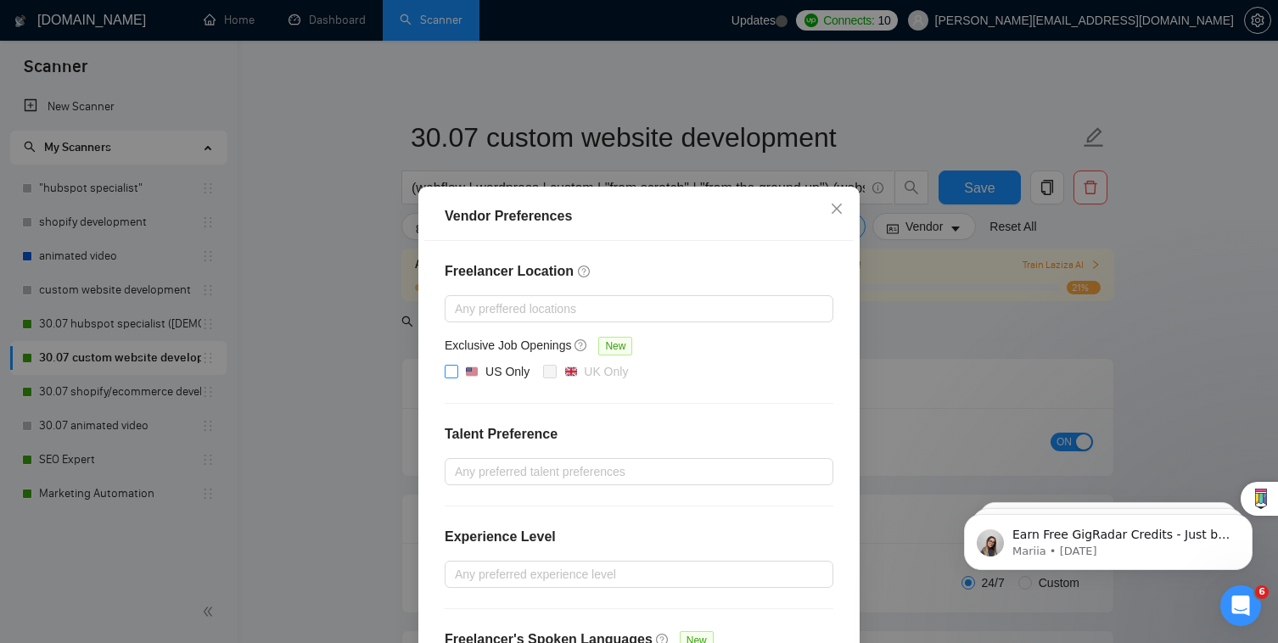
click at [456, 381] on label "US Only" at bounding box center [491, 372] width 92 height 20
click at [456, 377] on input "US Only" at bounding box center [451, 371] width 12 height 12
click at [456, 369] on span at bounding box center [452, 372] width 14 height 14
click at [456, 369] on input "US Only" at bounding box center [451, 371] width 12 height 12
click at [467, 374] on img at bounding box center [472, 372] width 12 height 12
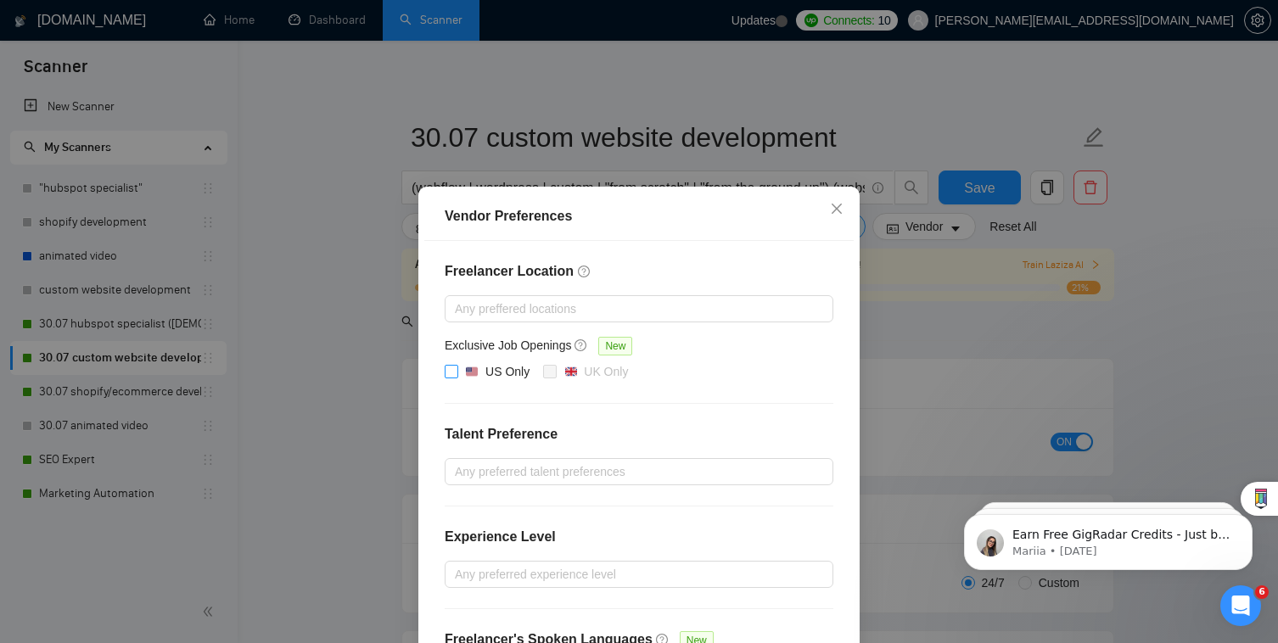
click at [456, 374] on input "US Only" at bounding box center [451, 371] width 12 height 12
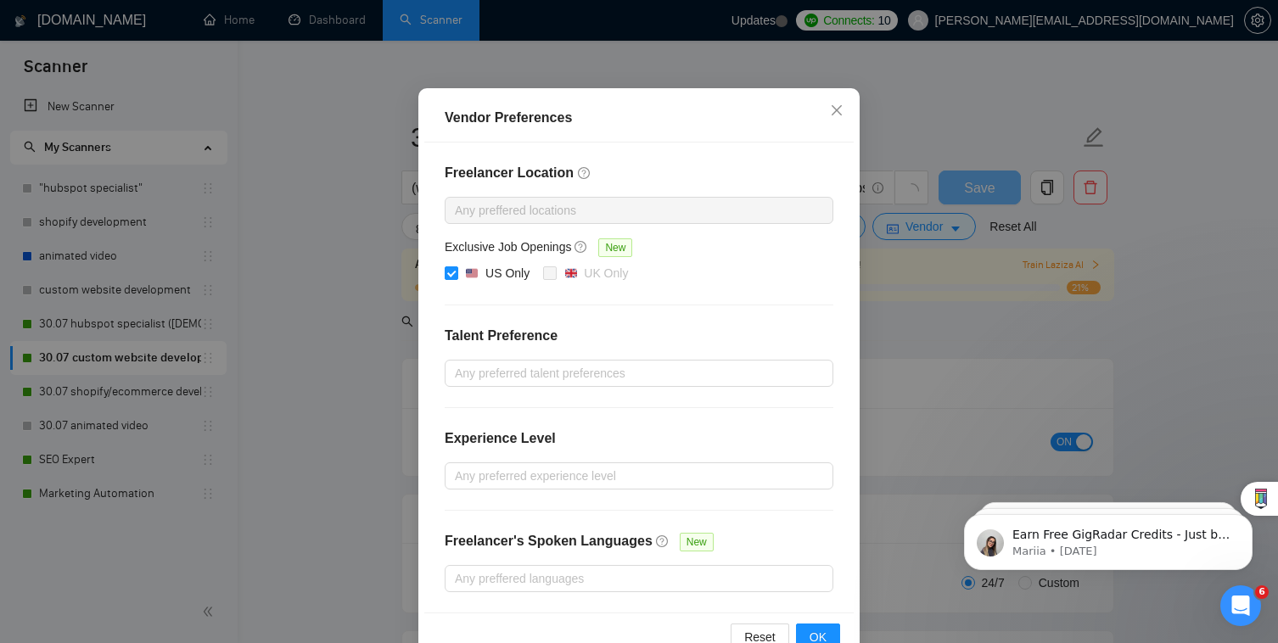
scroll to position [142, 0]
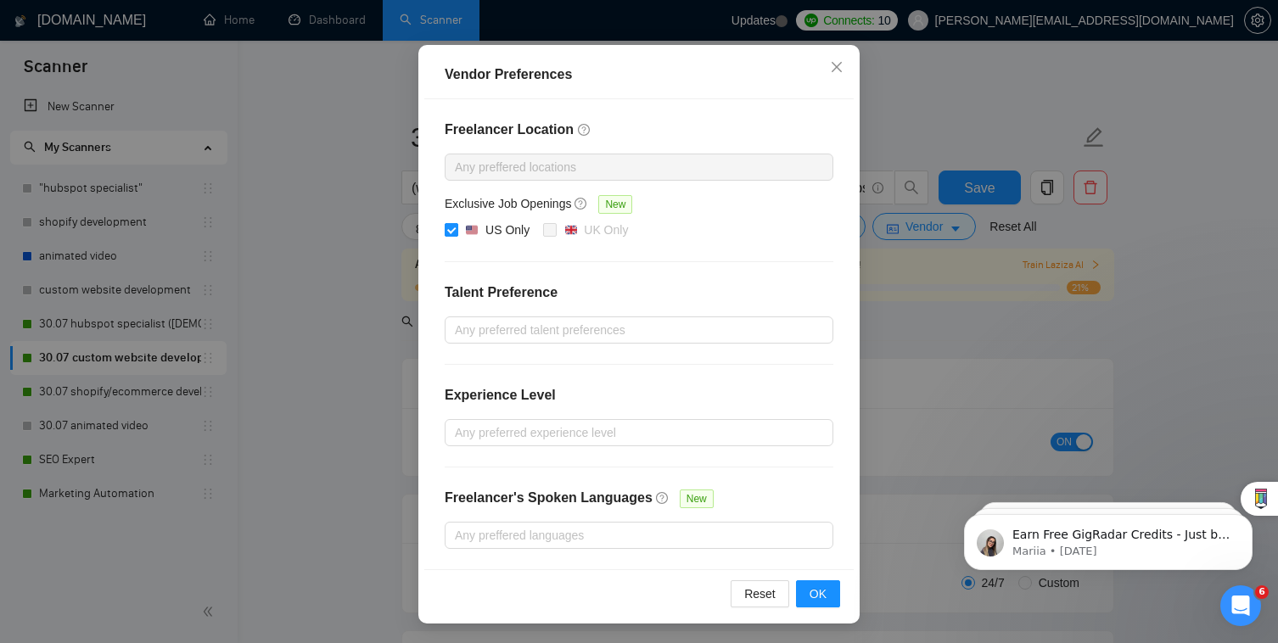
click at [498, 236] on div "US Only" at bounding box center [507, 230] width 44 height 19
click at [456, 235] on input "US Only" at bounding box center [451, 229] width 12 height 12
checkbox input "false"
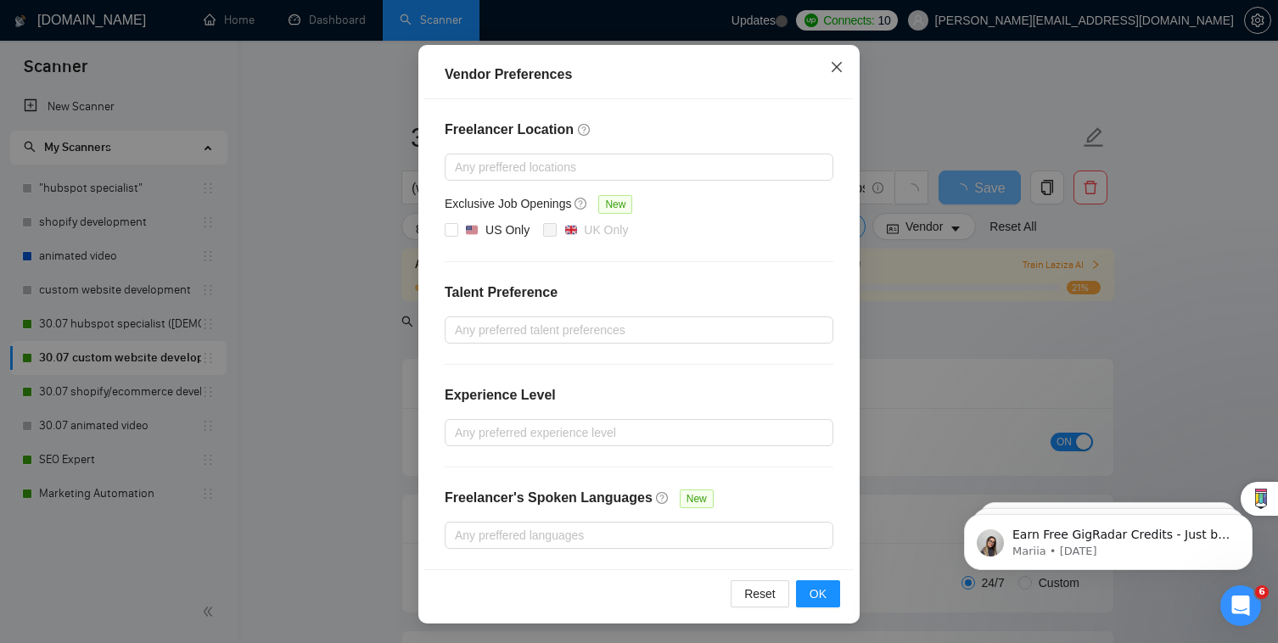
click at [830, 64] on icon "close" at bounding box center [837, 67] width 14 height 14
